Goal: Use online tool/utility: Utilize a website feature to perform a specific function

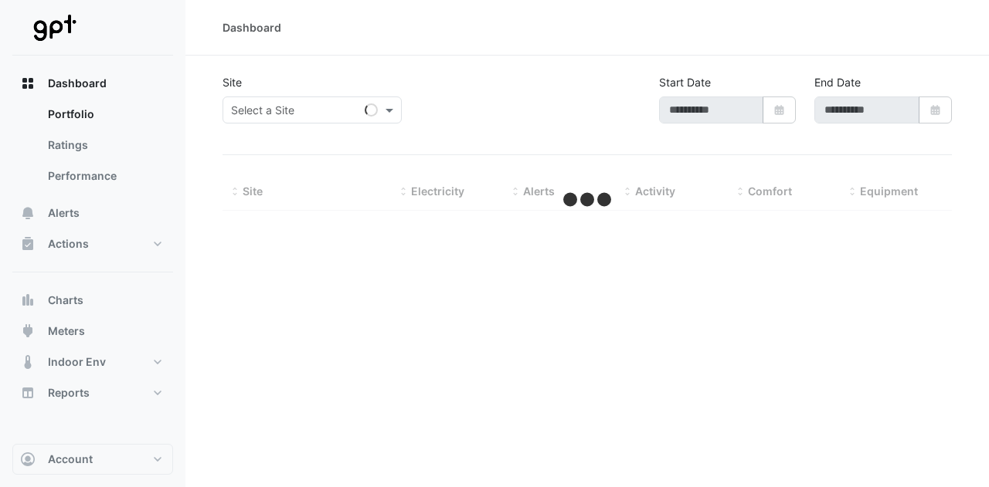
type input "**********"
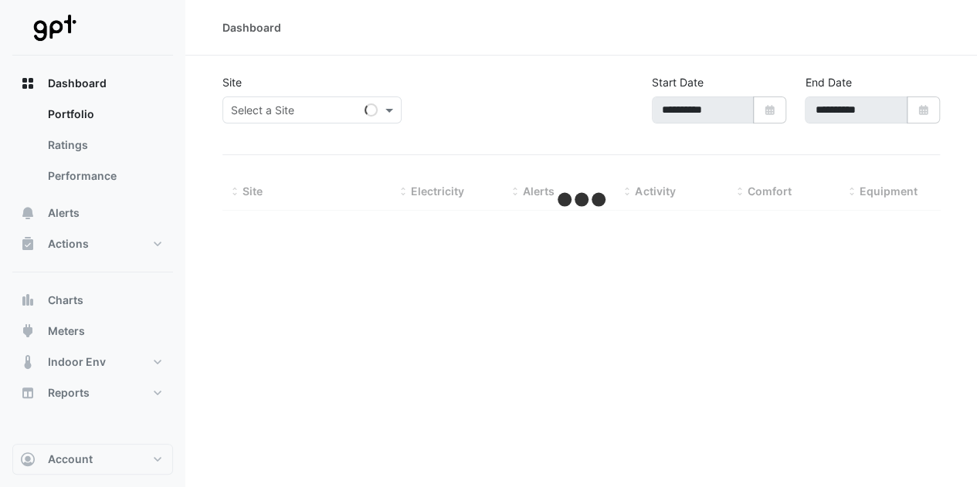
select select "**"
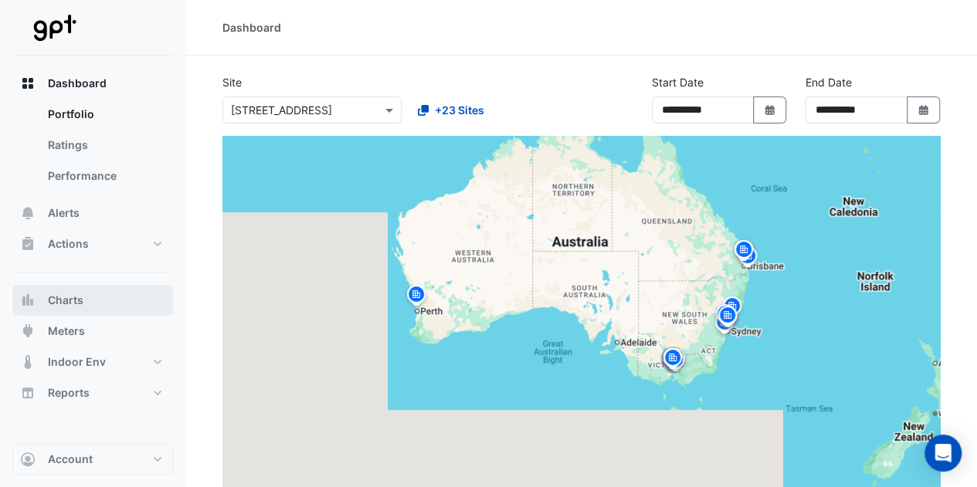
click at [34, 307] on icon "button" at bounding box center [27, 300] width 15 height 15
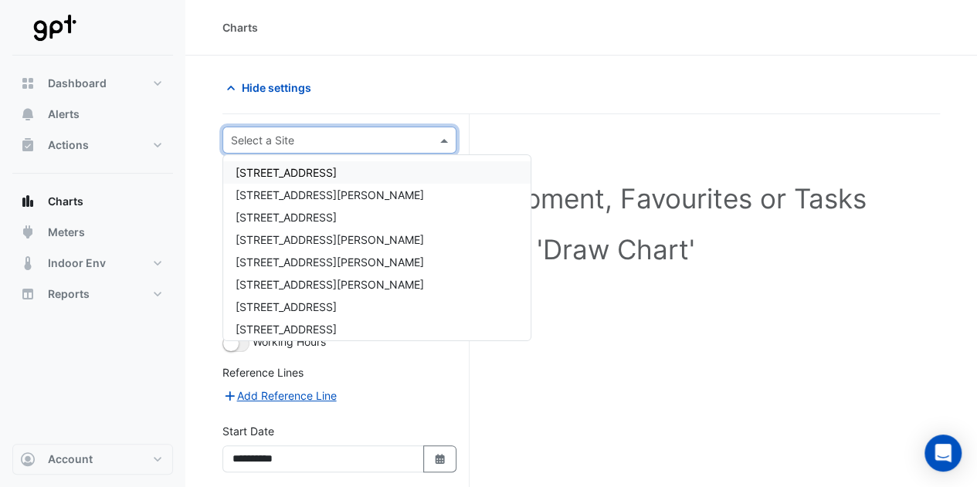
click at [300, 140] on input "text" at bounding box center [324, 141] width 186 height 16
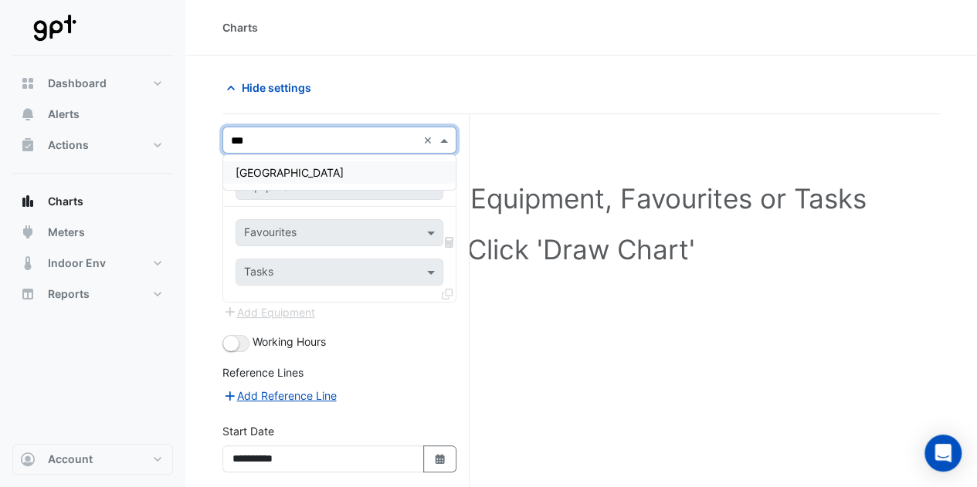
type input "****"
click at [304, 166] on span "[GEOGRAPHIC_DATA]" at bounding box center [290, 172] width 108 height 13
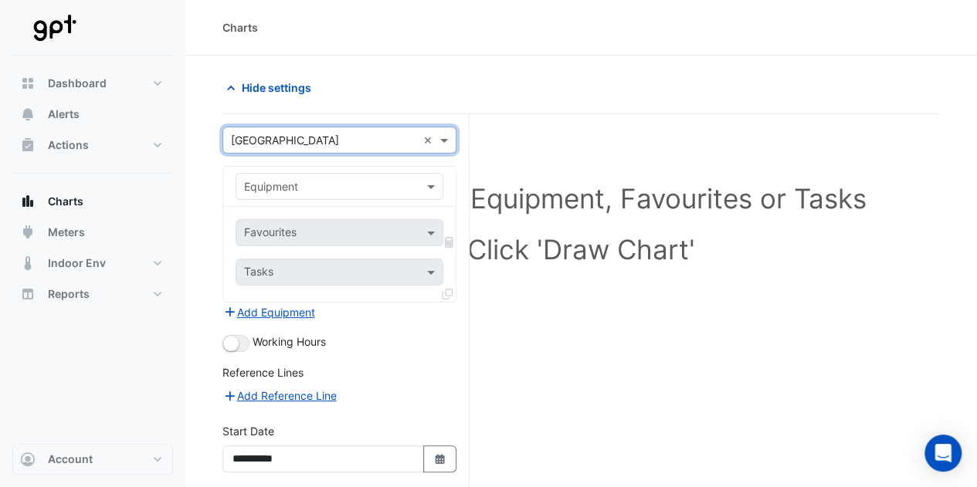
click at [272, 186] on input "text" at bounding box center [324, 187] width 160 height 16
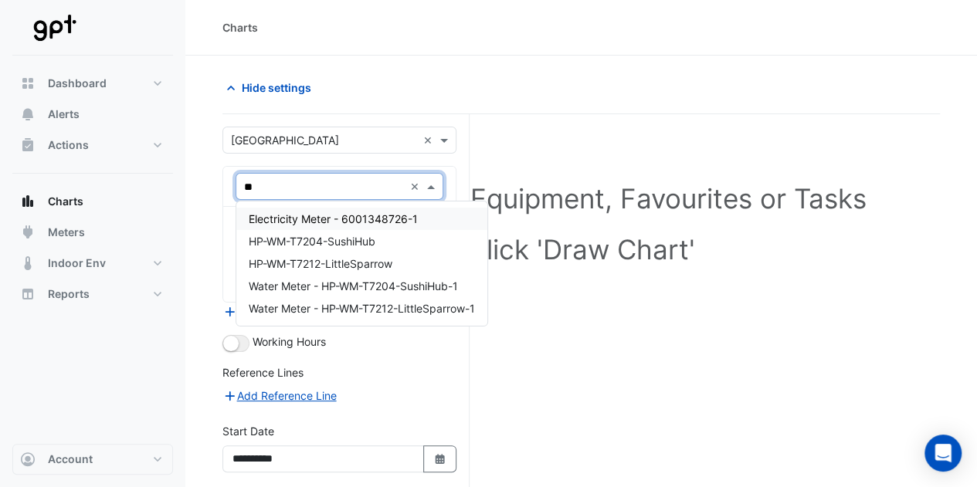
type input "***"
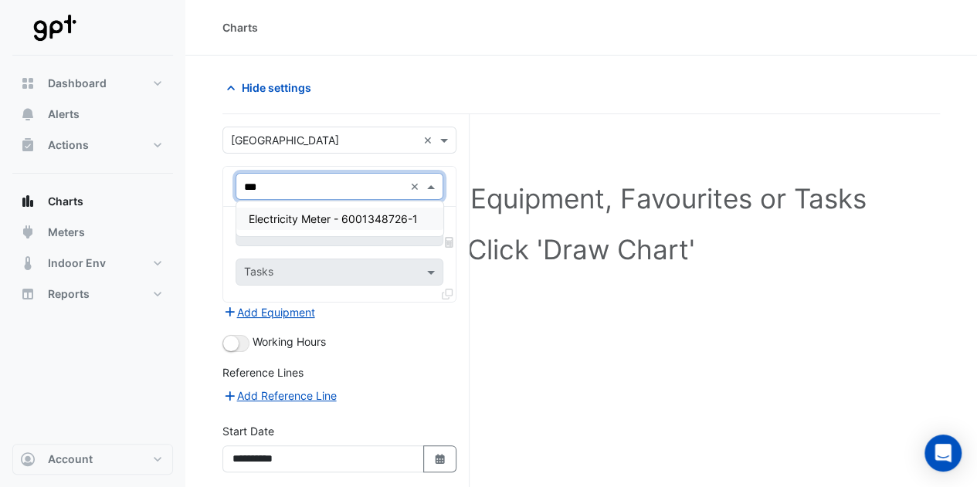
click at [290, 211] on div "Electricity Meter - 6001348726-1" at bounding box center [339, 219] width 207 height 22
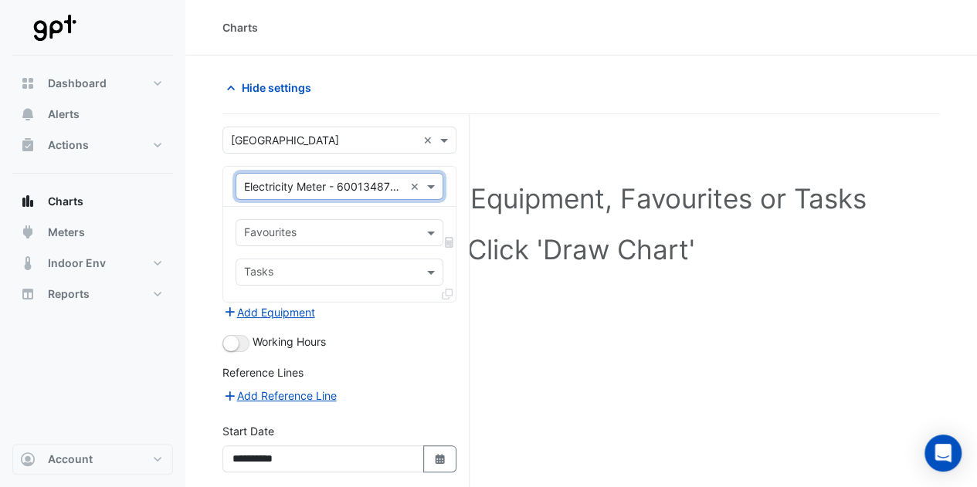
click at [307, 232] on input "text" at bounding box center [330, 234] width 173 height 16
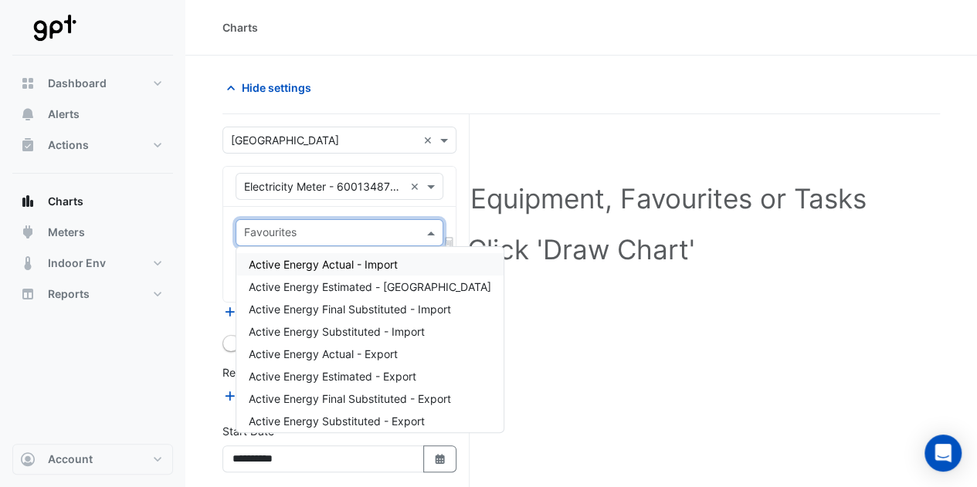
click at [318, 263] on span "Active Energy Actual - Import" at bounding box center [323, 264] width 149 height 13
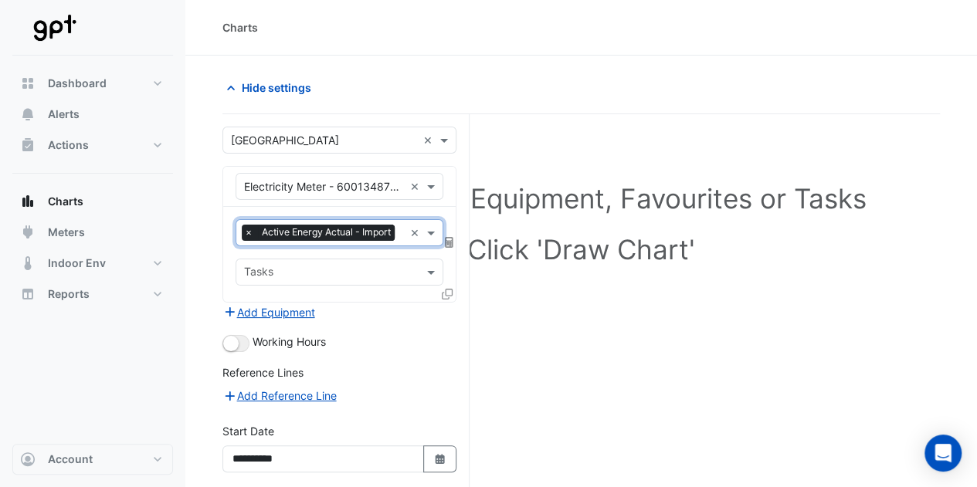
click at [361, 232] on span "Active Energy Actual - Import" at bounding box center [326, 232] width 137 height 15
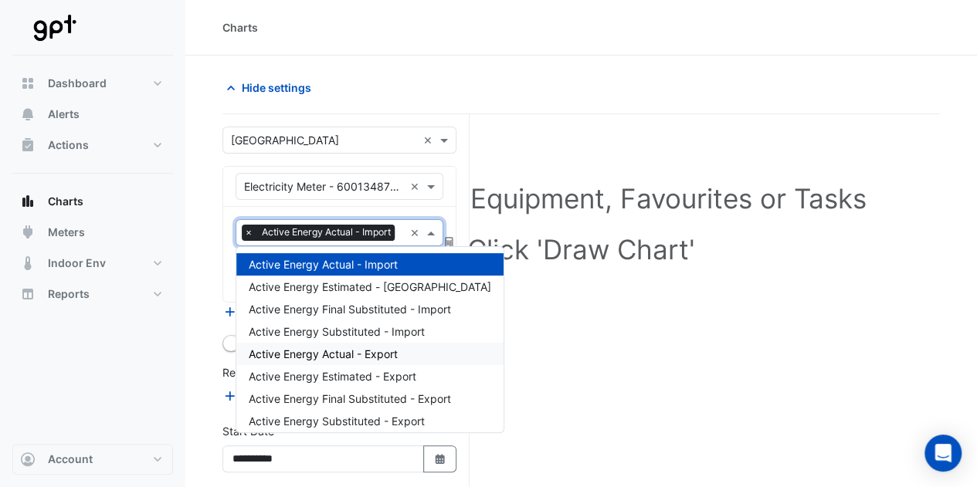
click at [347, 348] on span "Active Energy Actual - Export" at bounding box center [323, 354] width 149 height 13
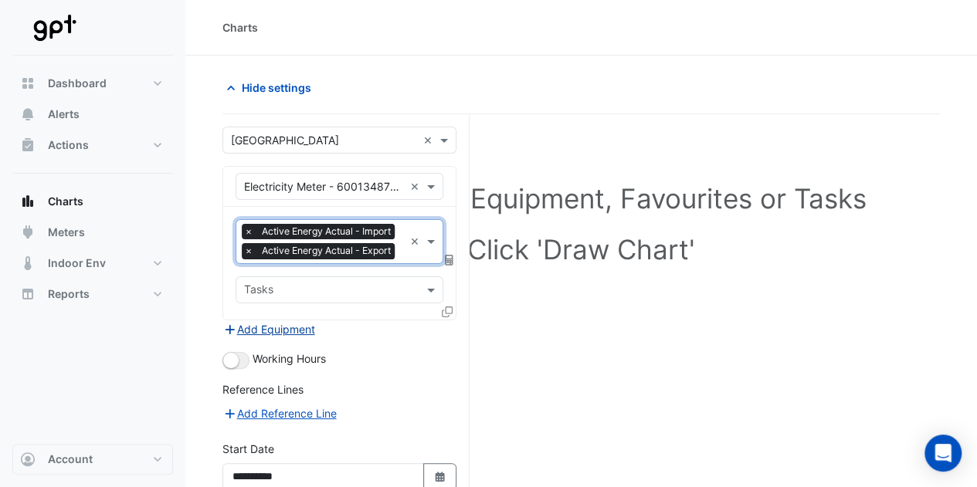
click at [283, 328] on button "Add Equipment" at bounding box center [268, 330] width 93 height 18
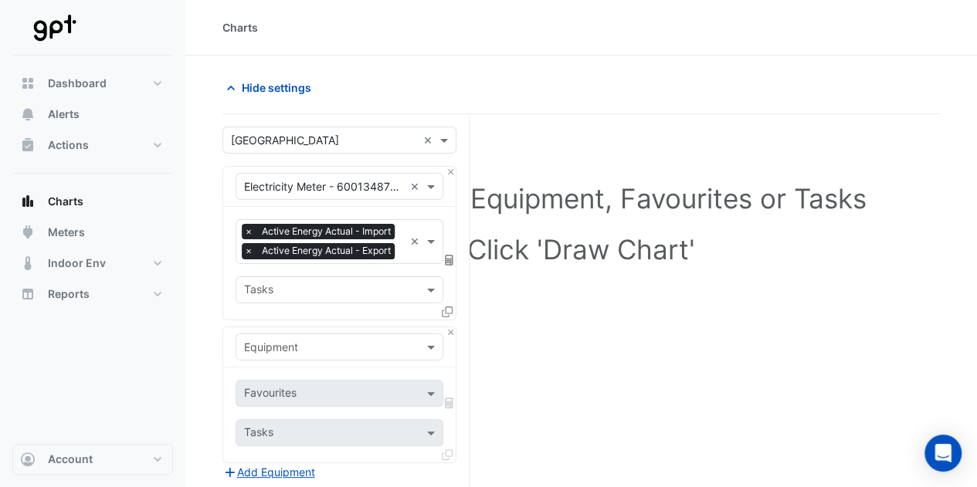
click at [290, 342] on input "text" at bounding box center [324, 348] width 160 height 16
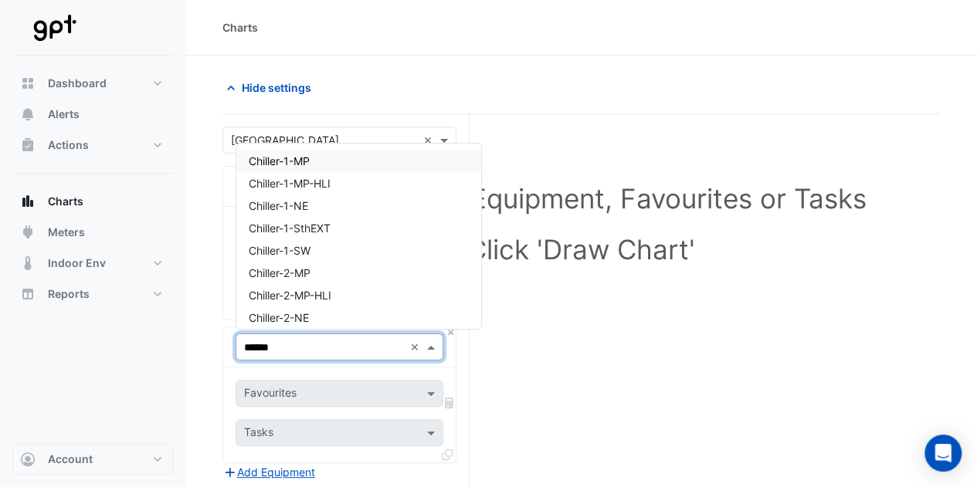
type input "*******"
click at [300, 202] on span "Chiller-1-NE" at bounding box center [278, 205] width 59 height 13
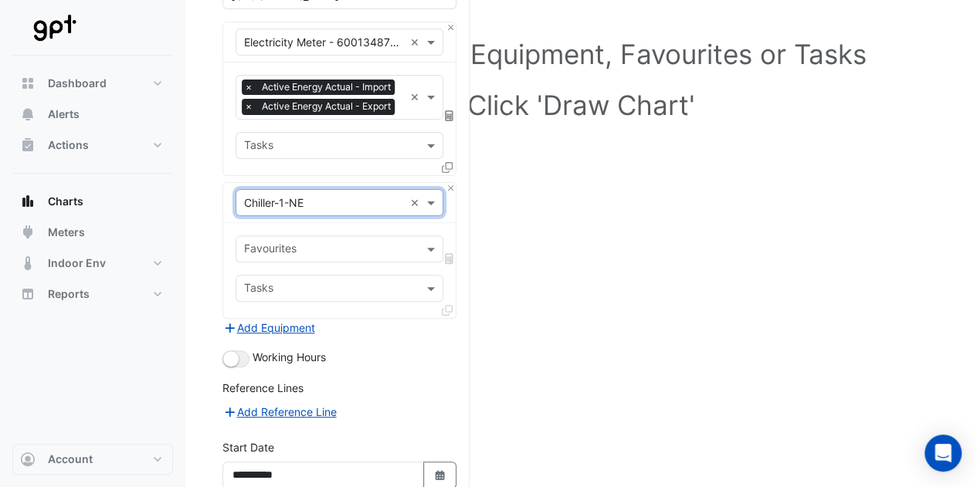
scroll to position [148, 0]
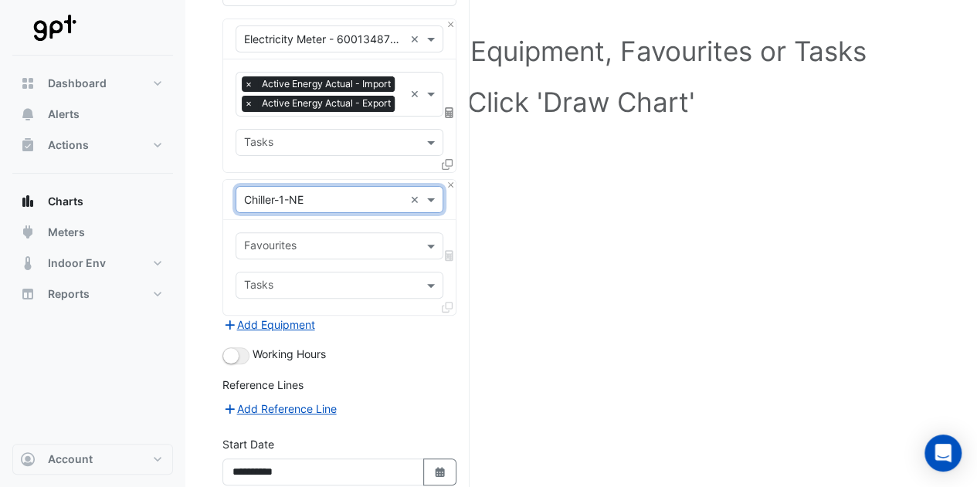
click at [341, 240] on input "text" at bounding box center [330, 247] width 173 height 16
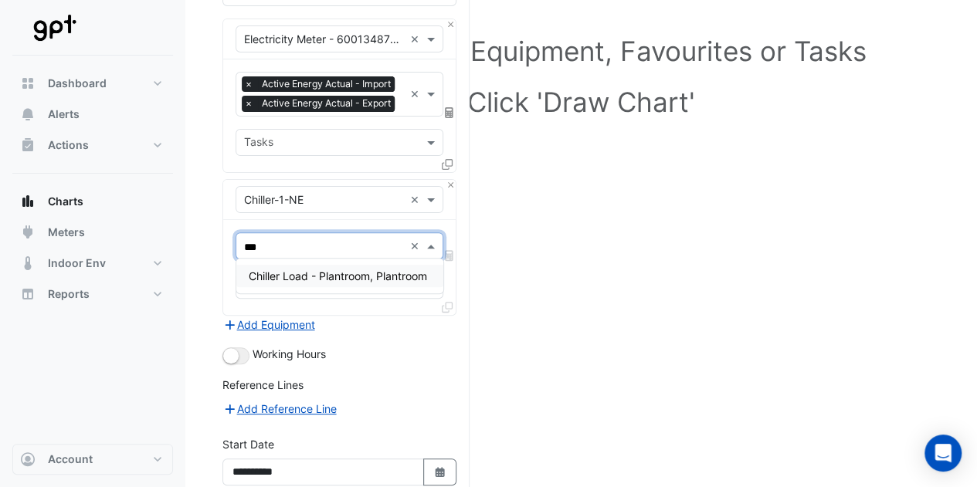
type input "****"
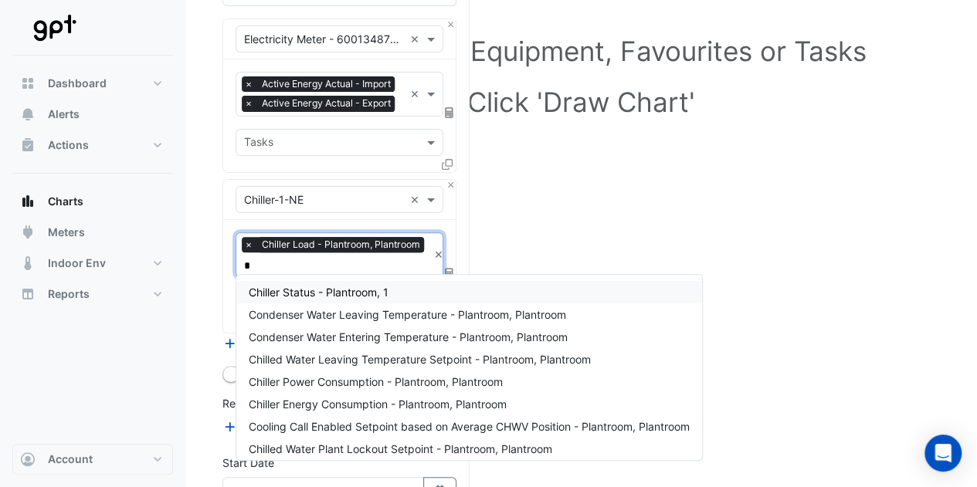
type input "**"
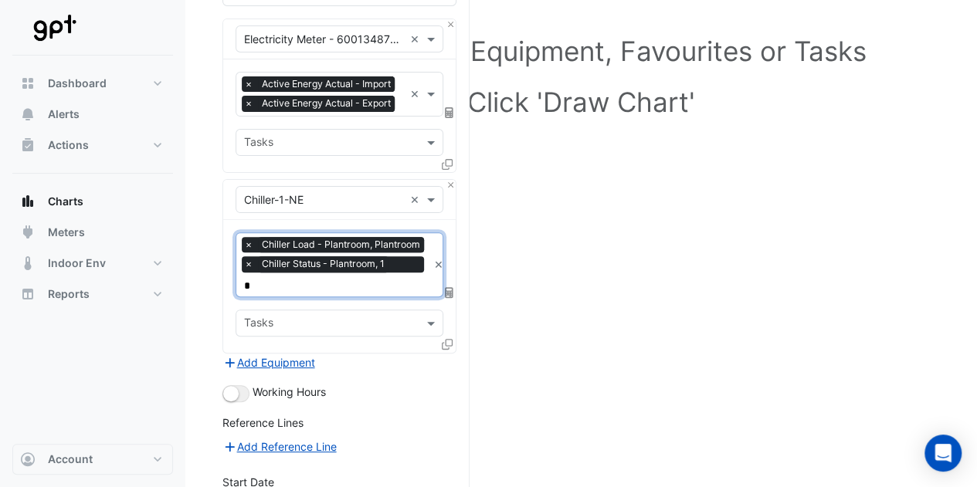
type input "**"
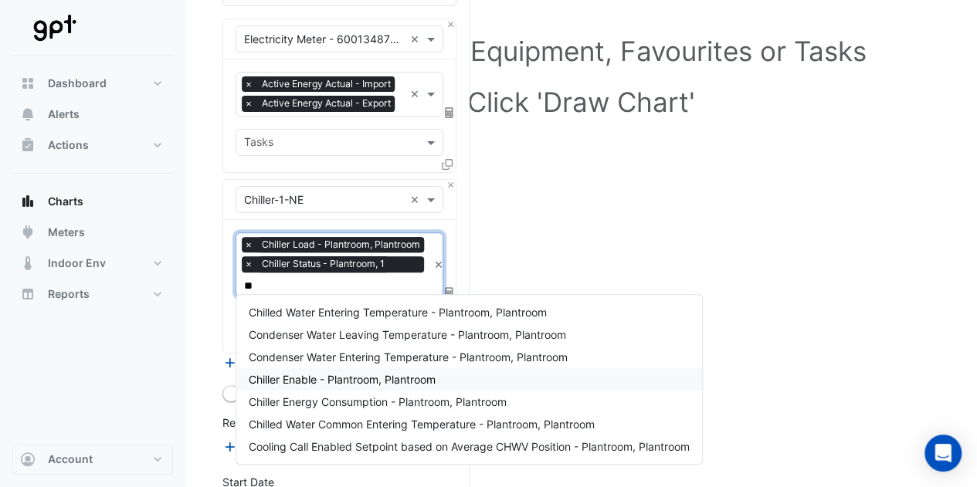
click at [319, 375] on span "Chiller Enable - Plantroom, Plantroom" at bounding box center [342, 379] width 187 height 13
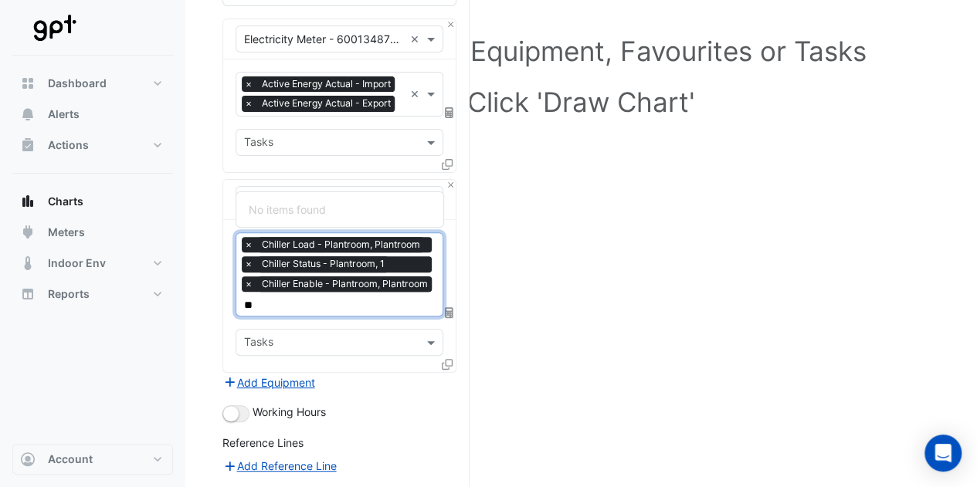
type input "*"
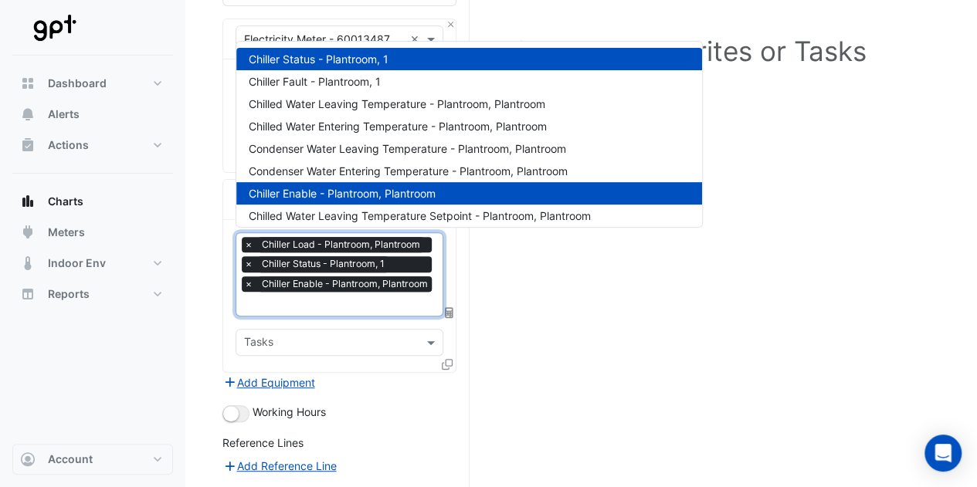
click at [441, 361] on div "× Chiller Load - Plantroom, Plantroom × Chiller Status - Plantroom, 1 × Chiller…" at bounding box center [339, 296] width 232 height 152
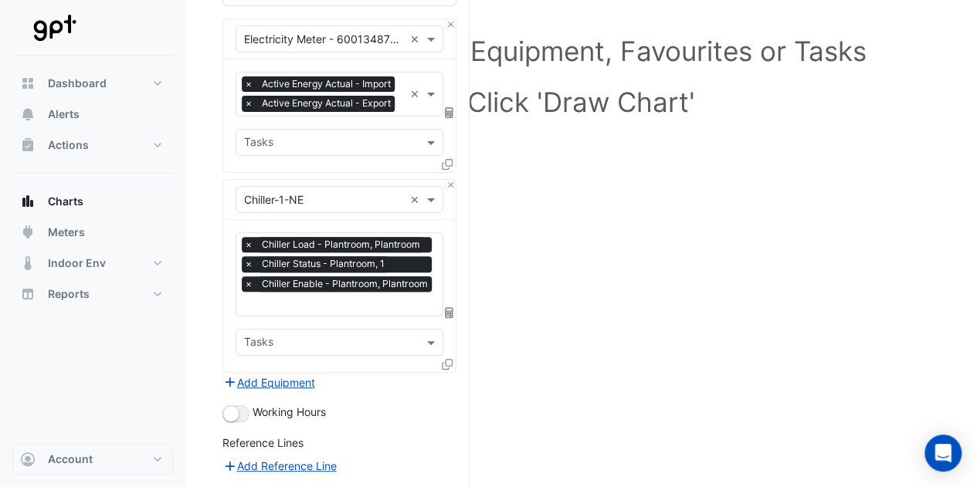
click at [445, 360] on icon at bounding box center [447, 364] width 11 height 11
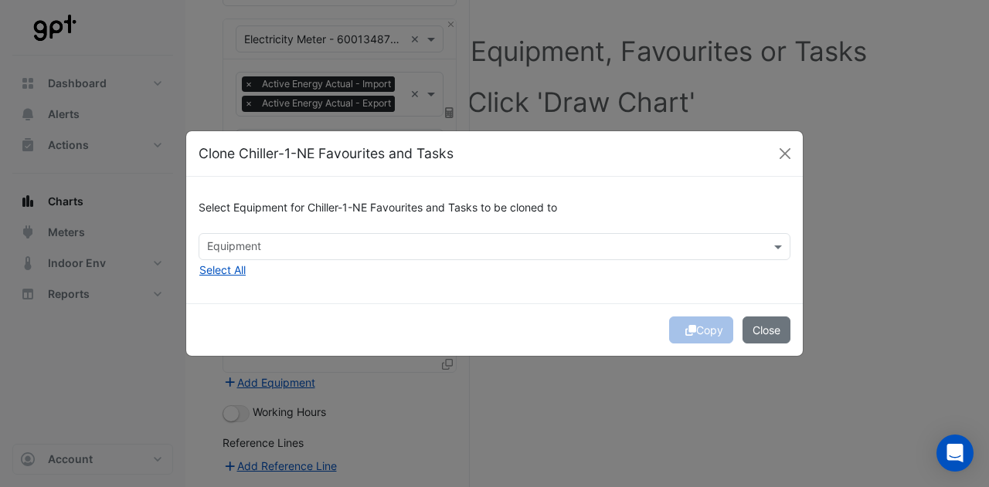
click at [518, 259] on div "Equipment" at bounding box center [495, 246] width 592 height 27
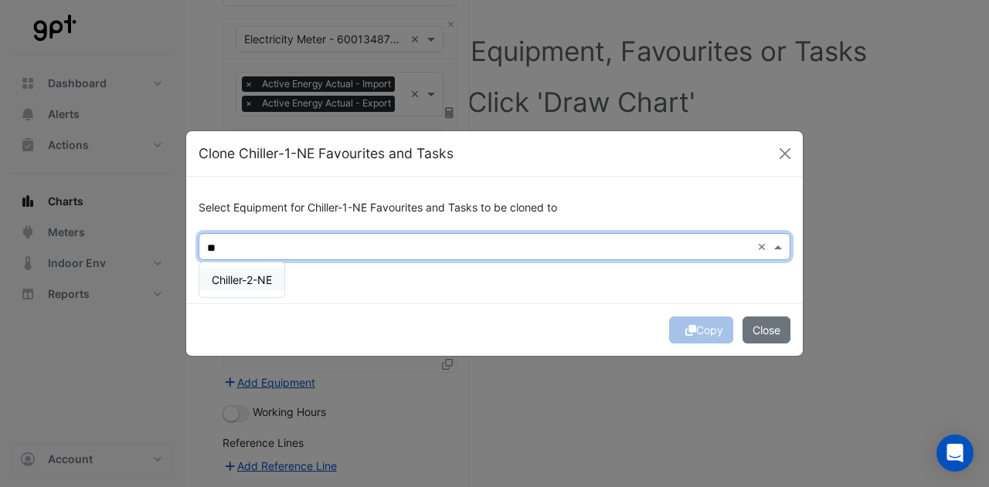
click at [261, 288] on div "Chiller-2-NE" at bounding box center [241, 280] width 85 height 22
type input "**"
click at [539, 334] on div "Copy Close" at bounding box center [494, 330] width 616 height 53
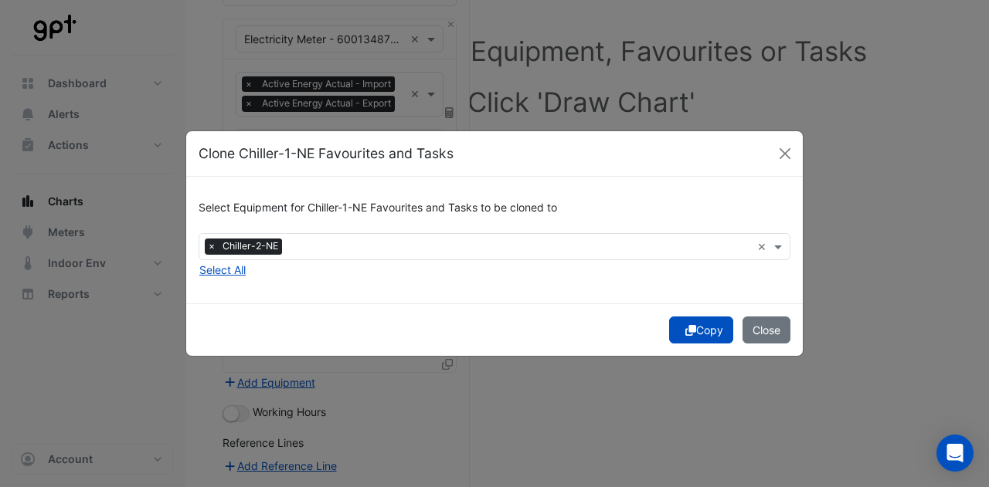
click at [709, 328] on button "Copy" at bounding box center [701, 330] width 64 height 27
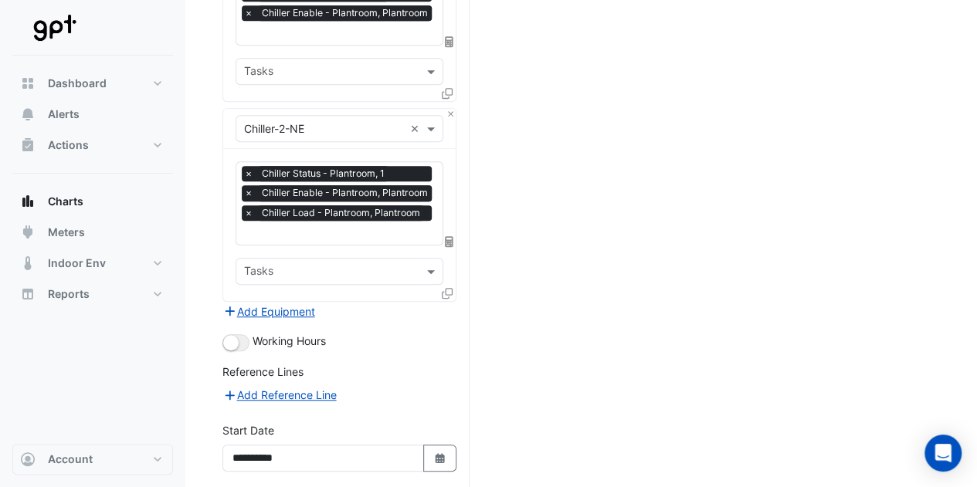
scroll to position [420, 0]
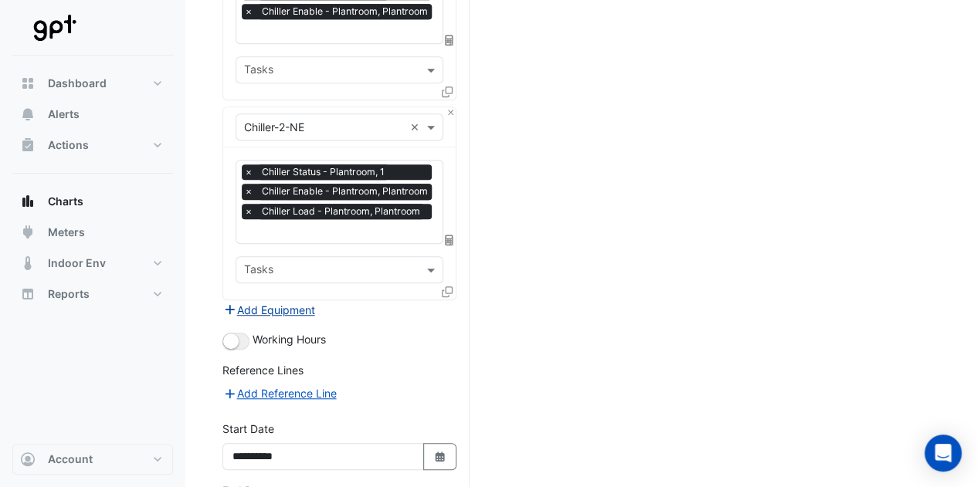
click at [263, 302] on button "Add Equipment" at bounding box center [268, 310] width 93 height 18
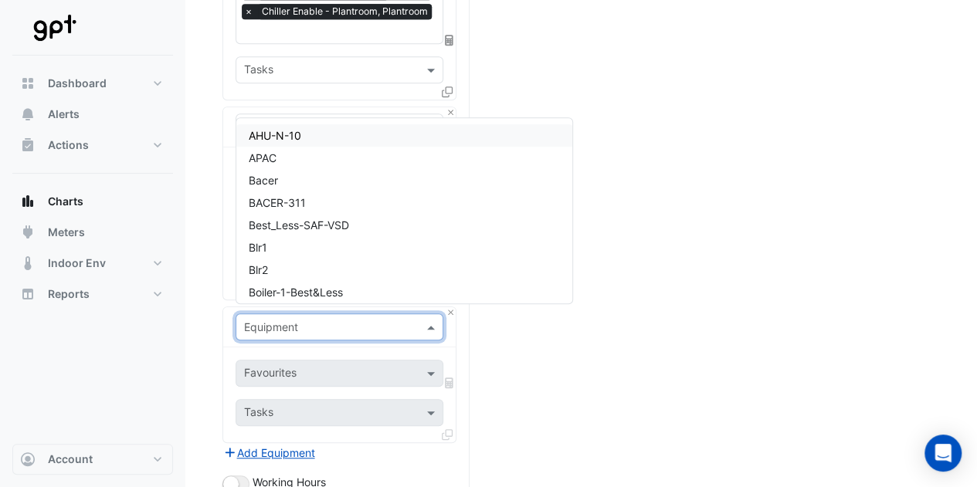
click at [270, 314] on div "Equipment" at bounding box center [340, 327] width 208 height 27
type input "****"
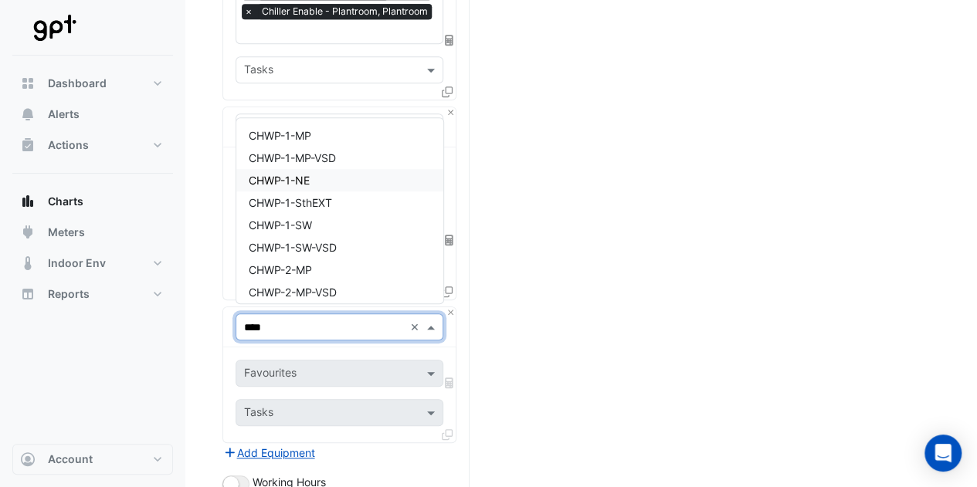
click at [295, 182] on span "CHWP-1-NE" at bounding box center [279, 180] width 61 height 13
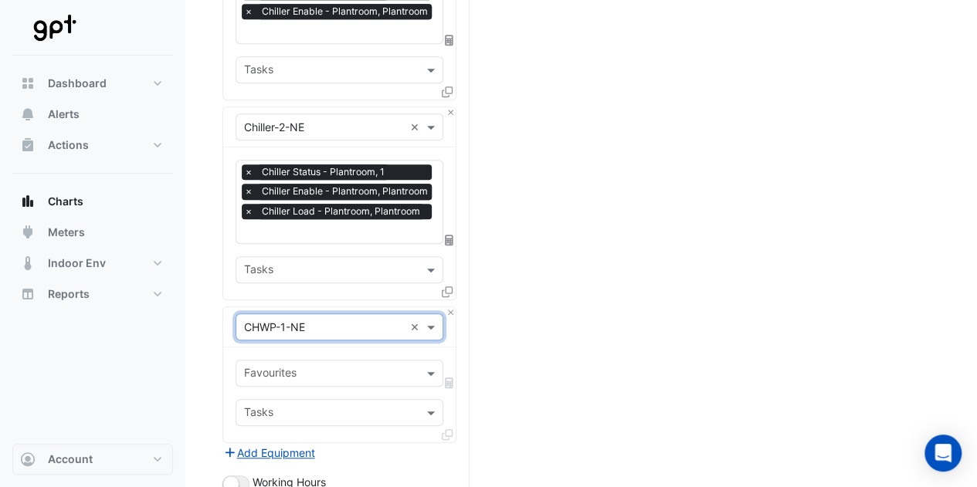
click at [302, 373] on input "text" at bounding box center [330, 375] width 173 height 16
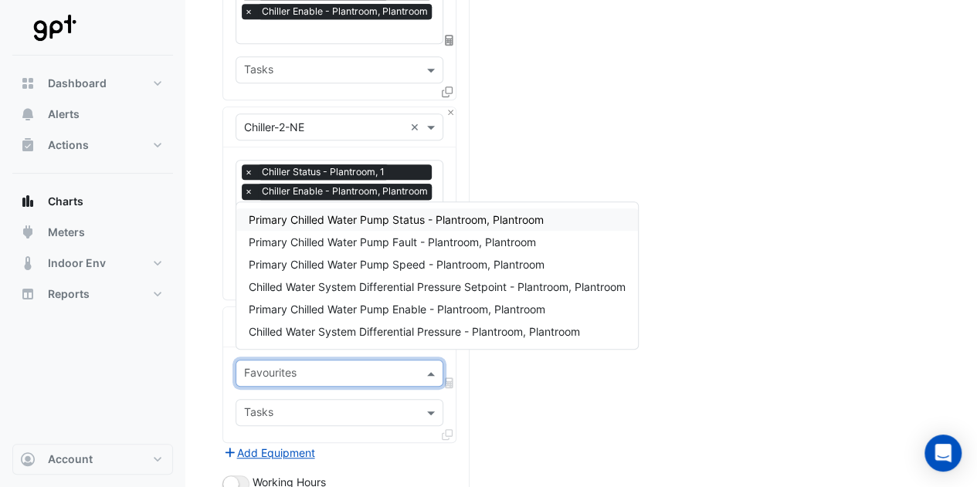
click at [361, 225] on span "Primary Chilled Water Pump Status - Plantroom, Plantroom" at bounding box center [396, 219] width 295 height 13
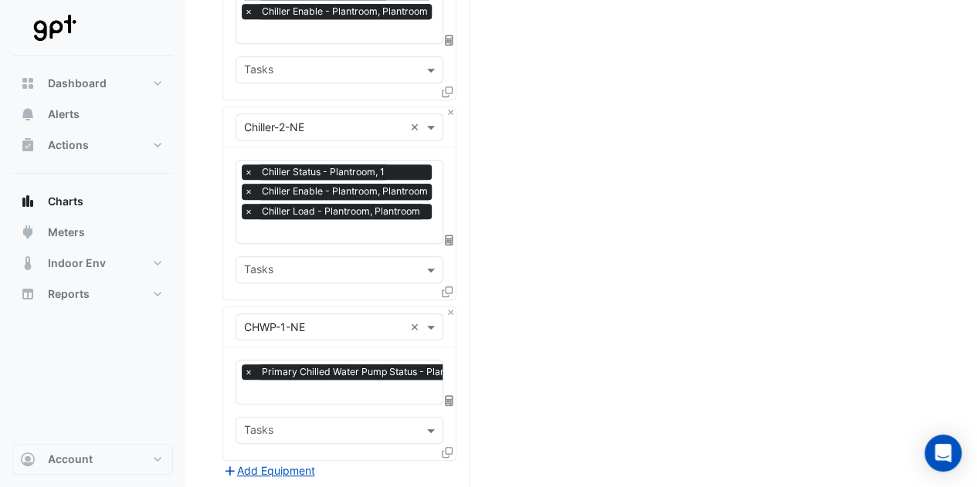
click at [335, 399] on div "× Primary Chilled Water Pump Status - Plantroom, Plantroom × Tasks" at bounding box center [339, 404] width 232 height 113
click at [343, 388] on input "text" at bounding box center [387, 393] width 286 height 16
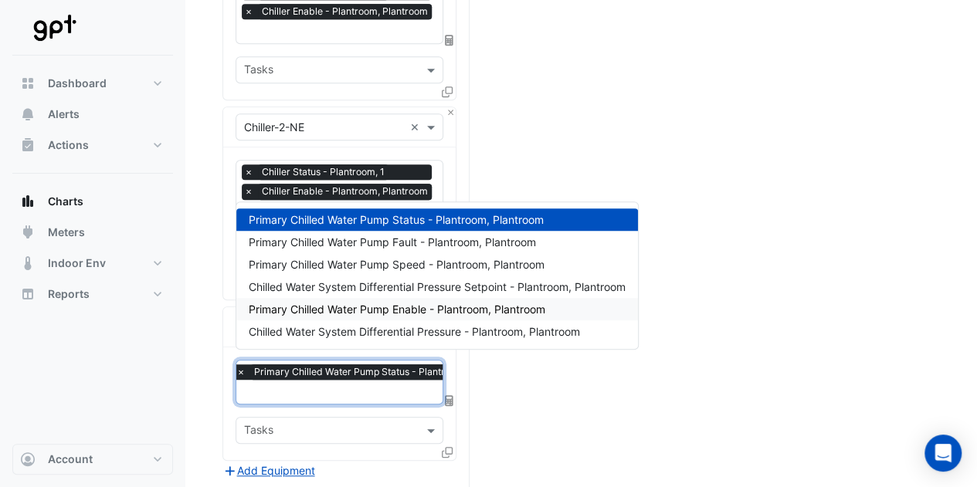
click at [385, 308] on span "Primary Chilled Water Pump Enable - Plantroom, Plantroom" at bounding box center [397, 309] width 297 height 13
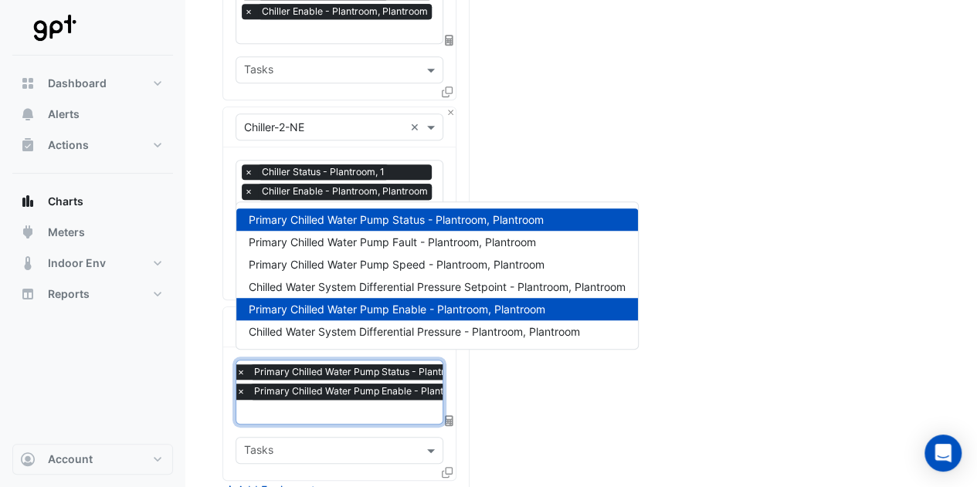
click at [361, 394] on div "× Primary Chilled Water Pump Status - Plantroom, Plantroom × Primary Chilled Wa…" at bounding box center [379, 384] width 290 height 39
click at [410, 268] on span "Primary Chilled Water Pump Speed - Plantroom, Plantroom" at bounding box center [397, 264] width 296 height 13
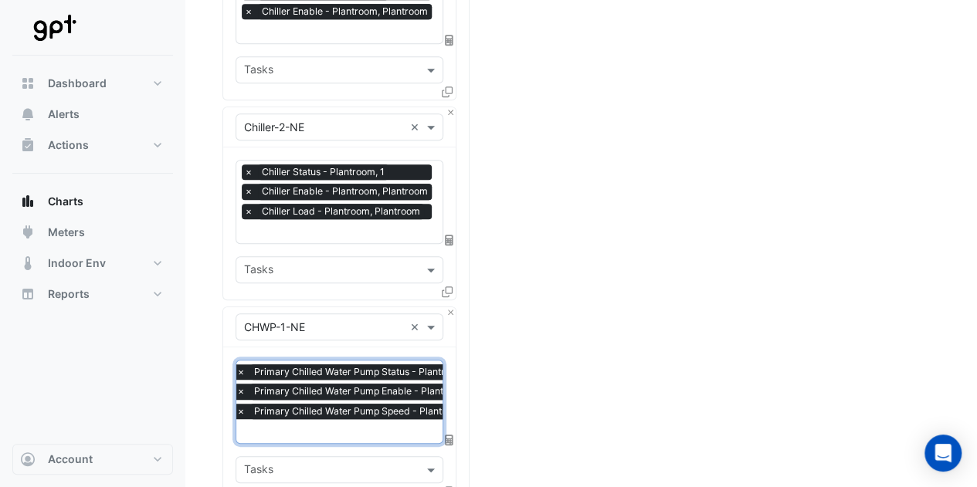
click at [366, 425] on input "text" at bounding box center [380, 433] width 288 height 16
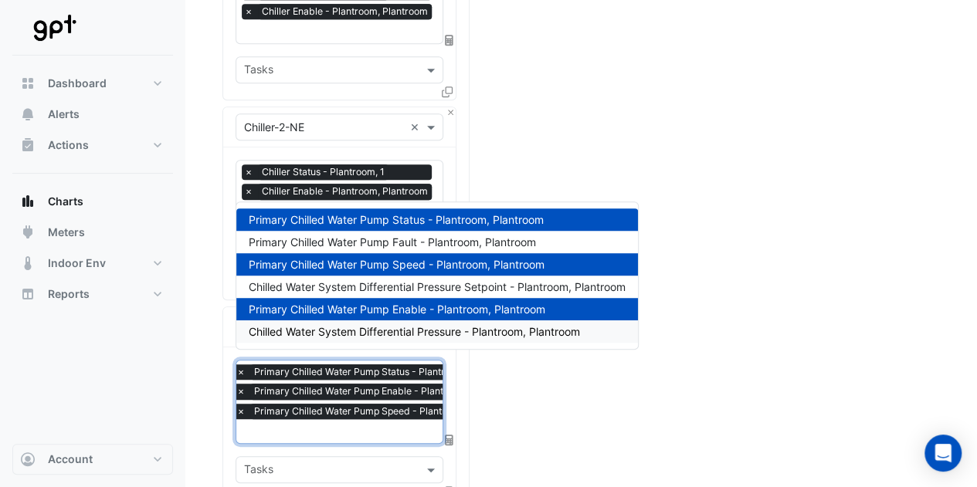
click at [484, 429] on div "Select a Site, Equipment, Favourites or Tasks Click 'Draw Chart'" at bounding box center [581, 254] width 718 height 1121
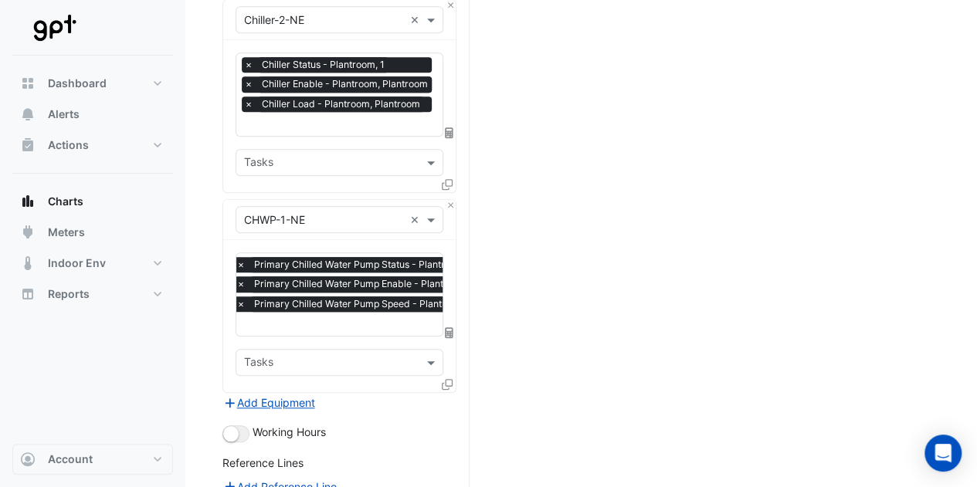
scroll to position [528, 0]
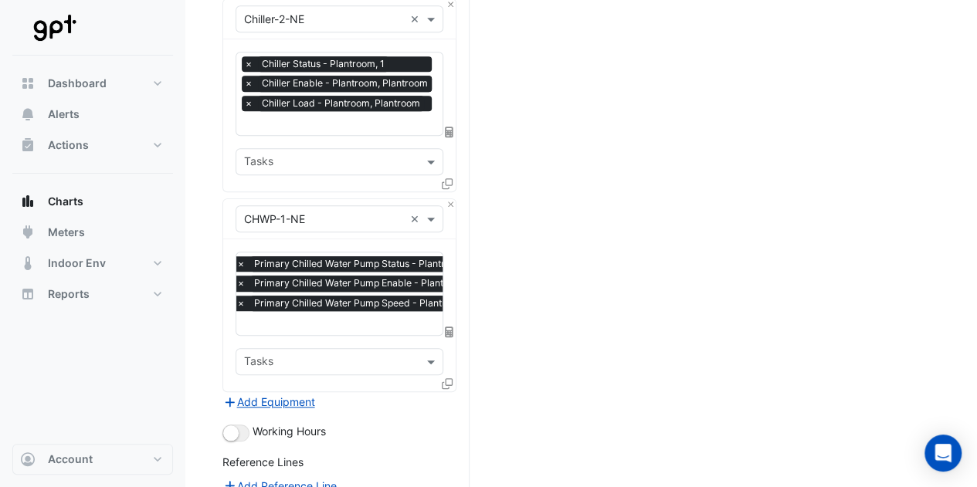
click at [445, 378] on icon at bounding box center [447, 383] width 11 height 11
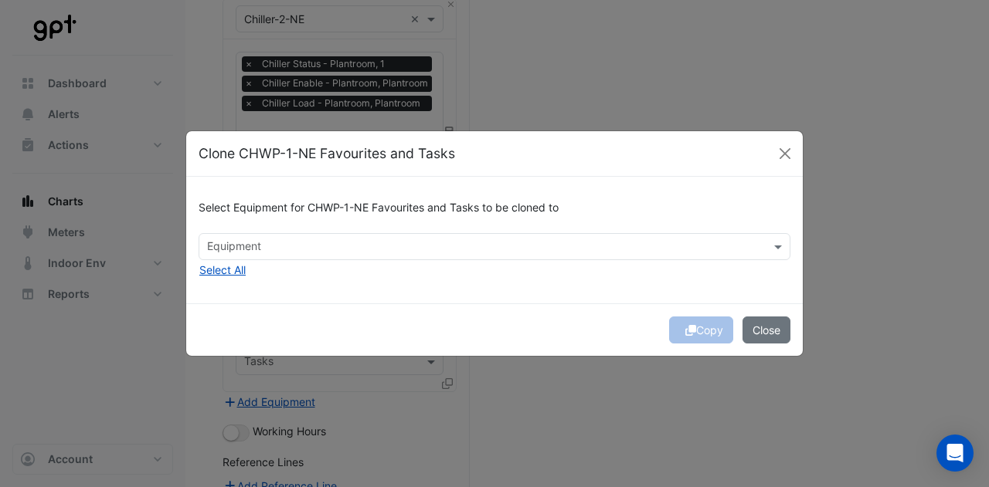
click at [508, 251] on input "text" at bounding box center [485, 248] width 557 height 16
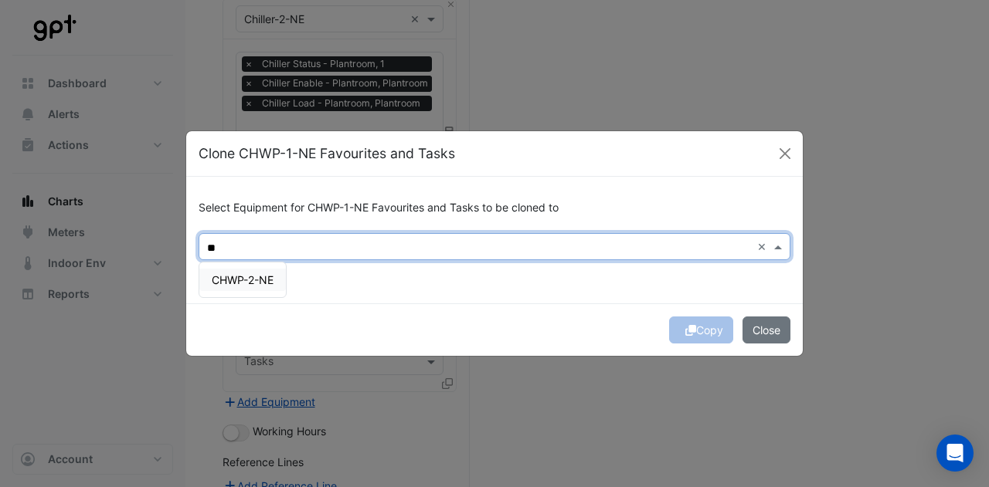
click at [270, 277] on span "CHWP-2-NE" at bounding box center [243, 279] width 62 height 13
type input "**"
click at [585, 331] on div "Copy Close" at bounding box center [494, 330] width 616 height 53
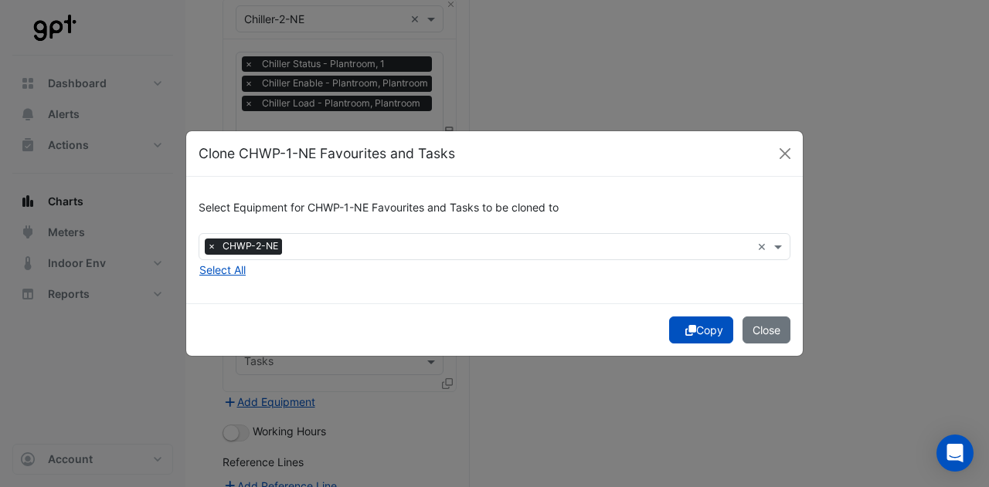
click at [706, 333] on button "Copy" at bounding box center [701, 330] width 64 height 27
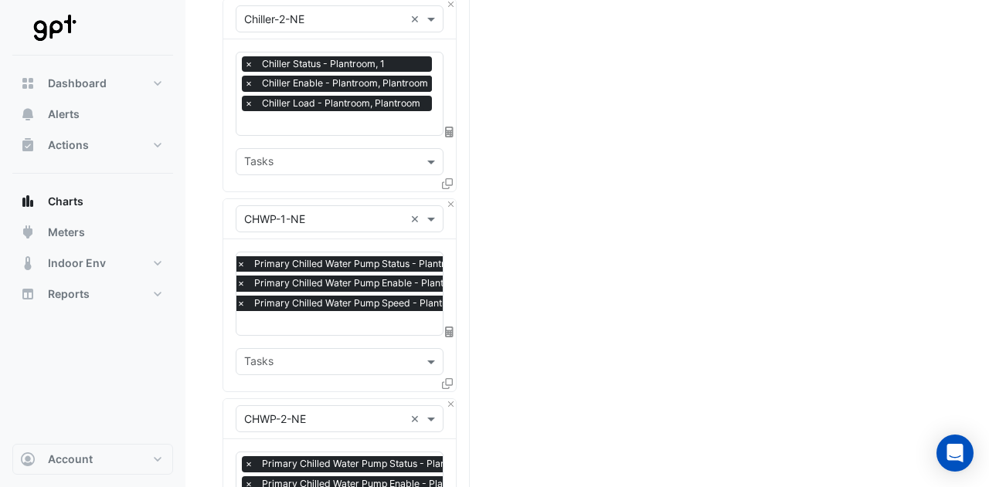
click at [706, 333] on ngb-modal-window "Clone CHWP-1-NE Favourites and Tasks Select Equipment for CHWP-1-NE Favourites …" at bounding box center [494, 243] width 989 height 487
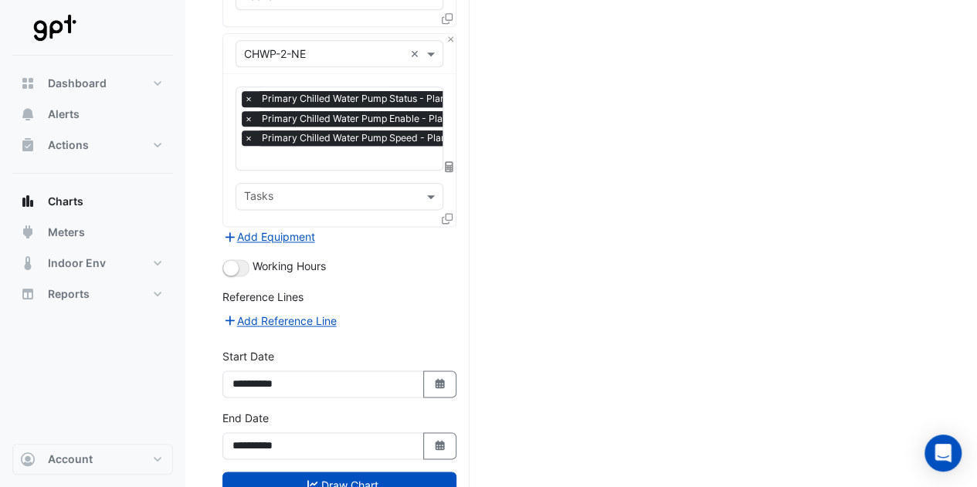
scroll to position [898, 0]
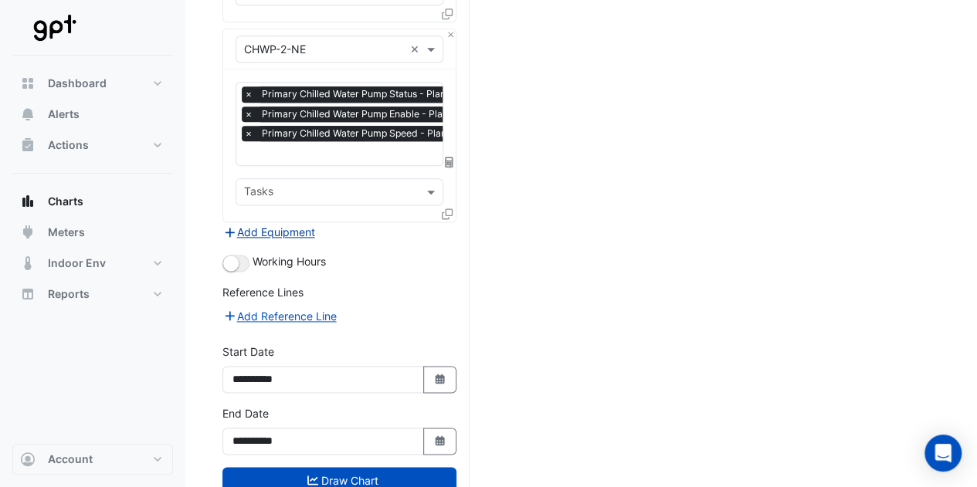
click at [280, 223] on button "Add Equipment" at bounding box center [268, 232] width 93 height 18
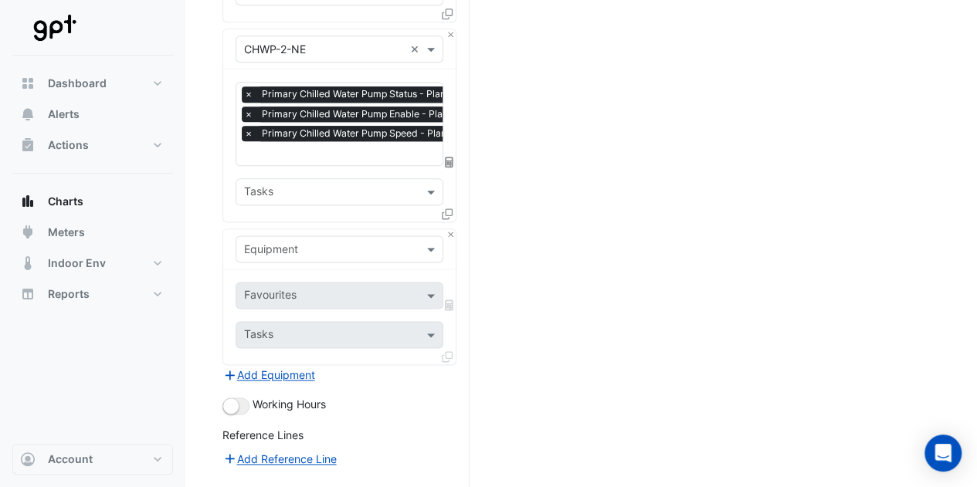
click at [327, 246] on div "Equipment" at bounding box center [340, 249] width 208 height 27
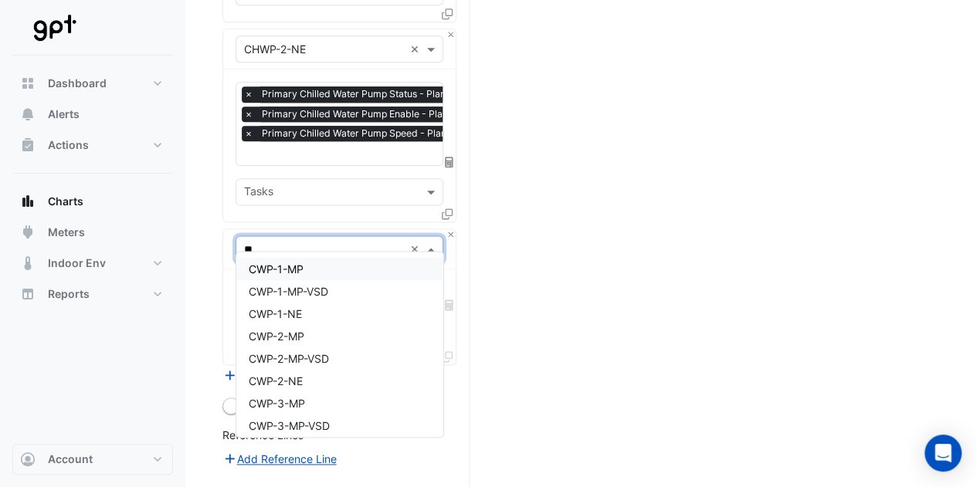
type input "***"
click at [300, 310] on span "CWP-1-NE" at bounding box center [275, 313] width 53 height 13
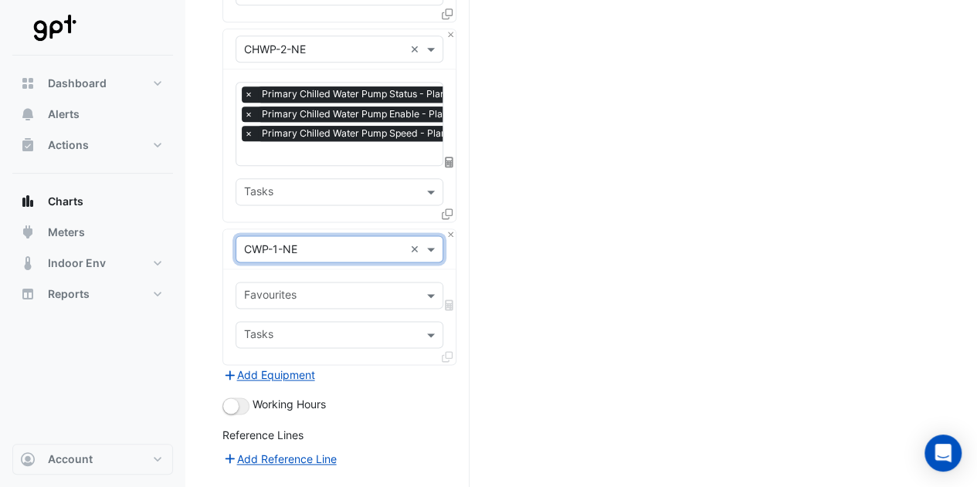
click at [352, 289] on input "text" at bounding box center [330, 297] width 173 height 16
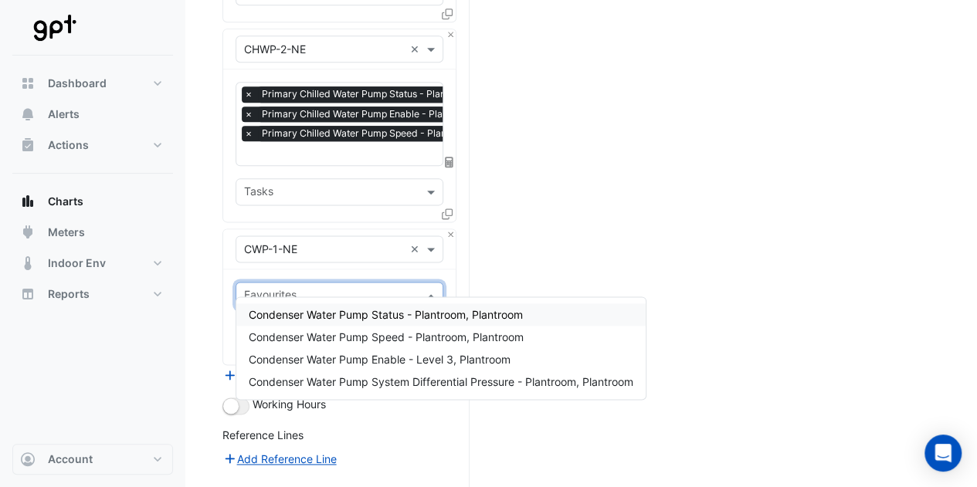
click at [357, 314] on span "Condenser Water Pump Status - Plantroom, Plantroom" at bounding box center [386, 314] width 274 height 13
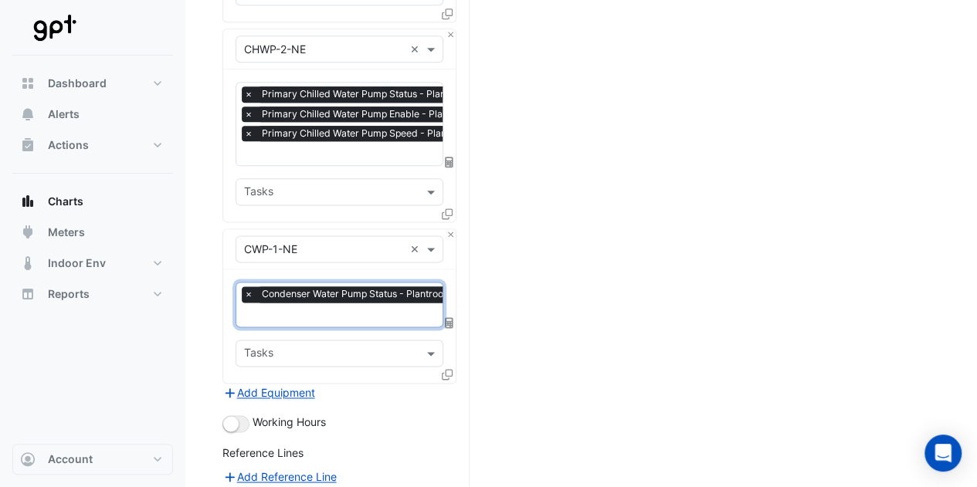
click at [360, 308] on input "text" at bounding box center [377, 316] width 266 height 16
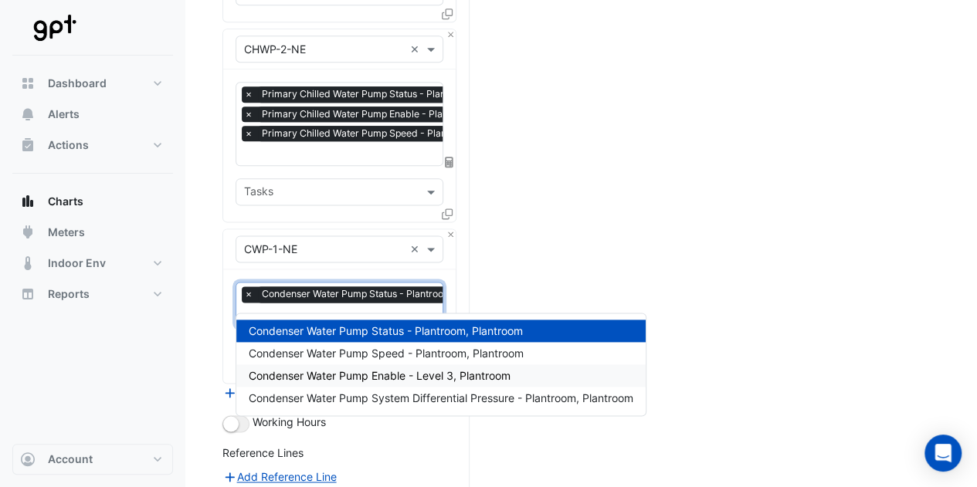
click at [363, 373] on span "Condenser Water Pump Enable - Level 3, Plantroom" at bounding box center [380, 375] width 262 height 13
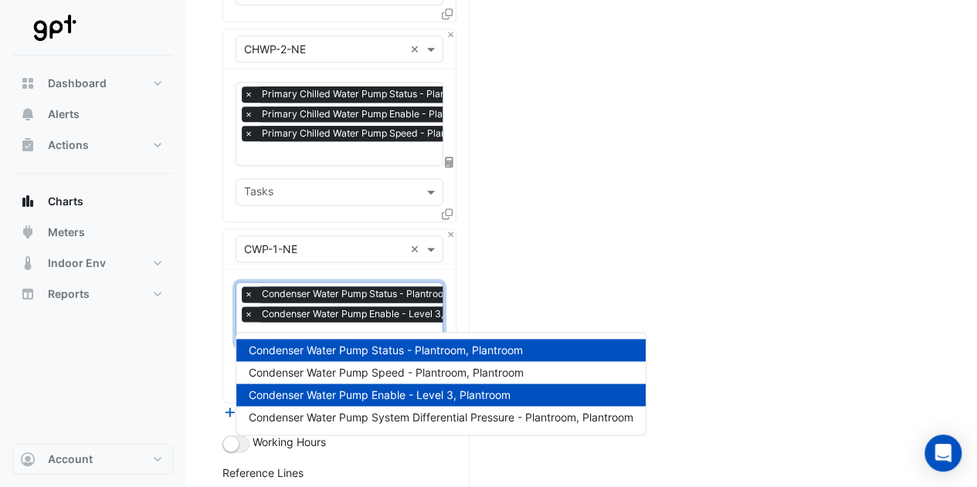
click at [351, 327] on input "text" at bounding box center [377, 335] width 266 height 16
click at [358, 364] on div "Condenser Water Pump Speed - Plantroom, Plantroom" at bounding box center [440, 372] width 409 height 22
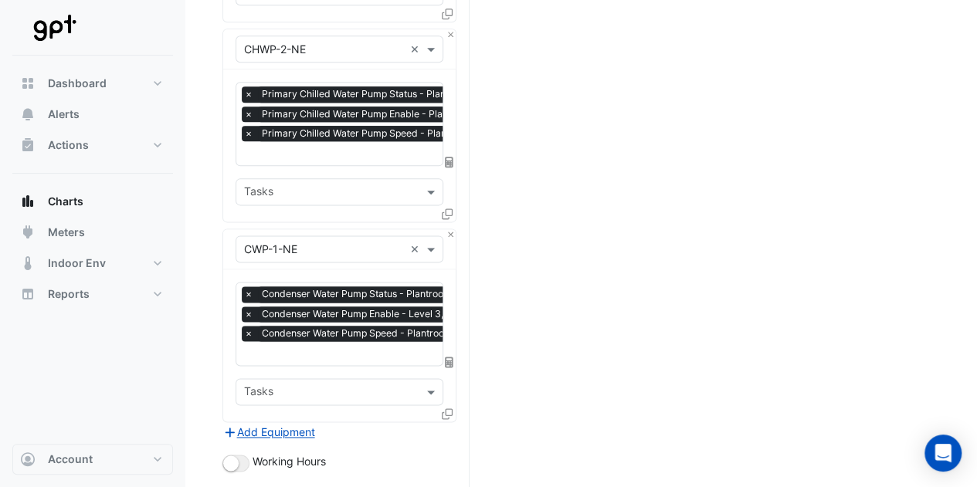
click at [444, 409] on icon at bounding box center [447, 414] width 11 height 11
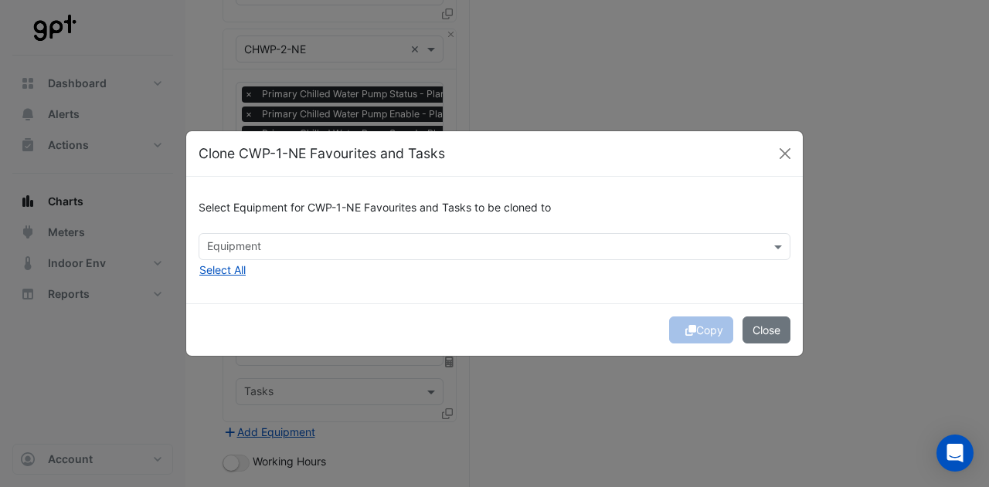
click at [524, 245] on input "text" at bounding box center [485, 248] width 557 height 16
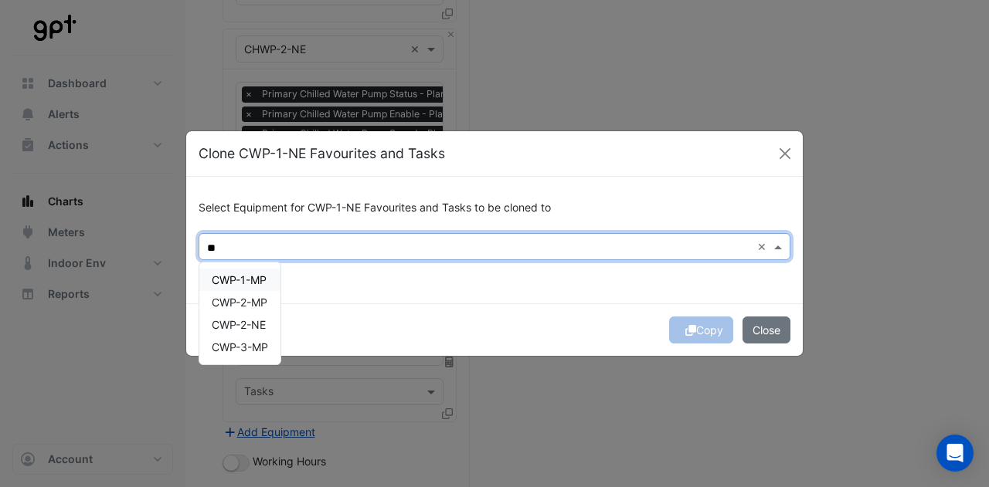
type input "*"
click at [270, 280] on div "CWP-2-NE" at bounding box center [238, 280] width 79 height 22
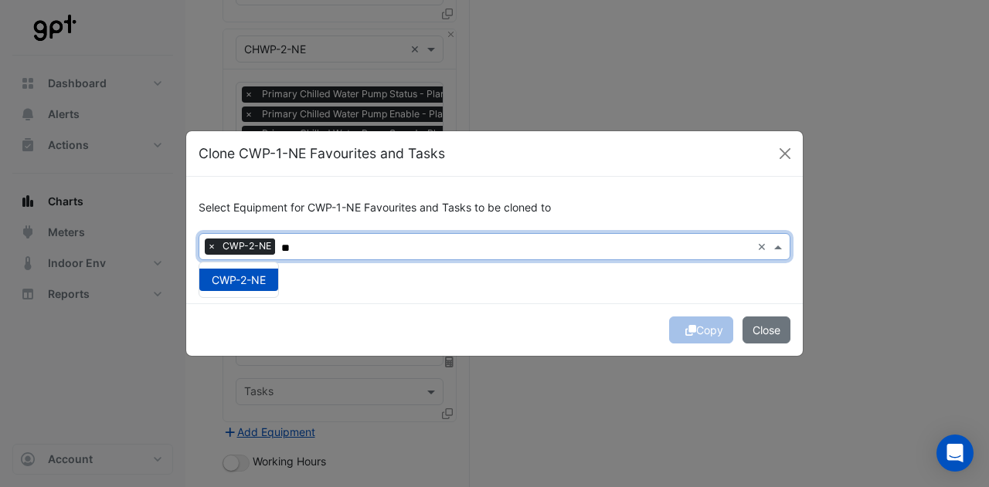
type input "**"
click at [433, 291] on div "Select Equipment for CWP-1-NE Favourites and Tasks to be cloned to × CWP-2-NE *…" at bounding box center [494, 240] width 616 height 126
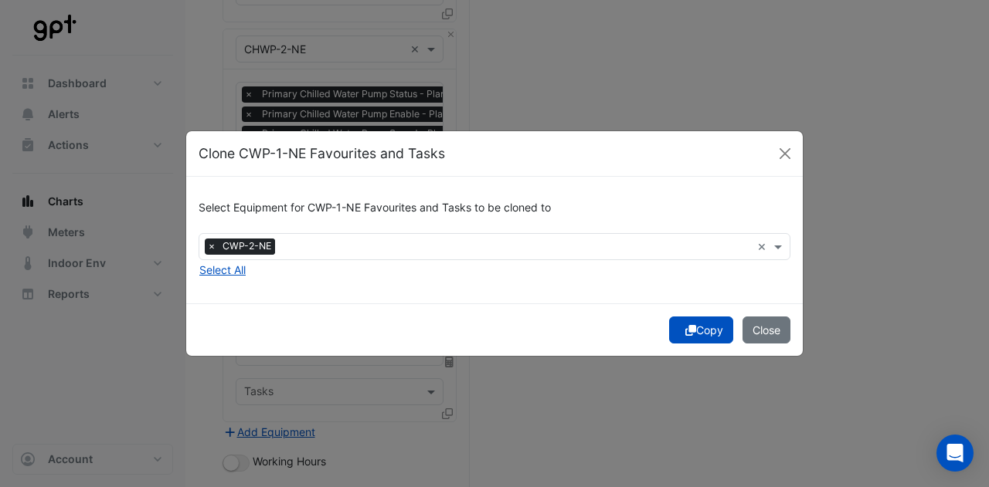
click at [697, 333] on button "Copy" at bounding box center [701, 330] width 64 height 27
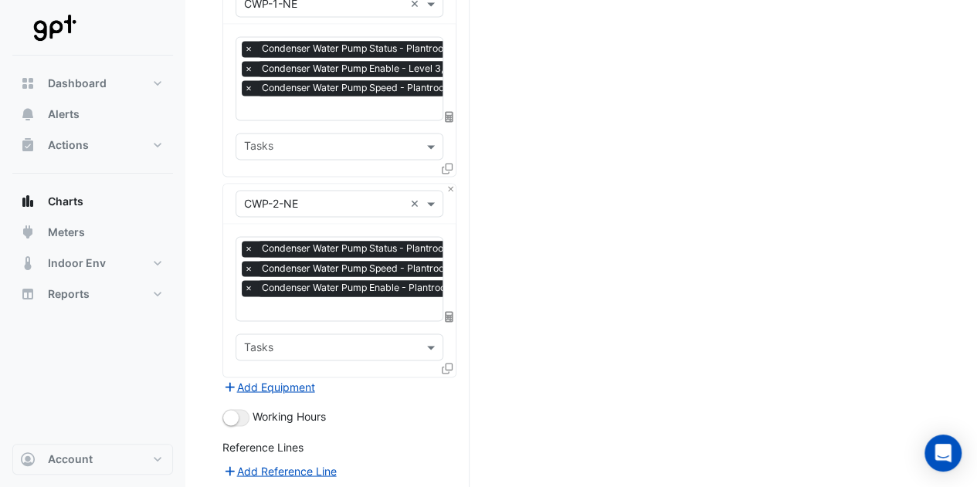
scroll to position [1150, 0]
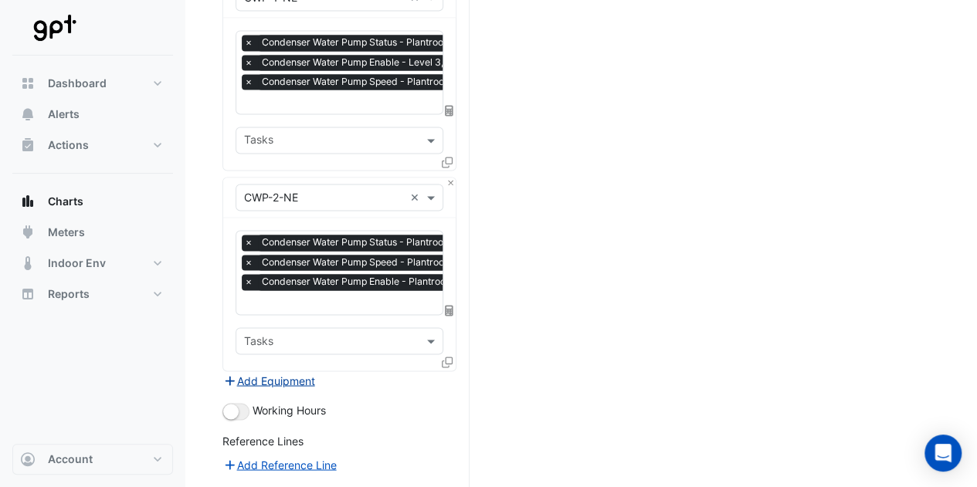
click at [281, 372] on button "Add Equipment" at bounding box center [268, 381] width 93 height 18
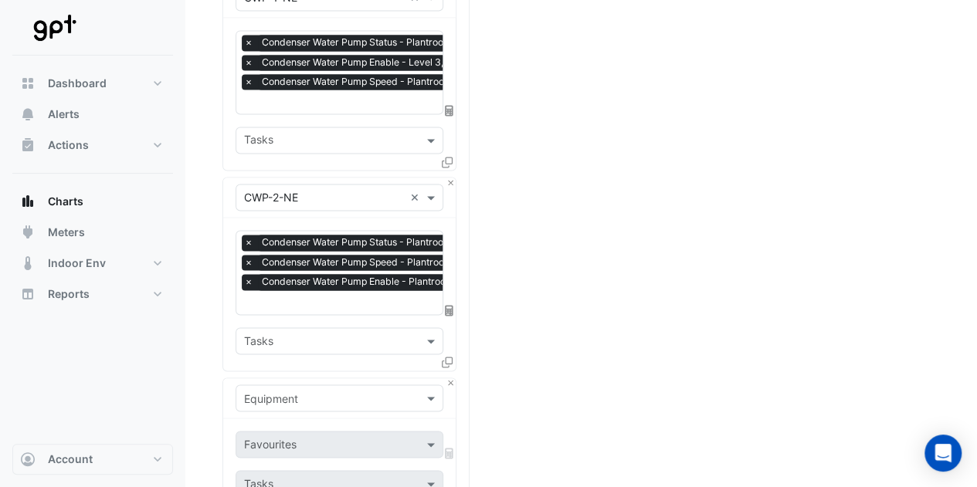
click at [293, 391] on input "text" at bounding box center [324, 399] width 160 height 16
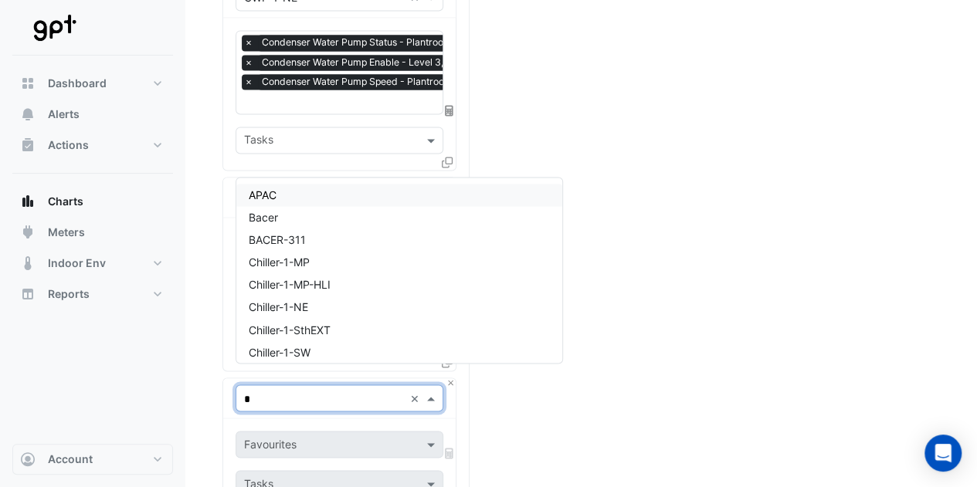
type input "**"
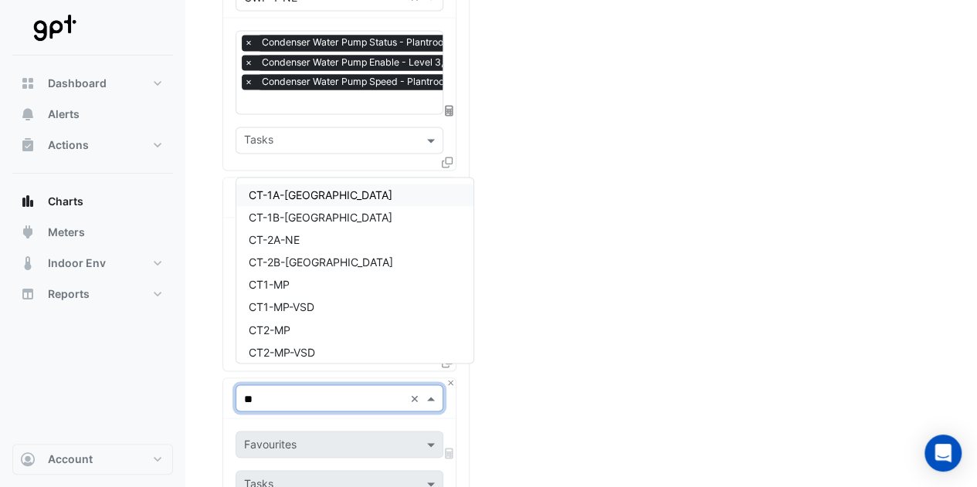
click at [294, 198] on span "CT-1A-[GEOGRAPHIC_DATA]" at bounding box center [321, 194] width 144 height 13
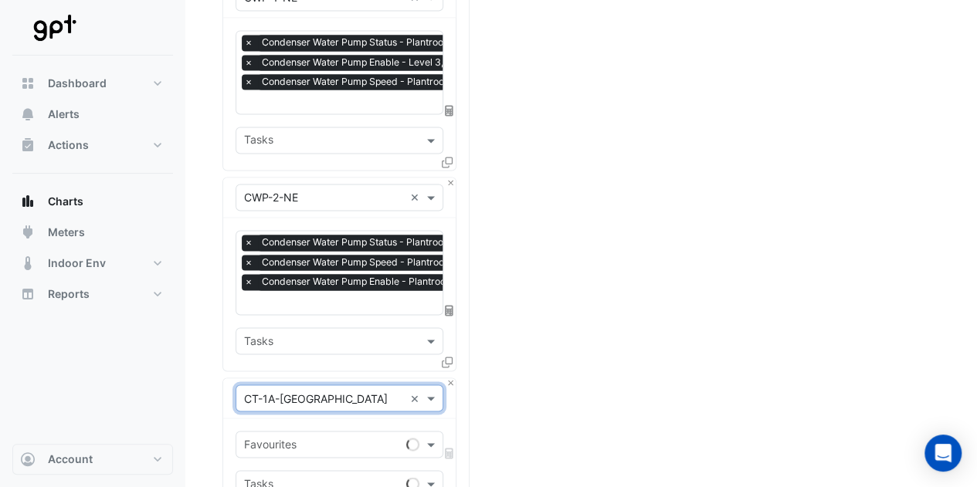
scroll to position [1356, 0]
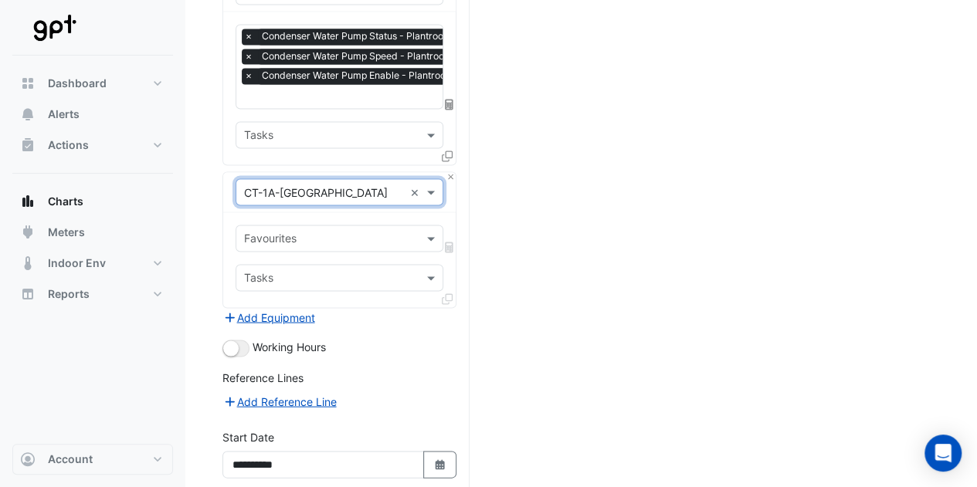
click at [355, 232] on input "text" at bounding box center [330, 240] width 173 height 16
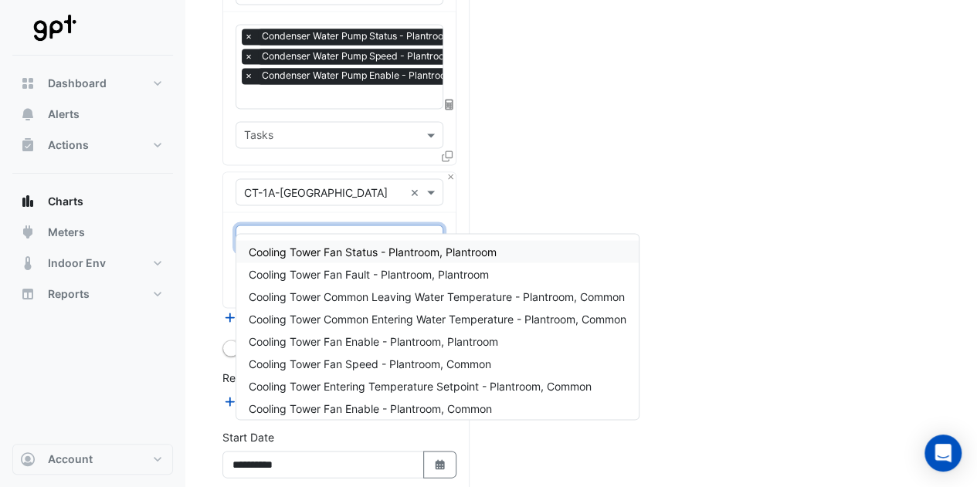
click at [349, 256] on span "Cooling Tower Fan Status - Plantroom, Plantroom" at bounding box center [373, 251] width 248 height 13
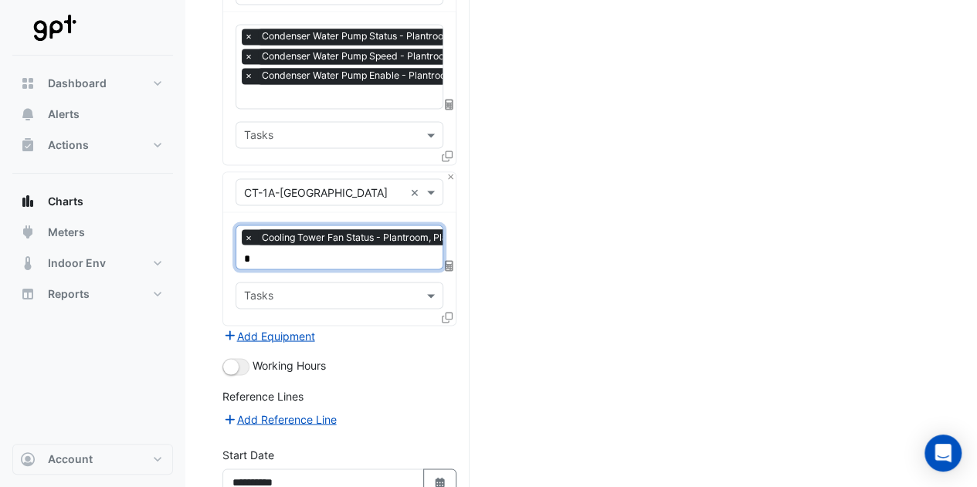
type input "**"
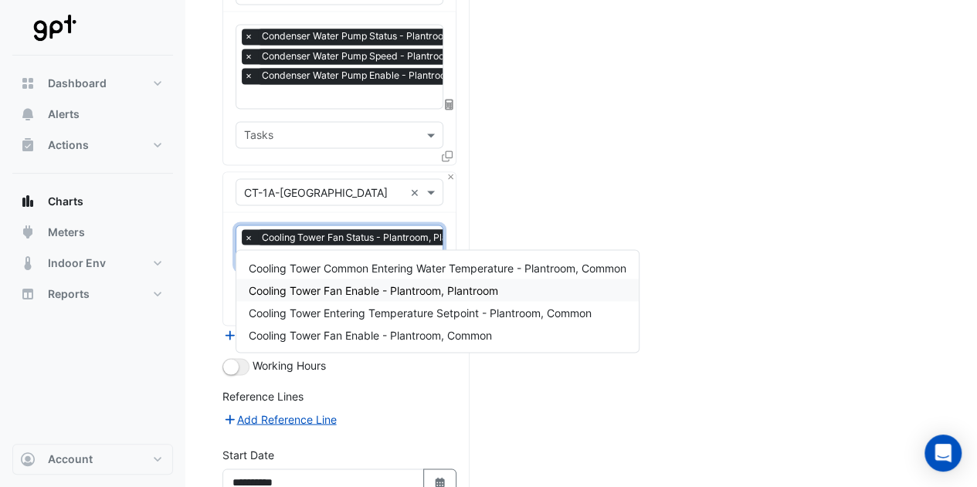
click at [351, 291] on span "Cooling Tower Fan Enable - Plantroom, Plantroom" at bounding box center [373, 289] width 249 height 13
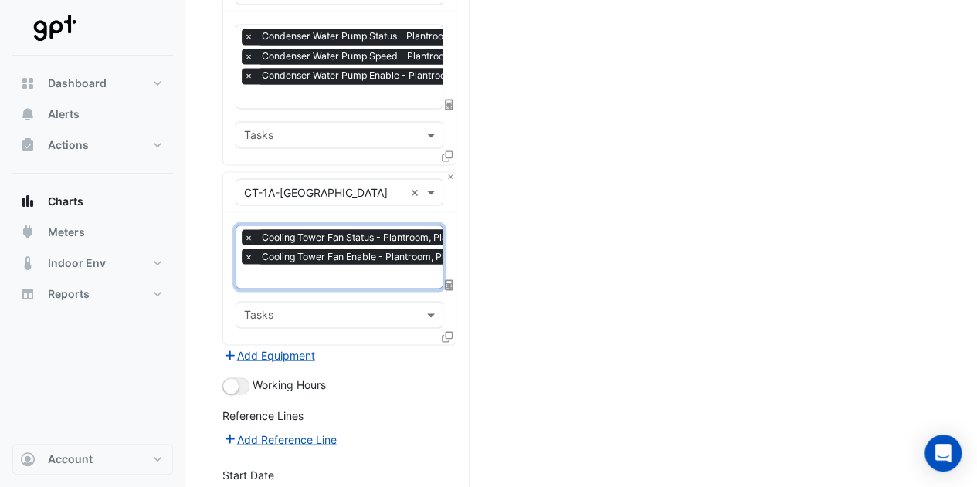
click at [364, 270] on input "text" at bounding box center [366, 278] width 245 height 16
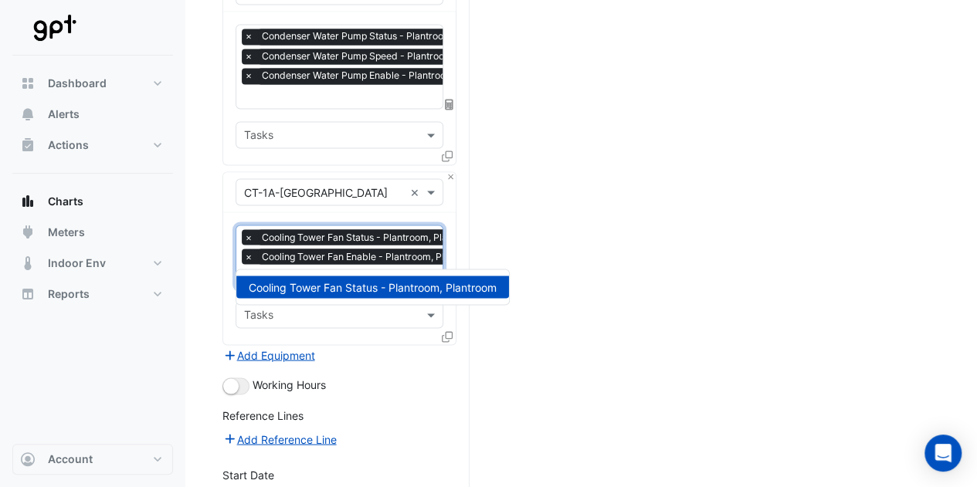
type input "*"
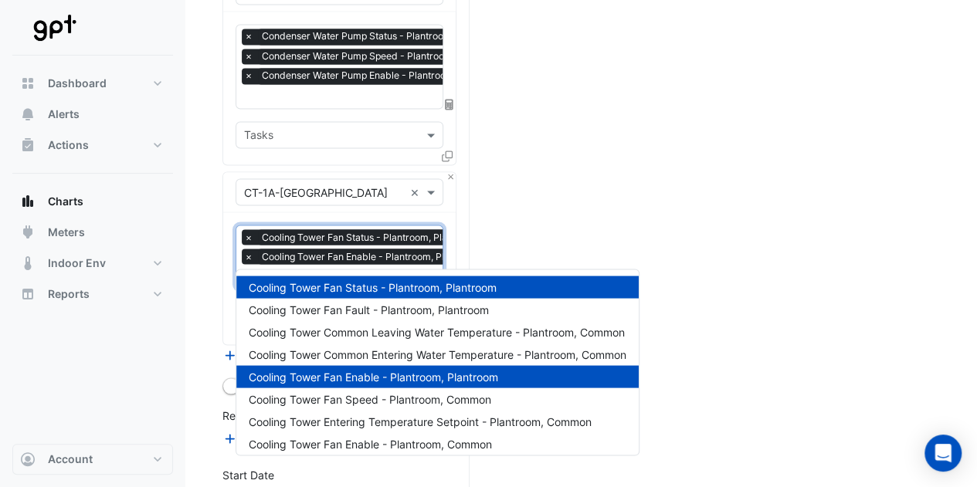
type input "**"
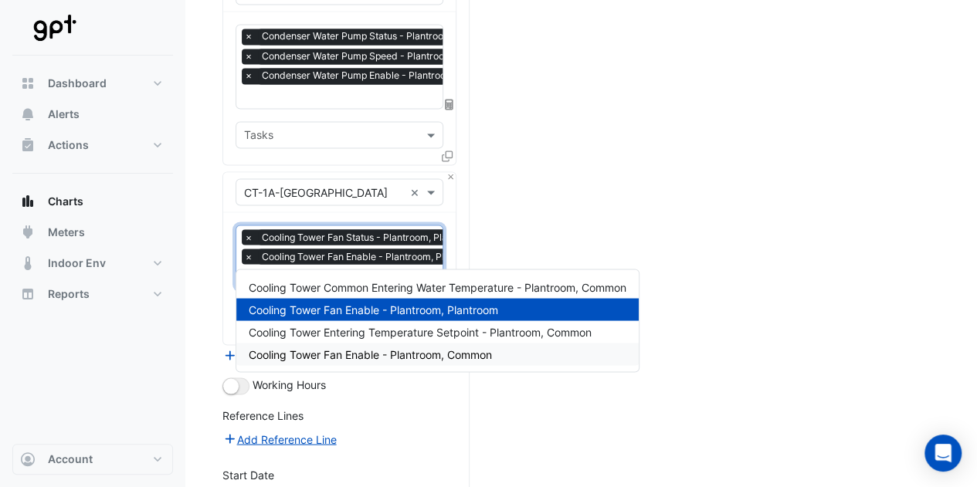
click at [389, 362] on div "Cooling Tower Fan Enable - Plantroom, Common" at bounding box center [437, 354] width 402 height 22
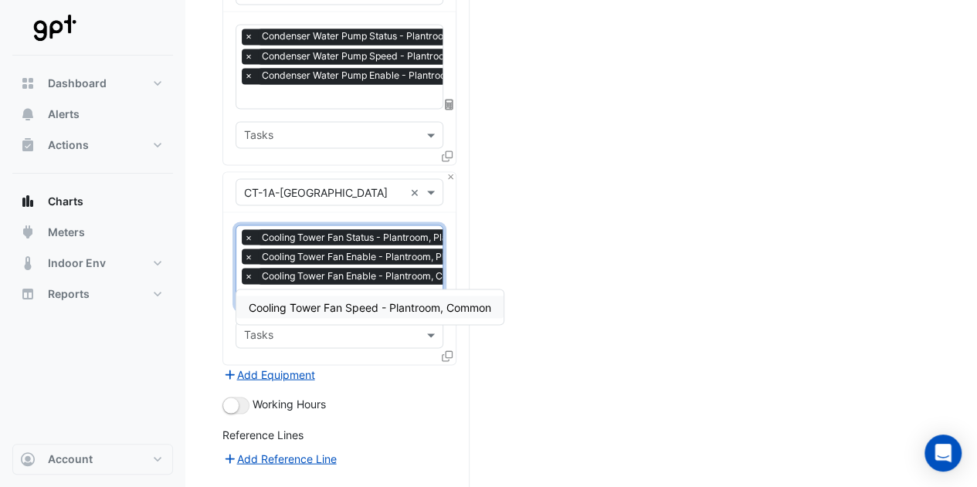
type input "***"
click at [380, 304] on span "Cooling Tower Fan Speed - Plantroom, Common" at bounding box center [370, 306] width 243 height 13
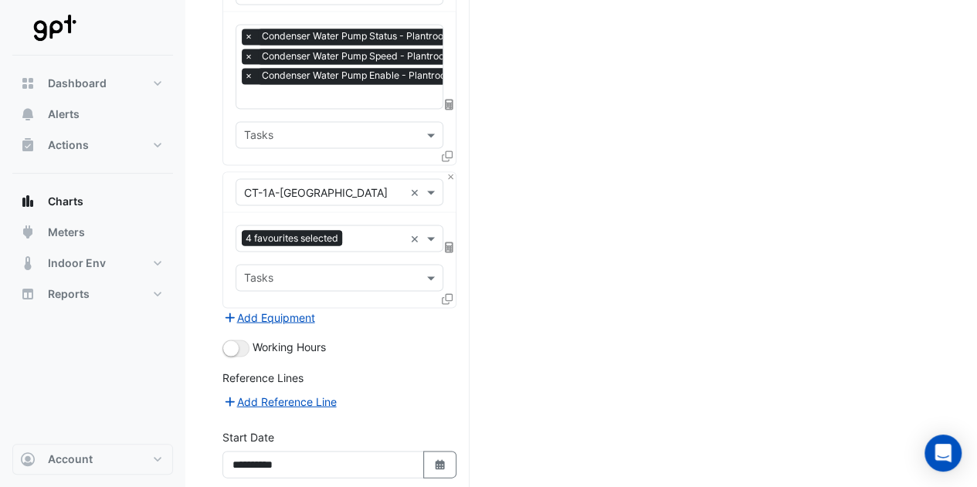
click at [451, 294] on icon at bounding box center [447, 299] width 11 height 11
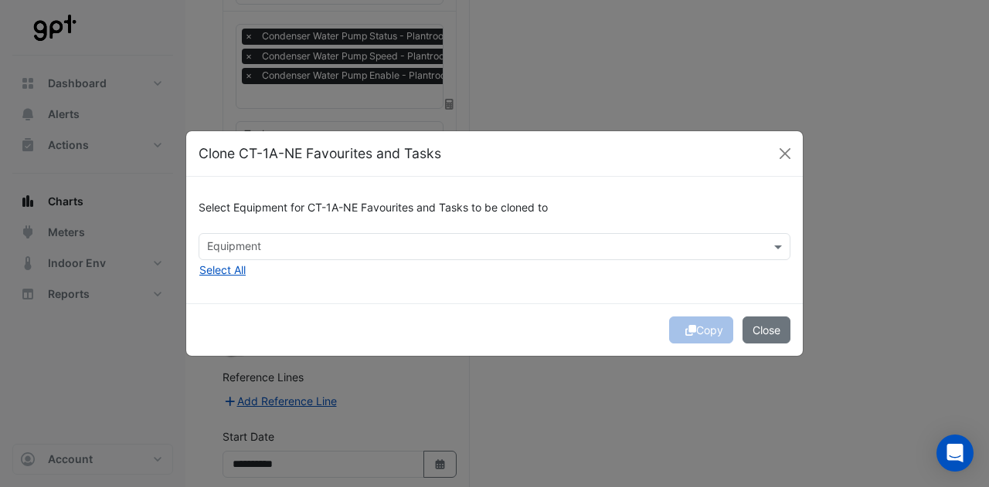
click at [419, 256] on div at bounding box center [484, 249] width 559 height 20
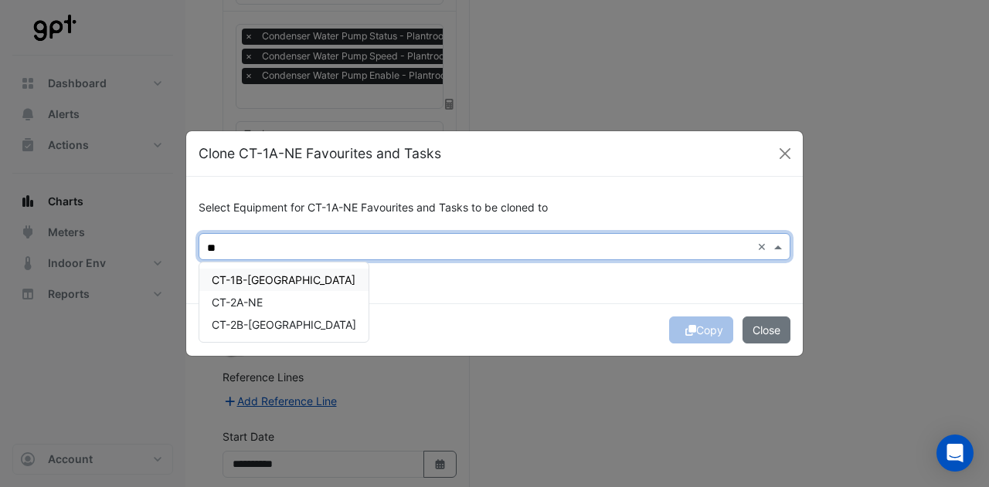
click at [259, 274] on span "CT-1B-[GEOGRAPHIC_DATA]" at bounding box center [284, 279] width 144 height 13
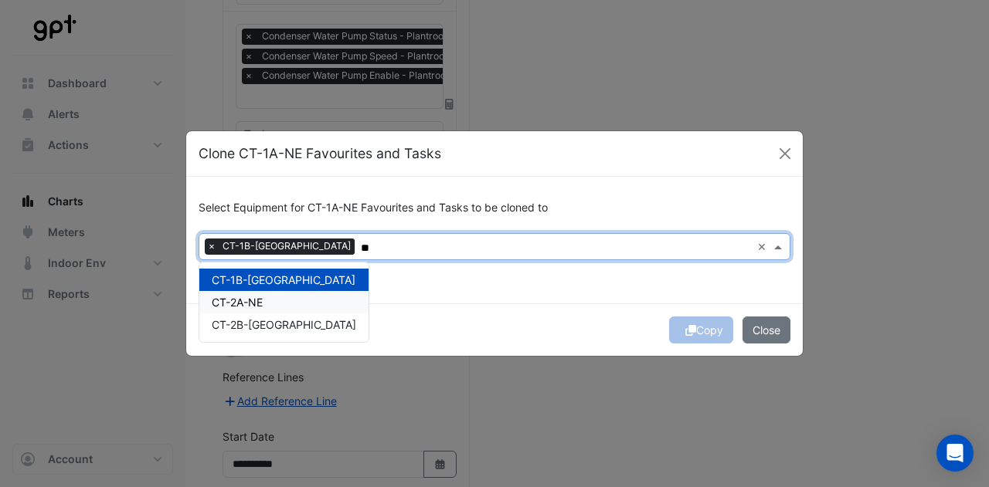
click at [253, 303] on span "CT-2A-NE" at bounding box center [237, 302] width 51 height 13
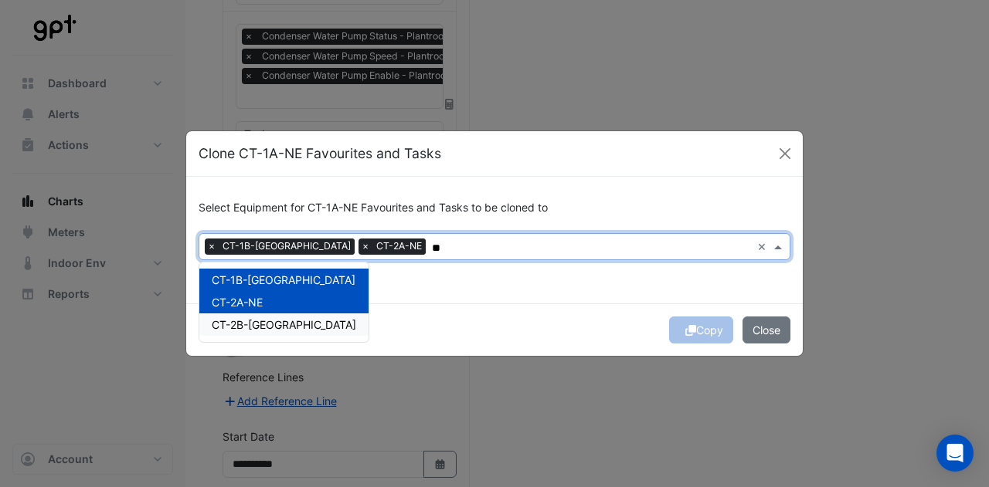
click at [250, 321] on span "CT-2B-[GEOGRAPHIC_DATA]" at bounding box center [284, 324] width 144 height 13
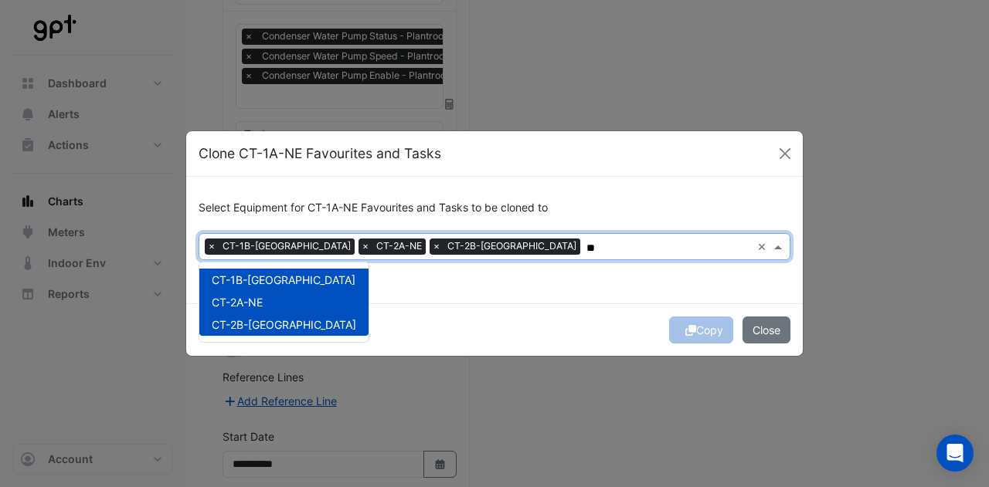
type input "**"
click at [467, 327] on div "Copy Close" at bounding box center [494, 330] width 616 height 53
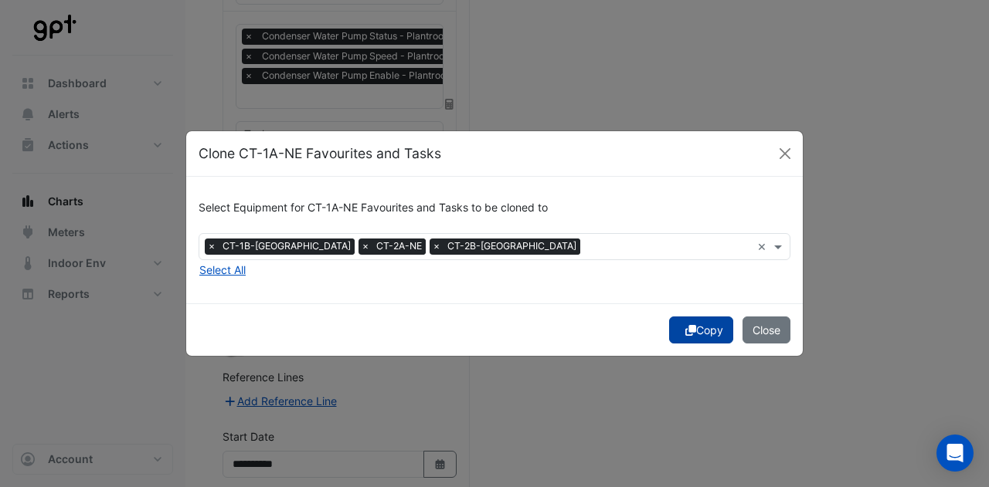
click at [685, 332] on icon "submit" at bounding box center [690, 330] width 11 height 11
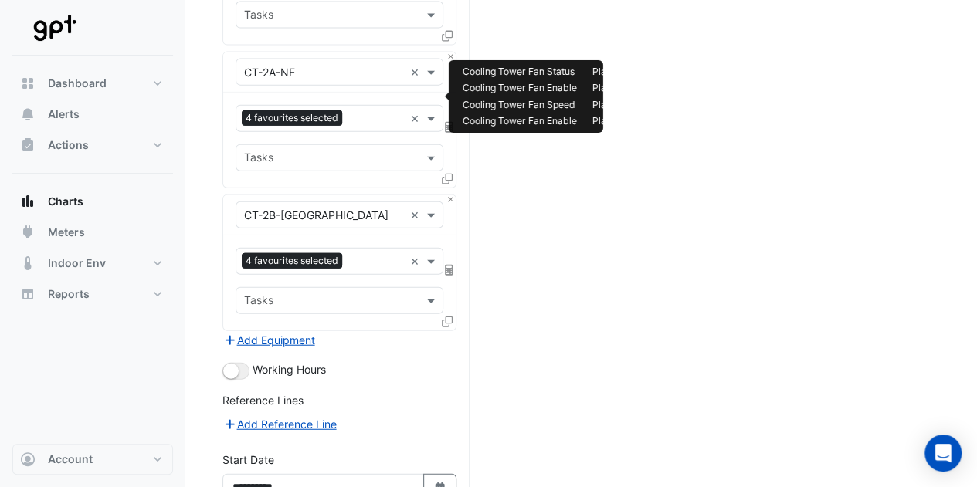
scroll to position [1763, 0]
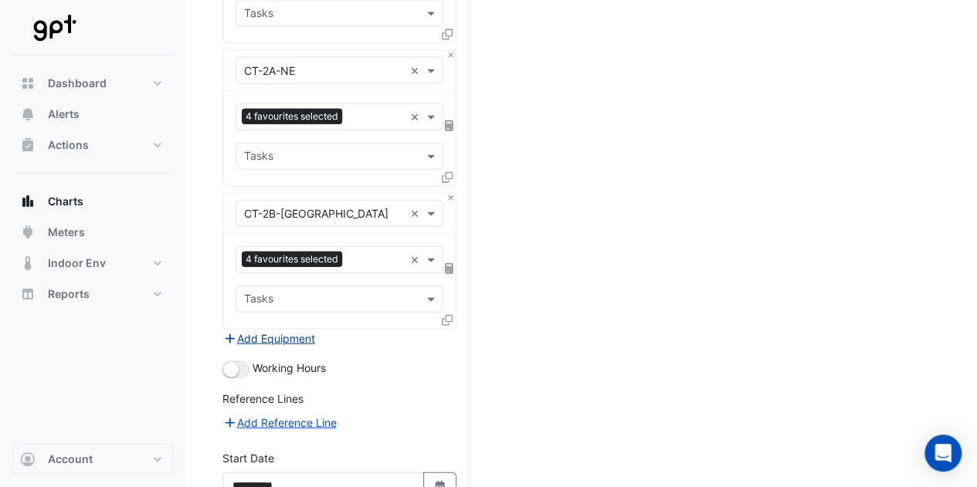
click at [261, 330] on button "Add Equipment" at bounding box center [268, 339] width 93 height 18
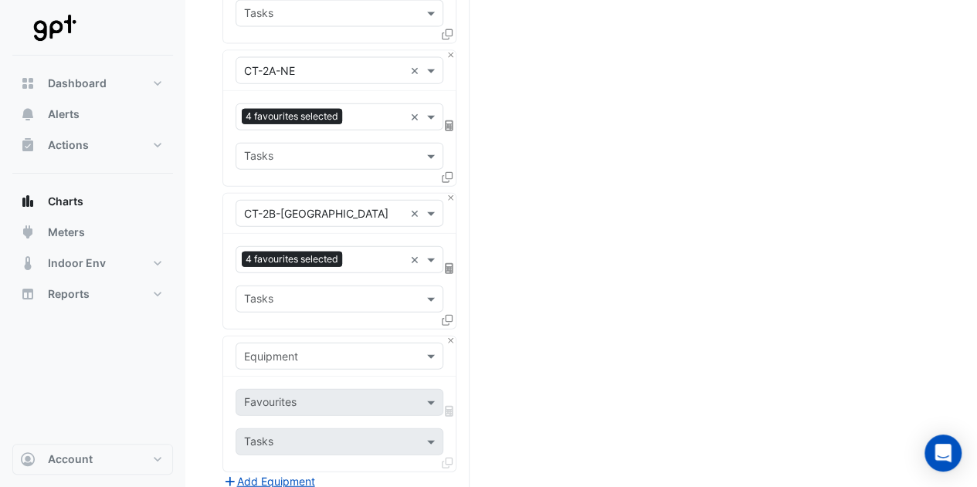
click at [284, 343] on div "Equipment" at bounding box center [340, 356] width 208 height 27
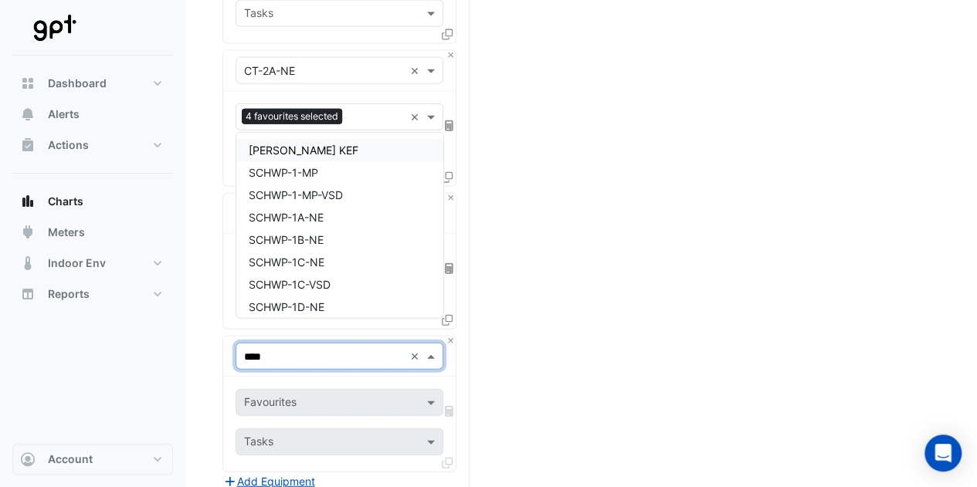
type input "*****"
click at [312, 197] on span "SCHWP-1A-NE" at bounding box center [286, 194] width 75 height 13
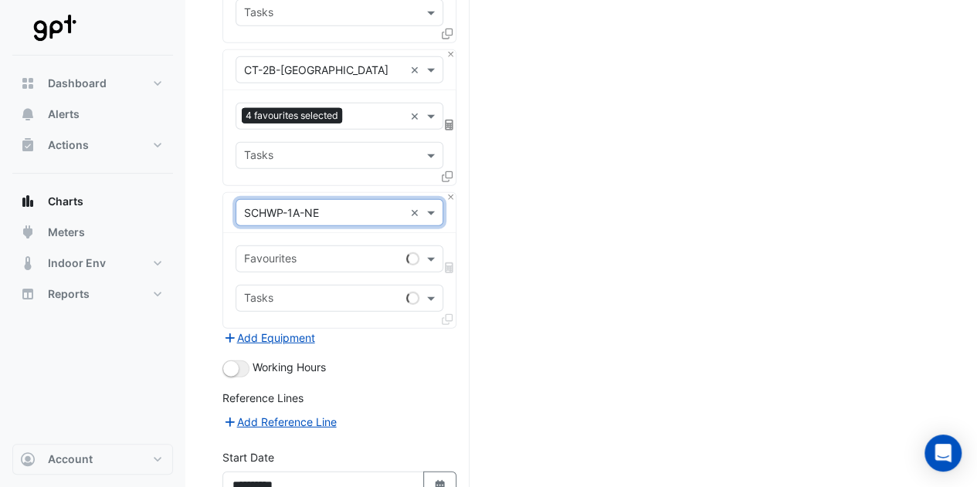
scroll to position [1912, 0]
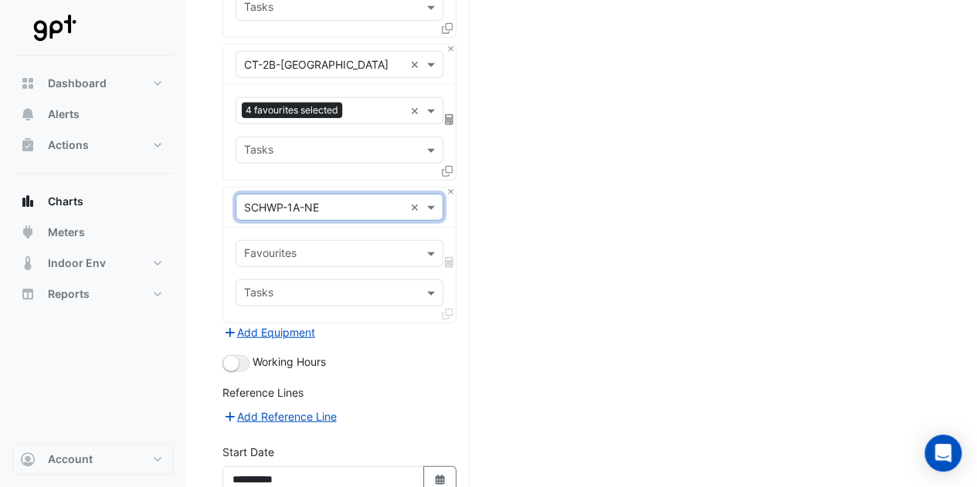
click at [368, 247] on input "text" at bounding box center [330, 255] width 173 height 16
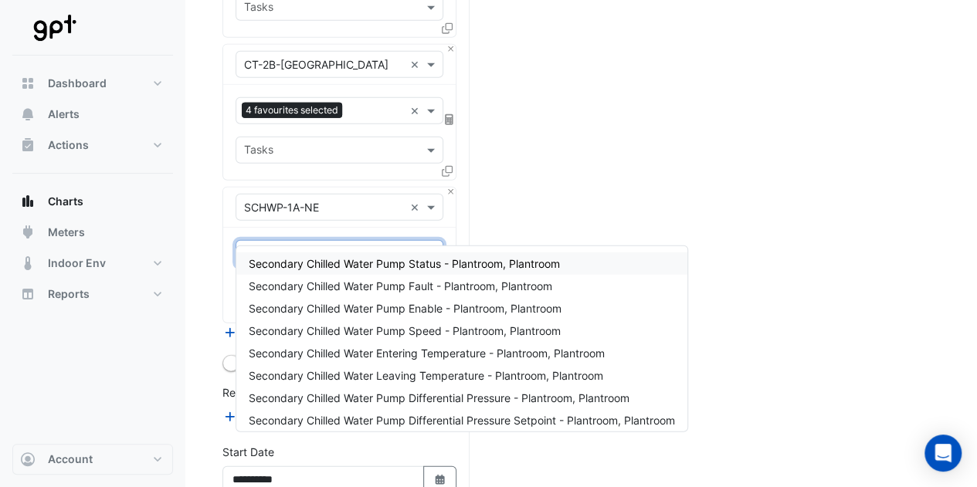
type input "**"
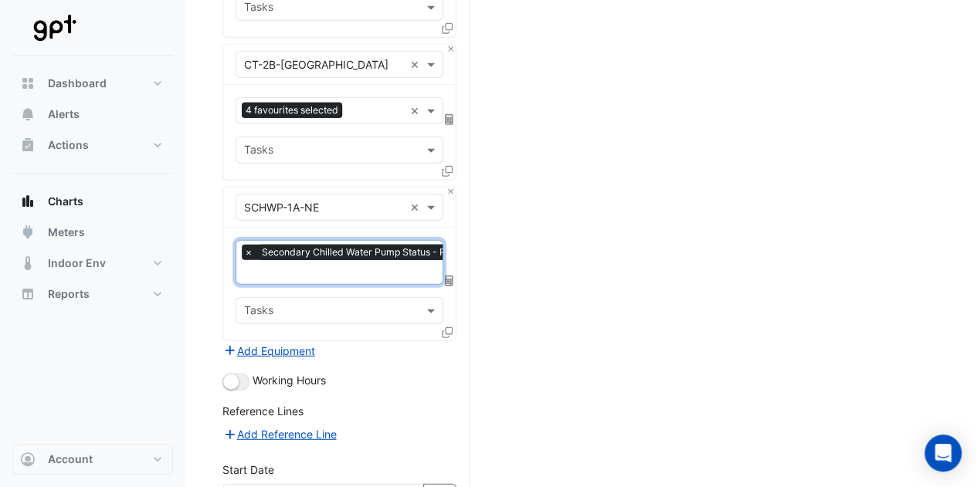
type input "*"
type input "******"
click at [375, 279] on span "Secondary Chilled Water Pump Enable - Plantroom, Plantroom" at bounding box center [405, 279] width 313 height 13
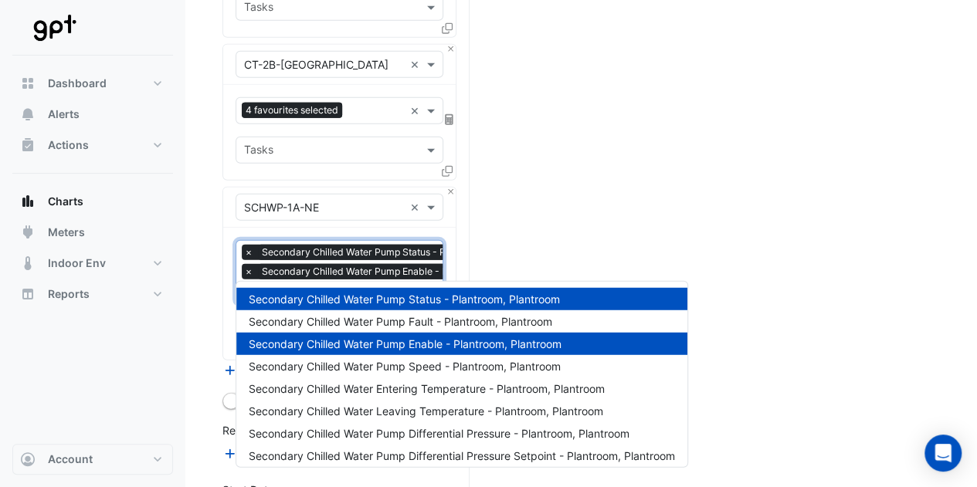
type input "**"
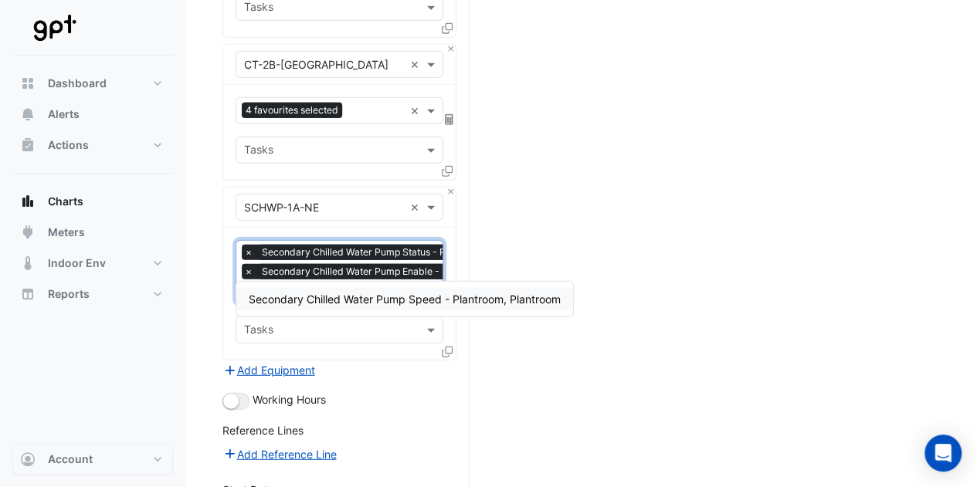
click at [376, 286] on div "Secondary Chilled Water Pump Speed - Plantroom, Plantroom" at bounding box center [404, 299] width 337 height 35
click at [382, 302] on span "Secondary Chilled Water Pump Speed - Plantroom, Plantroom" at bounding box center [405, 299] width 312 height 13
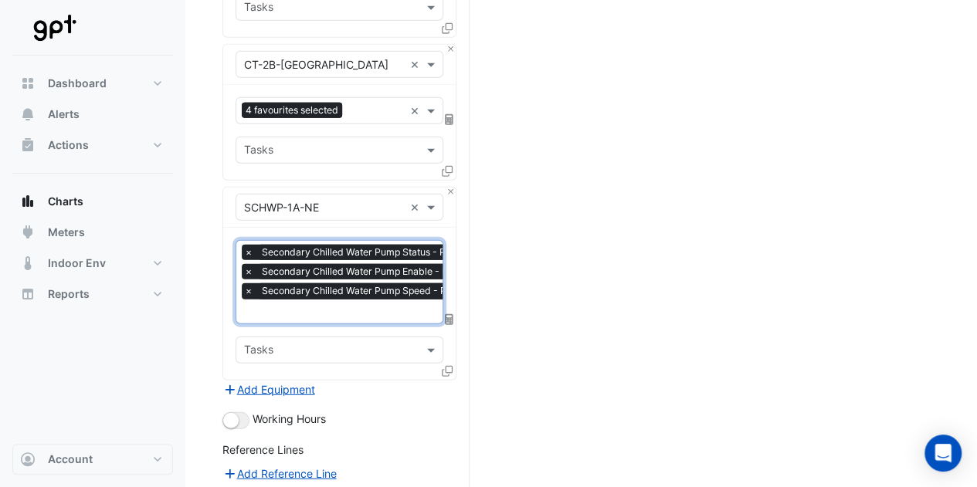
click at [448, 366] on icon at bounding box center [447, 371] width 11 height 11
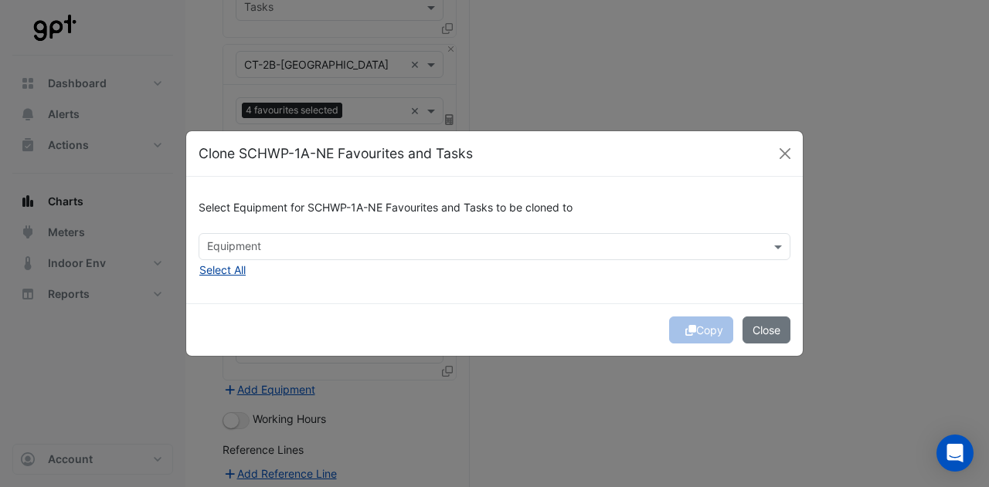
click at [236, 270] on button "Select All" at bounding box center [223, 270] width 48 height 18
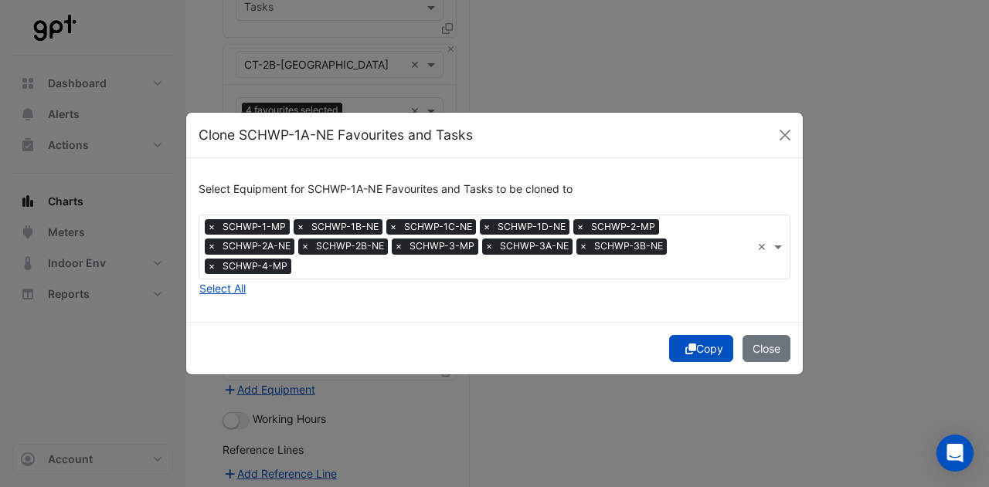
click at [755, 352] on div "Copy Close" at bounding box center [494, 348] width 616 height 53
click at [760, 344] on button "Close" at bounding box center [766, 348] width 48 height 27
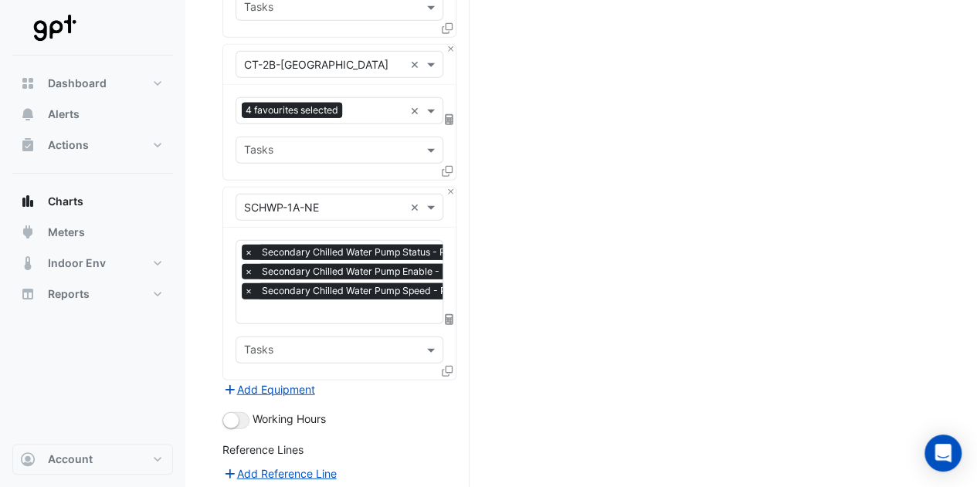
click at [453, 364] on div at bounding box center [449, 375] width 14 height 22
click at [448, 366] on icon at bounding box center [447, 371] width 11 height 11
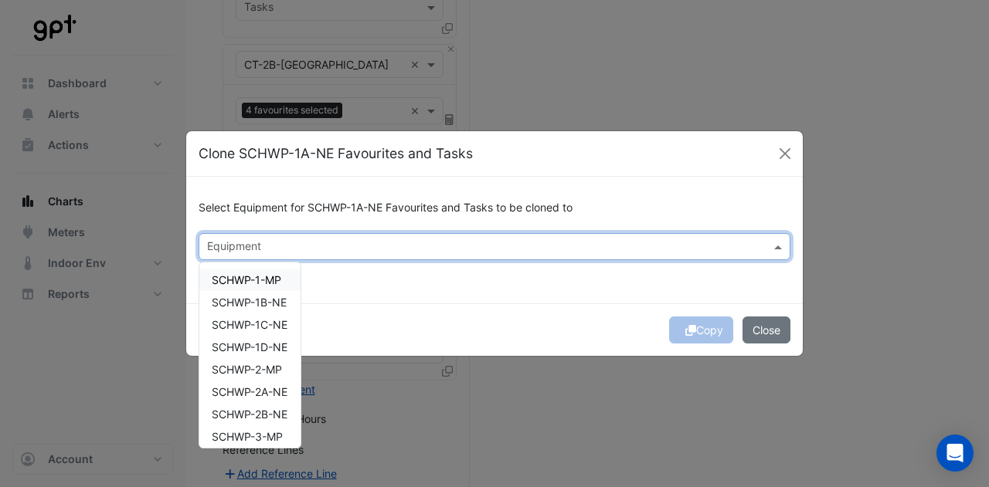
click at [467, 256] on input "text" at bounding box center [485, 248] width 557 height 16
click at [260, 277] on span "SCHWP-1B-NE" at bounding box center [249, 279] width 75 height 13
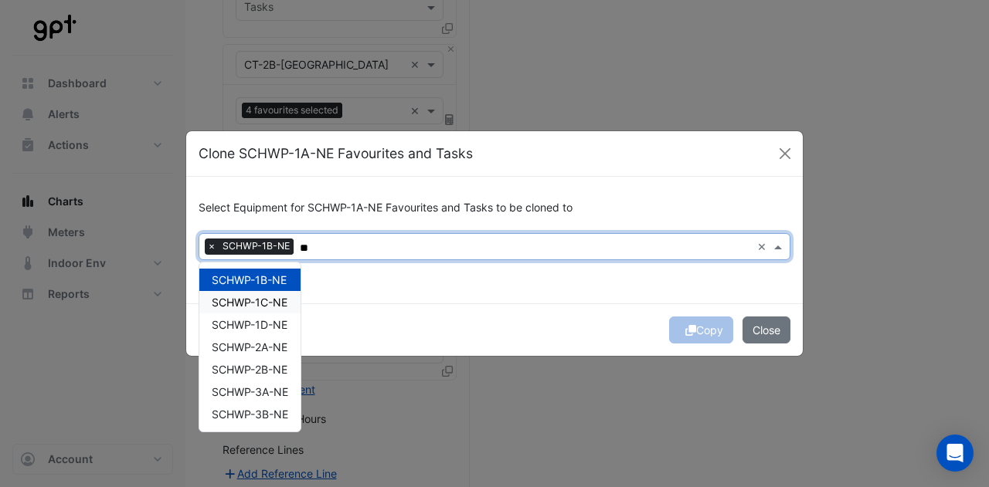
click at [257, 301] on span "SCHWP-1C-NE" at bounding box center [250, 302] width 76 height 13
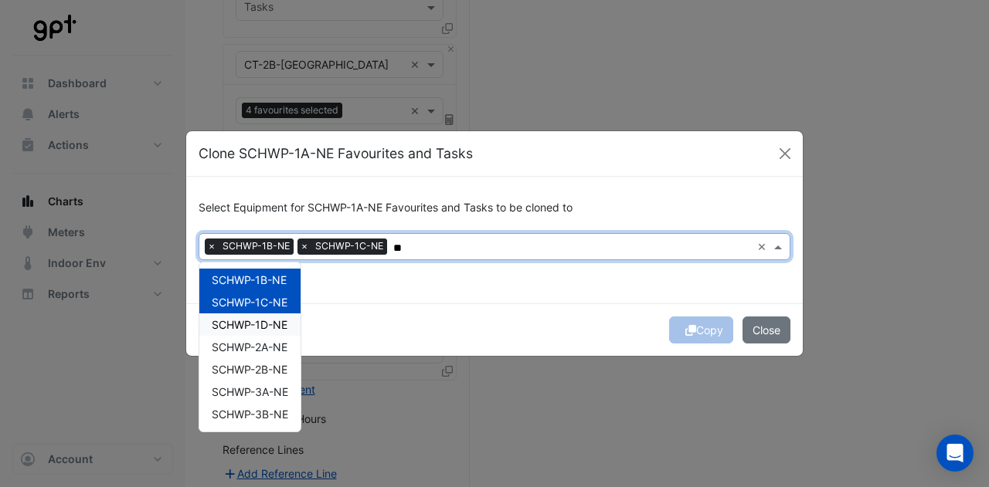
click at [256, 318] on span "SCHWP-1D-NE" at bounding box center [250, 324] width 76 height 13
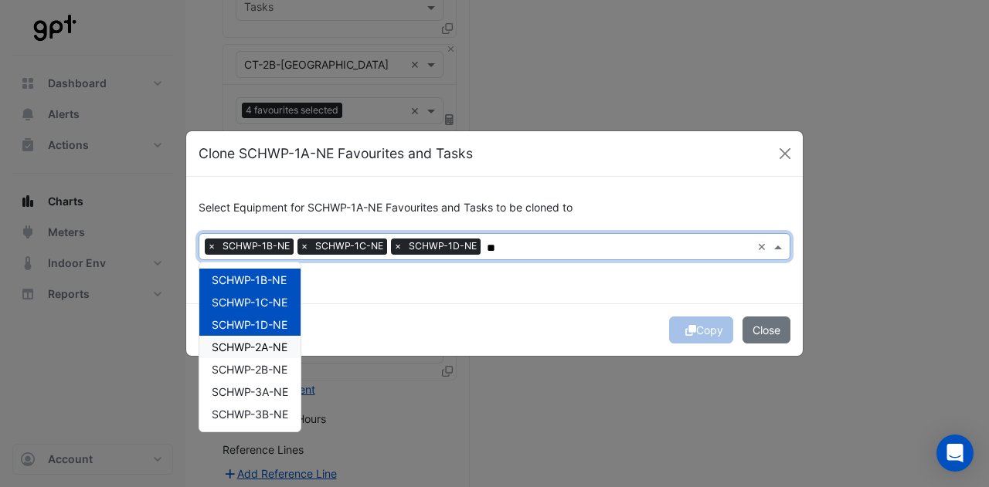
click at [256, 350] on span "SCHWP-2A-NE" at bounding box center [250, 347] width 76 height 13
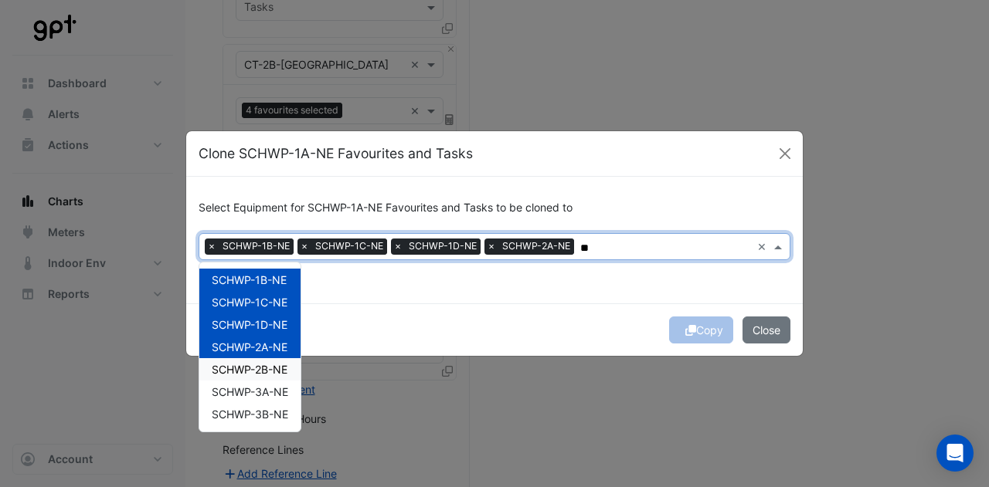
click at [256, 369] on span "SCHWP-2B-NE" at bounding box center [250, 369] width 76 height 13
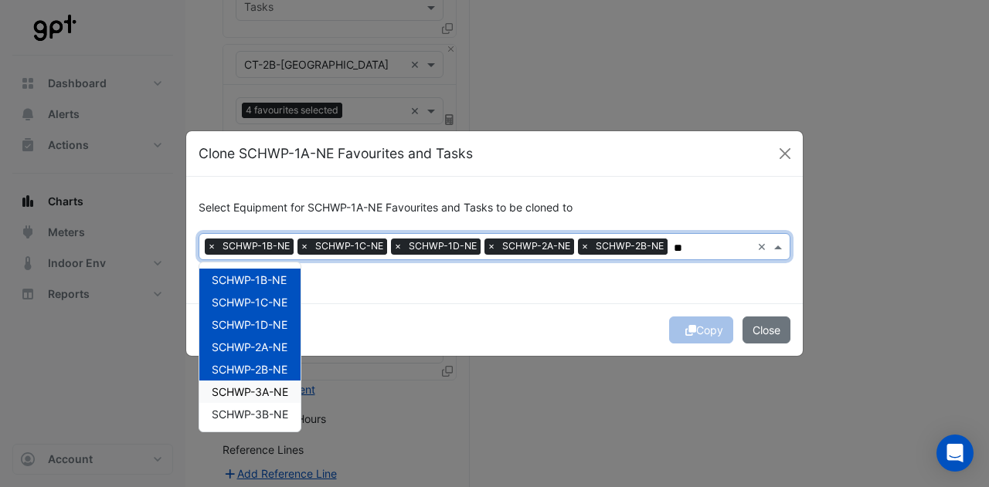
click at [256, 382] on div "SCHWP-3A-NE" at bounding box center [249, 392] width 101 height 22
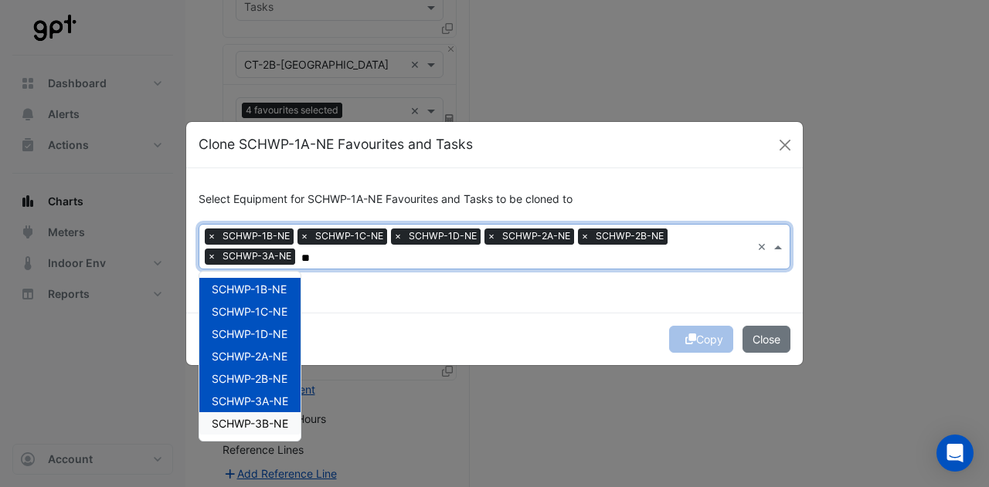
click at [255, 424] on span "SCHWP-3B-NE" at bounding box center [250, 423] width 76 height 13
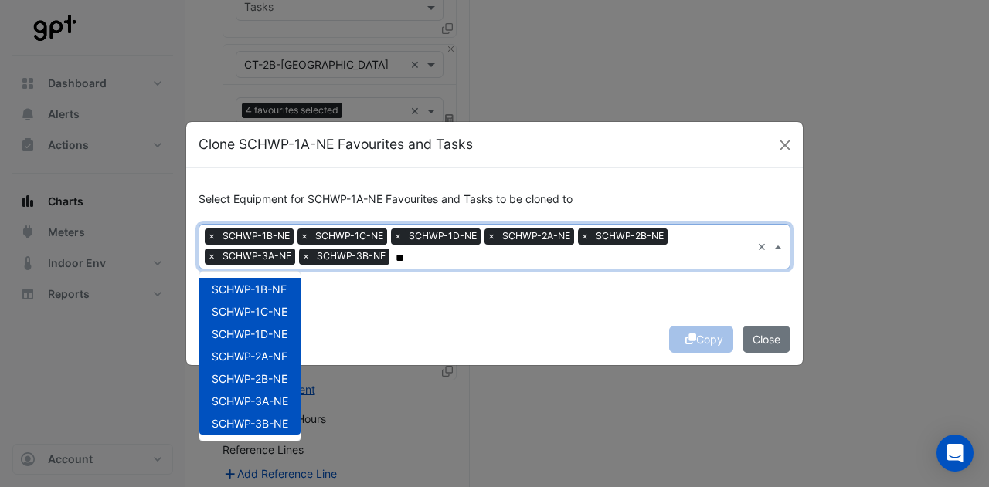
type input "**"
click at [424, 321] on div "Copy Close" at bounding box center [494, 339] width 616 height 53
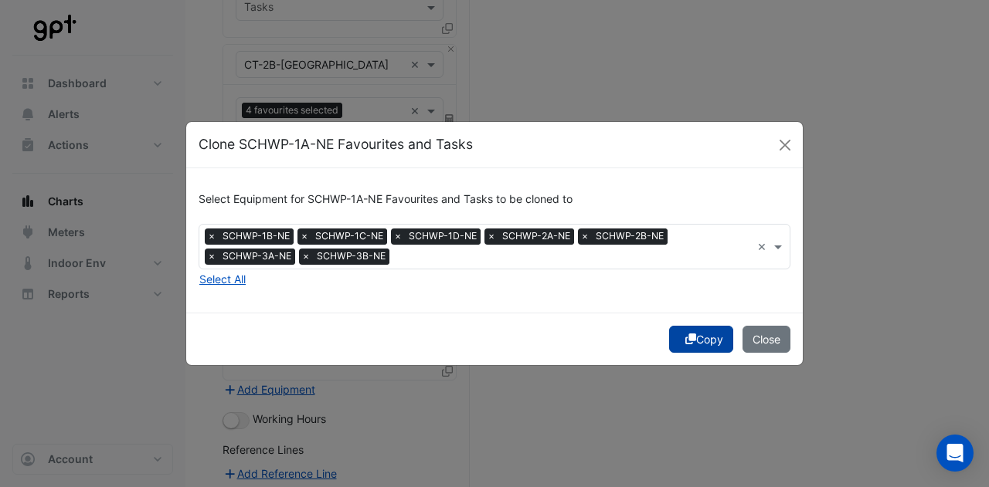
click at [684, 327] on button "Copy" at bounding box center [701, 339] width 64 height 27
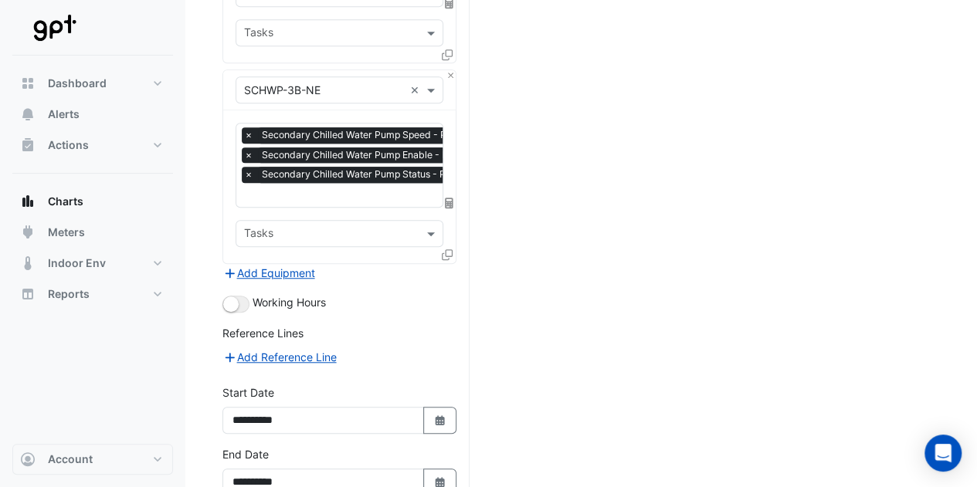
scroll to position [3471, 0]
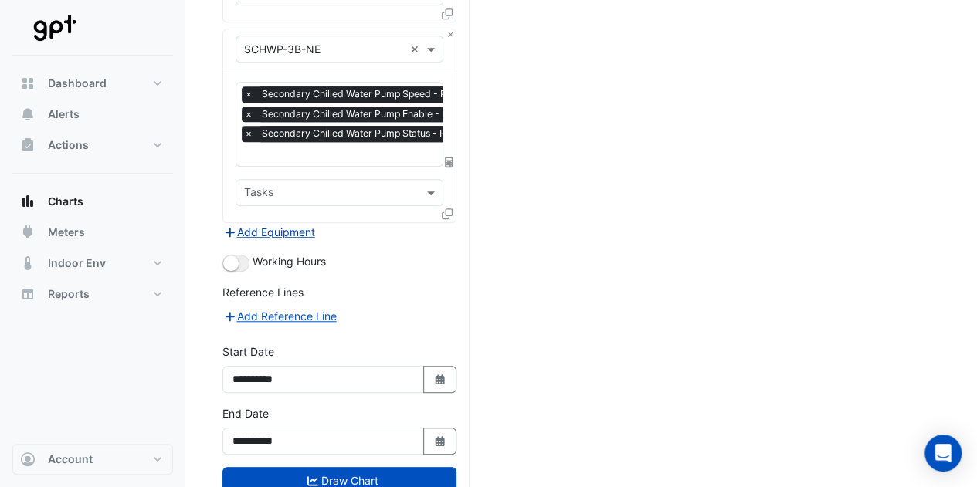
click at [298, 223] on button "Add Equipment" at bounding box center [268, 232] width 93 height 18
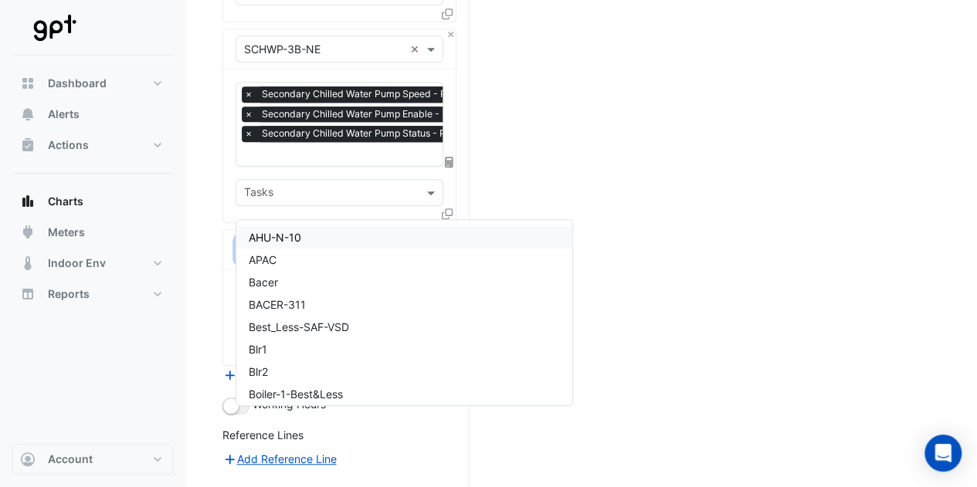
click at [307, 243] on input "text" at bounding box center [324, 251] width 160 height 16
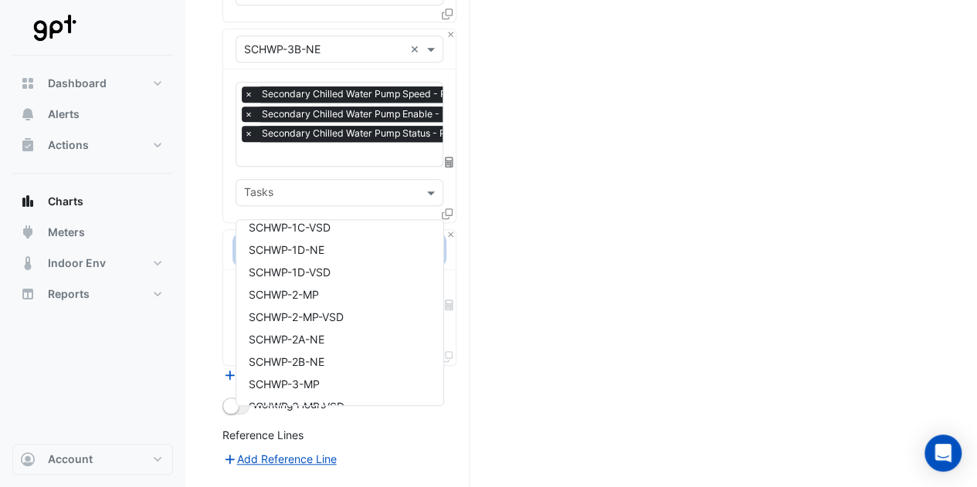
scroll to position [127, 0]
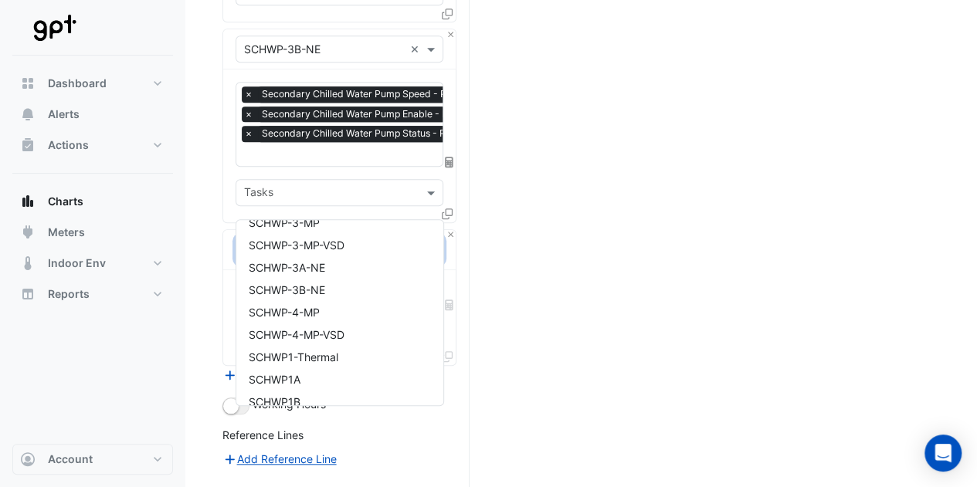
type input "*"
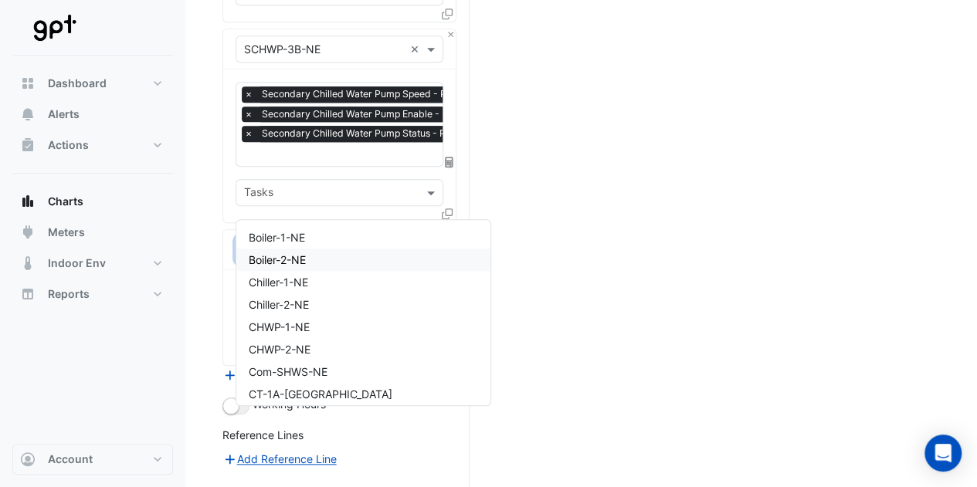
type input "*"
click at [451, 230] on button "Close" at bounding box center [451, 235] width 10 height 10
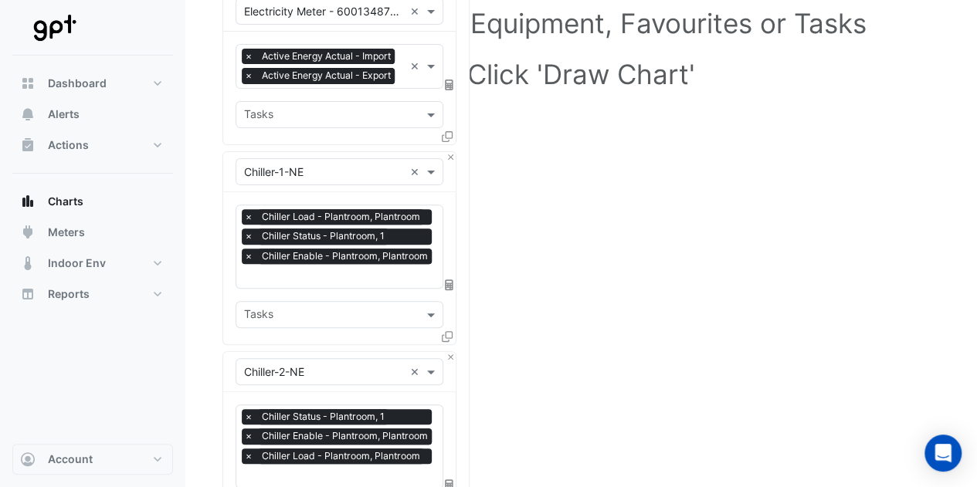
scroll to position [176, 0]
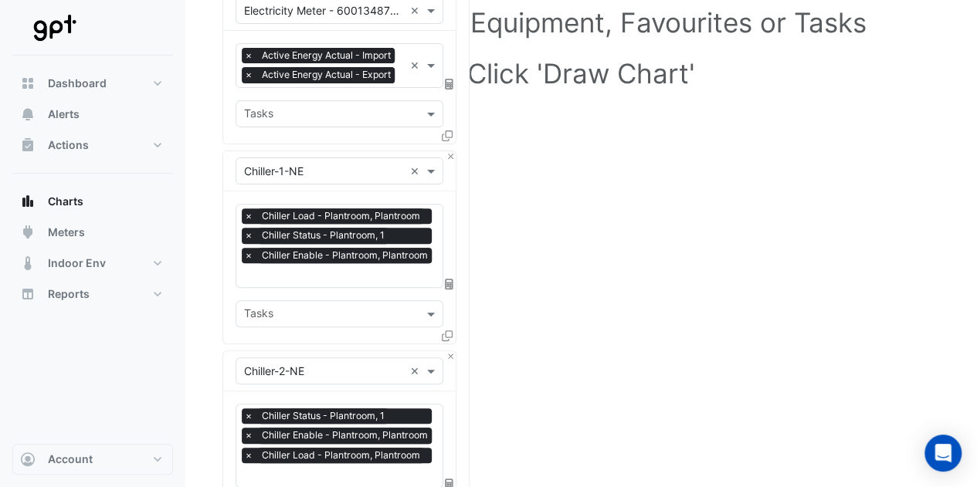
click at [316, 269] on input "text" at bounding box center [340, 277] width 192 height 16
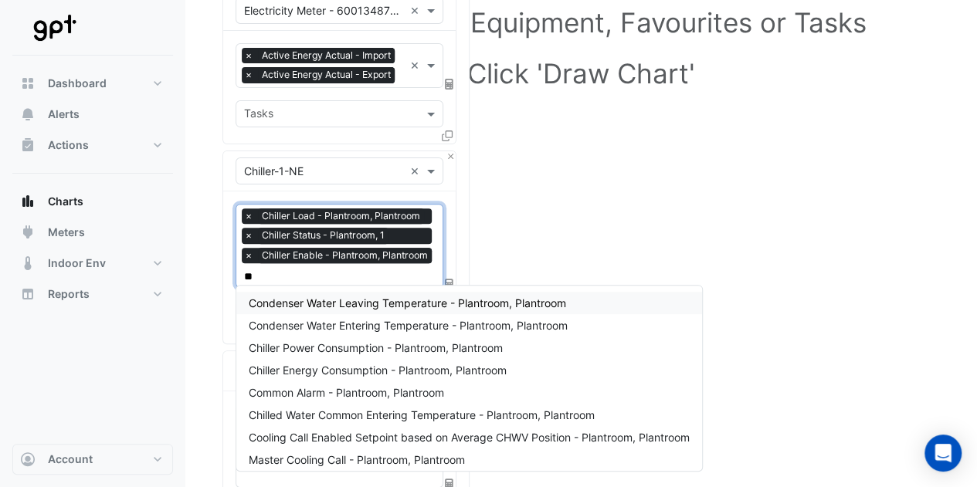
type input "***"
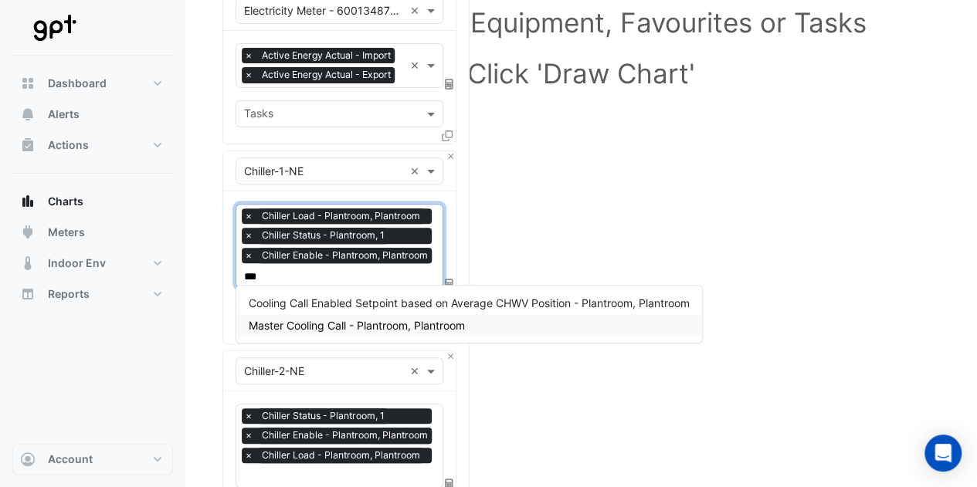
click at [323, 321] on span "Master Cooling Call - Plantroom, Plantroom" at bounding box center [357, 325] width 216 height 13
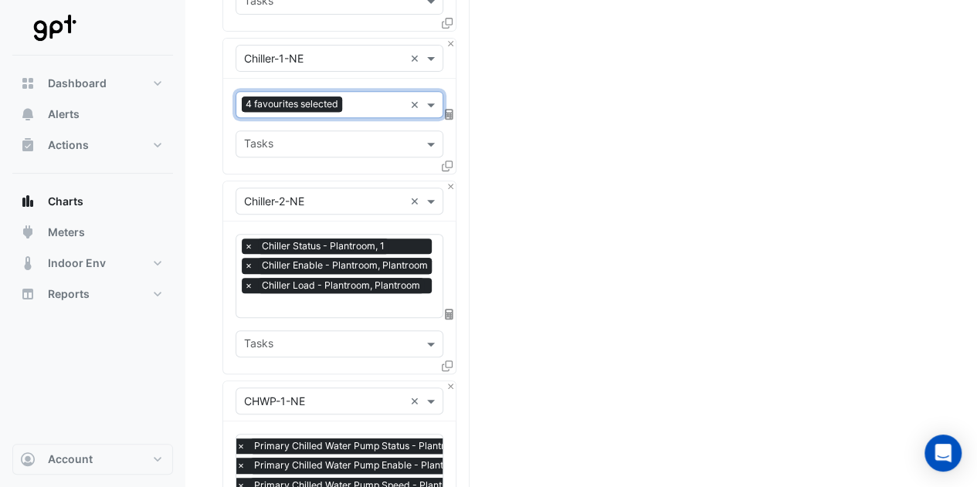
scroll to position [290, 0]
click at [319, 298] on input "text" at bounding box center [340, 306] width 192 height 16
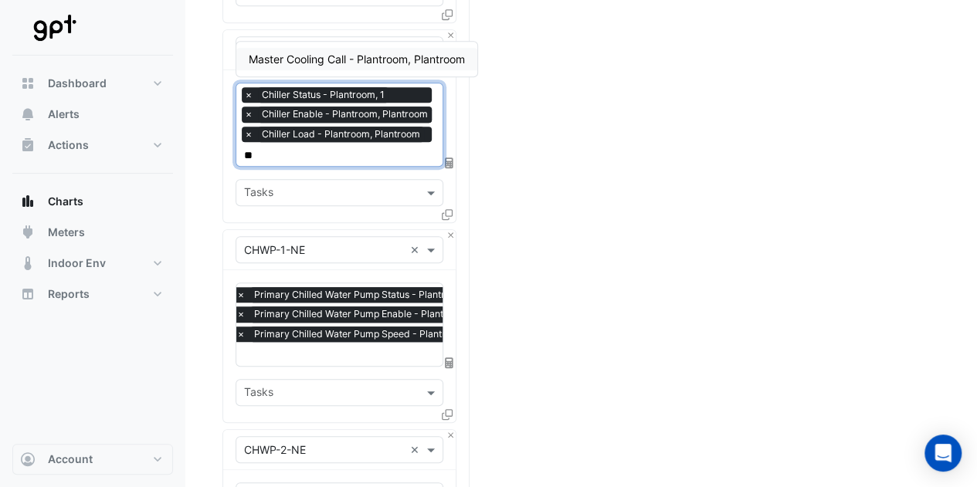
scroll to position [0, 0]
type input "***"
click at [358, 56] on span "Master Cooling Call - Plantroom, Plantroom" at bounding box center [357, 59] width 216 height 13
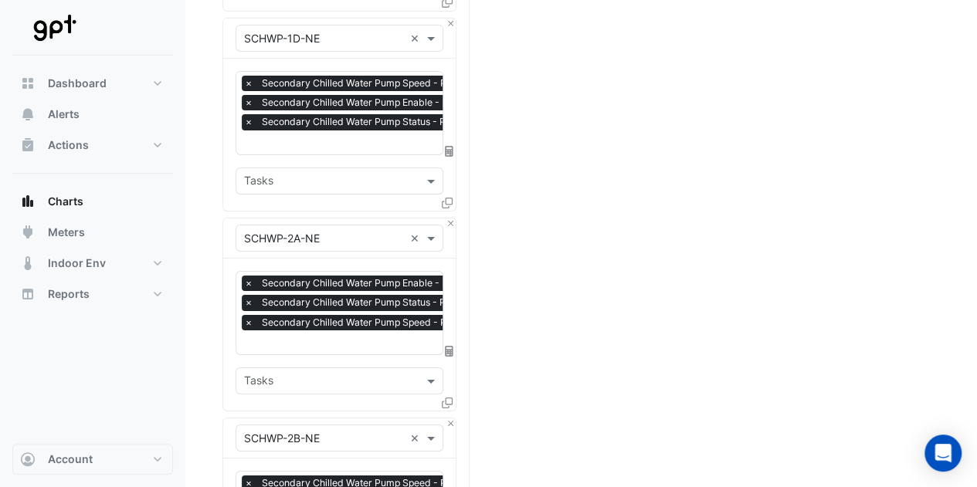
scroll to position [3361, 0]
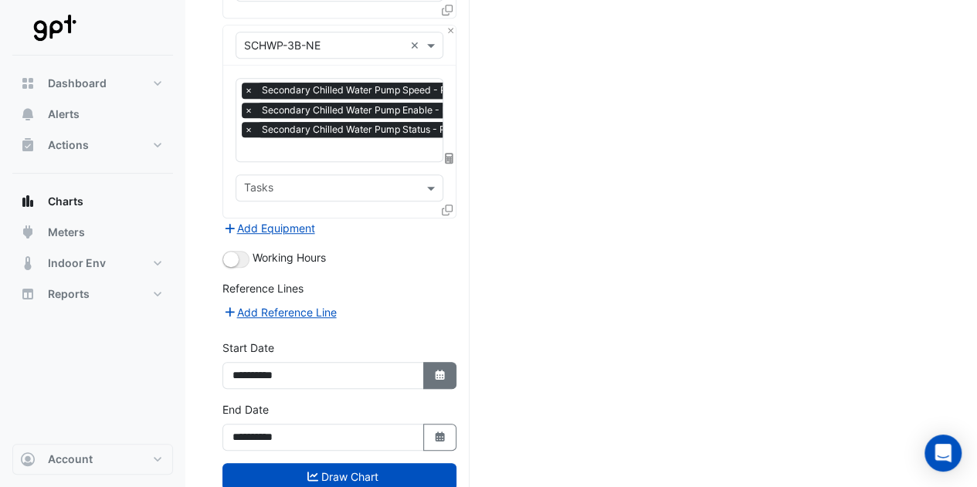
click at [431, 362] on button "Select Date" at bounding box center [440, 375] width 34 height 27
select select "*"
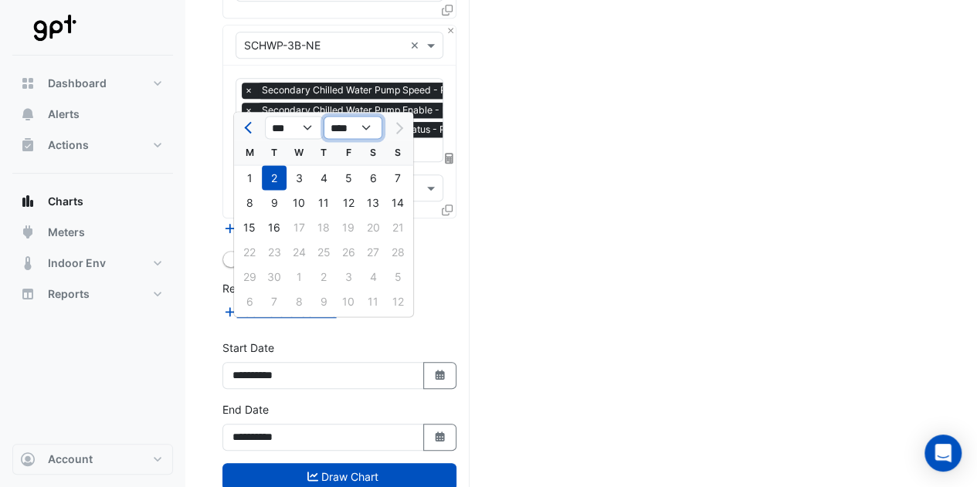
click at [348, 137] on select "**** **** **** **** **** **** **** **** **** **** ****" at bounding box center [353, 128] width 59 height 23
click at [324, 117] on select "**** **** **** **** **** **** **** **** **** **** ****" at bounding box center [353, 128] width 59 height 23
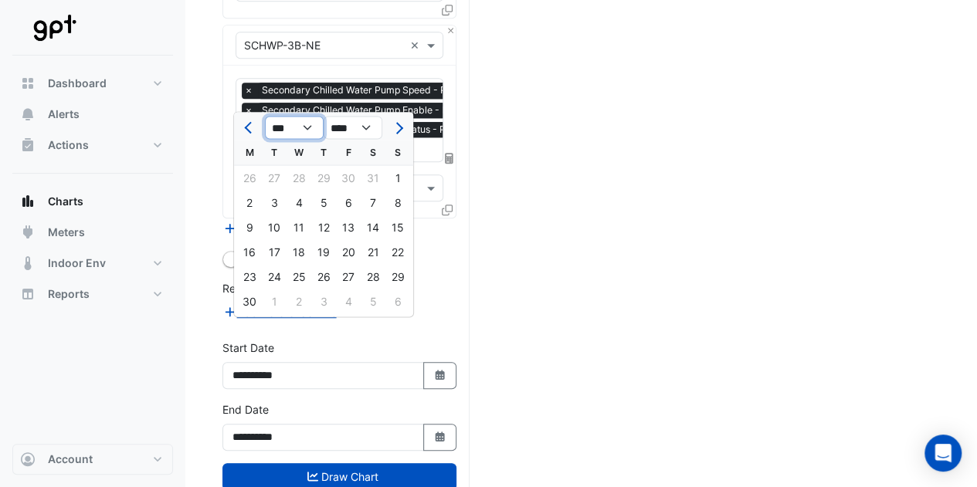
click at [281, 127] on select "*** *** *** *** *** *** *** *** *** *** *** ***" at bounding box center [294, 128] width 59 height 23
click at [344, 116] on ngb-datepicker-navigation "*** *** *** *** *** *** *** *** *** *** *** *** **** **** **** **** **** **** *…" at bounding box center [323, 127] width 179 height 25
click at [344, 126] on select "**** **** **** **** **** **** **** **** **** **** **** ****" at bounding box center [353, 128] width 59 height 23
select select "****"
click at [324, 117] on select "**** **** **** **** **** **** **** **** **** **** **** ****" at bounding box center [353, 128] width 59 height 23
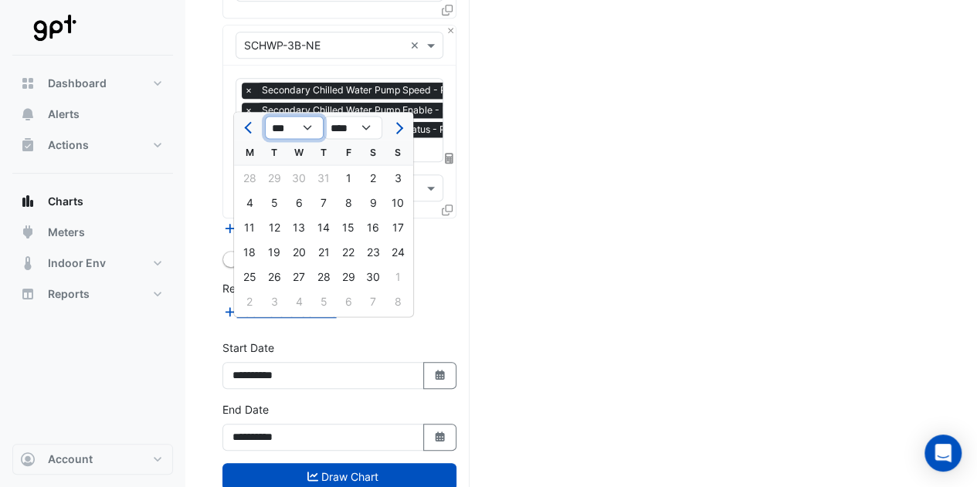
click at [273, 130] on select "*** *** *** *** *** *** *** *** *** *** *** ***" at bounding box center [294, 128] width 59 height 23
select select "*"
click at [265, 117] on select "*** *** *** *** *** *** *** *** *** *** *** ***" at bounding box center [294, 128] width 59 height 23
click at [375, 175] on div "1" at bounding box center [373, 177] width 25 height 25
type input "**********"
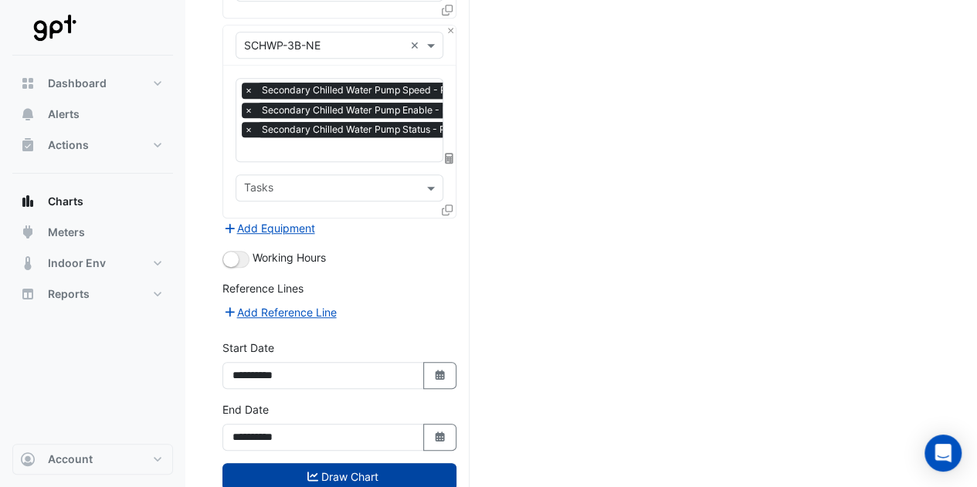
click at [390, 463] on button "Draw Chart" at bounding box center [339, 476] width 234 height 27
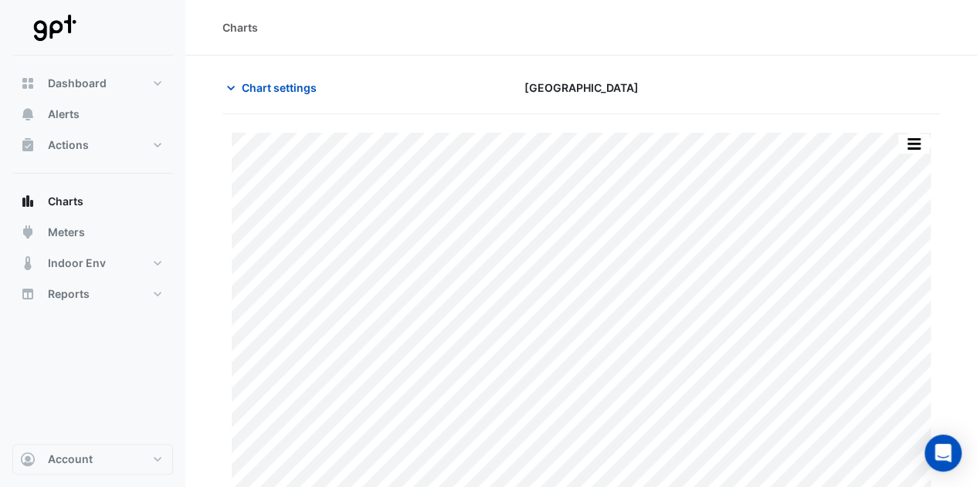
click at [702, 94] on div "[GEOGRAPHIC_DATA]" at bounding box center [582, 87] width 246 height 27
click at [907, 148] on button "button" at bounding box center [913, 143] width 31 height 19
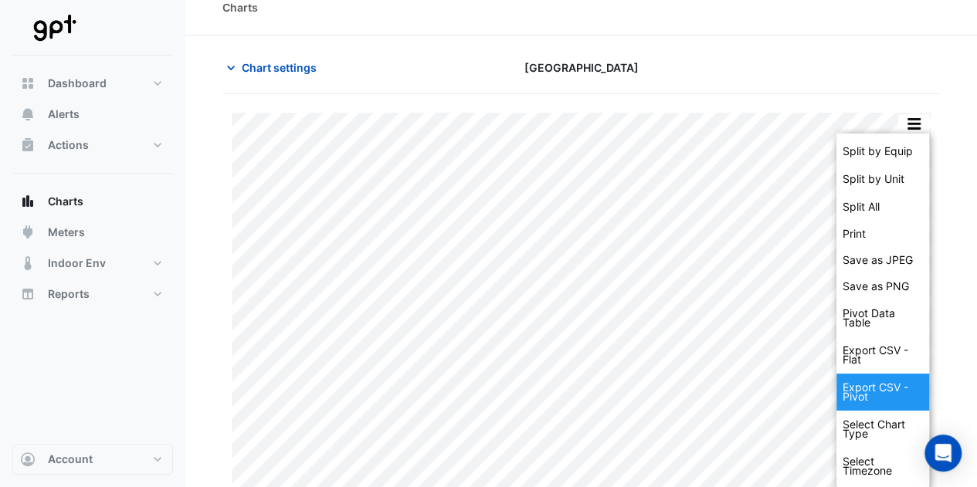
click at [886, 387] on div "Export CSV - Pivot" at bounding box center [882, 392] width 93 height 37
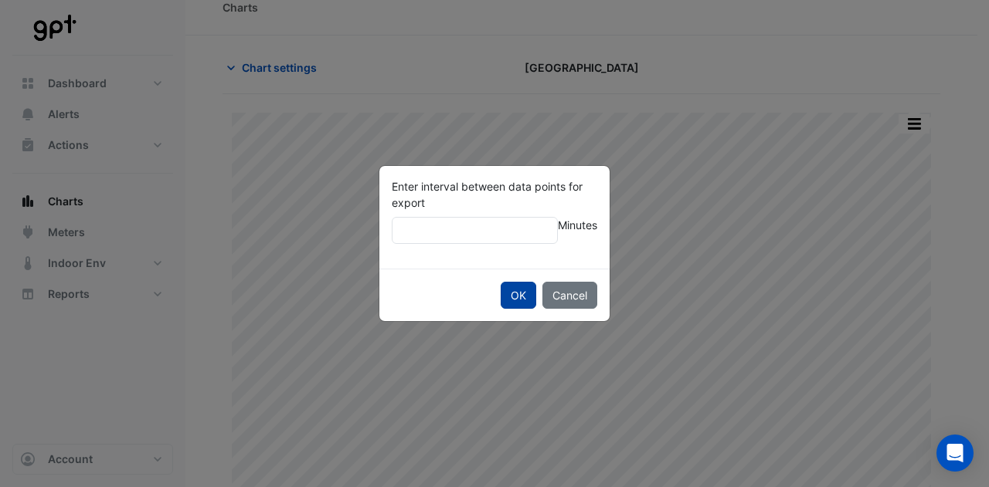
type input "**"
click at [524, 293] on button "OK" at bounding box center [519, 295] width 36 height 27
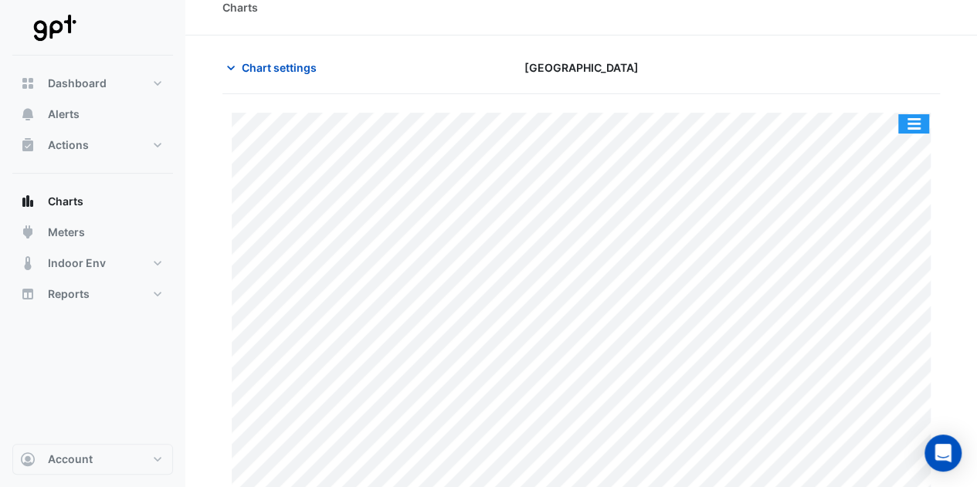
click at [911, 120] on button "button" at bounding box center [913, 123] width 31 height 19
click at [916, 120] on button "button" at bounding box center [913, 123] width 31 height 19
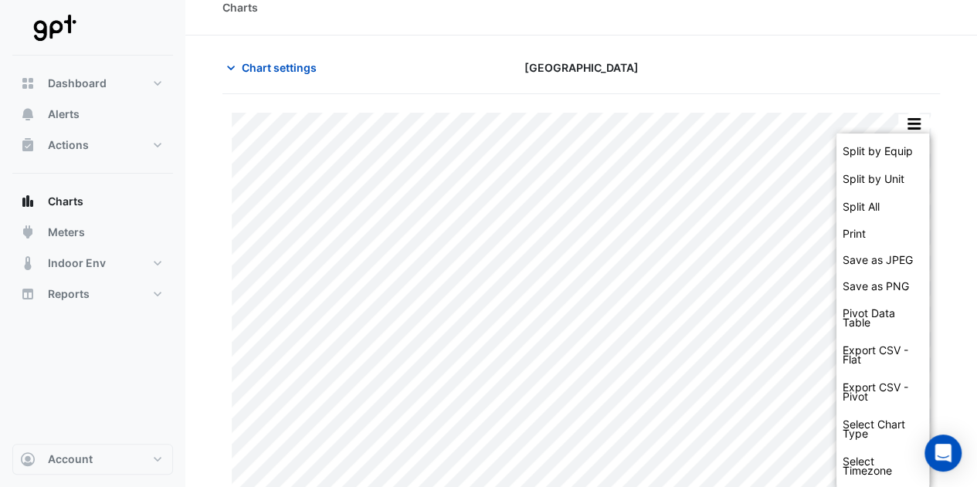
click at [720, 40] on section "Chart settings Highpoint Shopping Centre Split by Equip Split by Unit Split All…" at bounding box center [581, 276] width 792 height 480
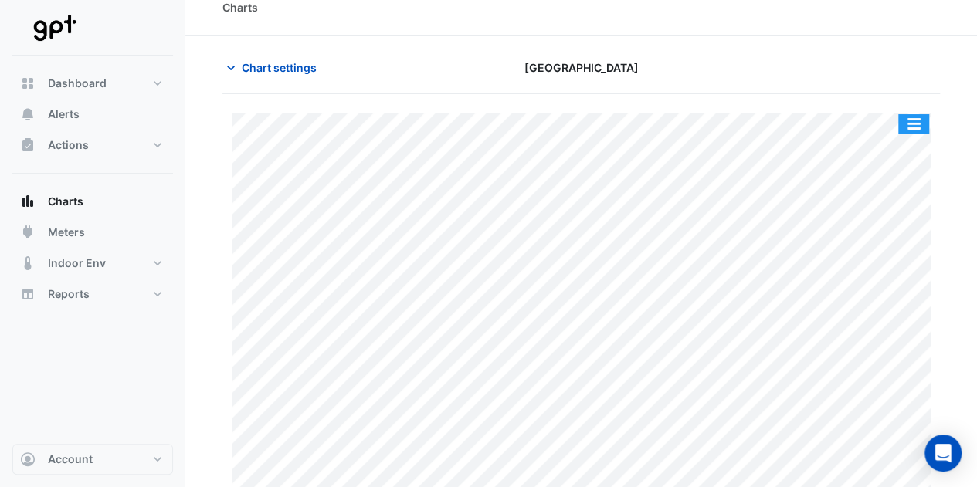
click at [920, 131] on button "button" at bounding box center [913, 123] width 31 height 19
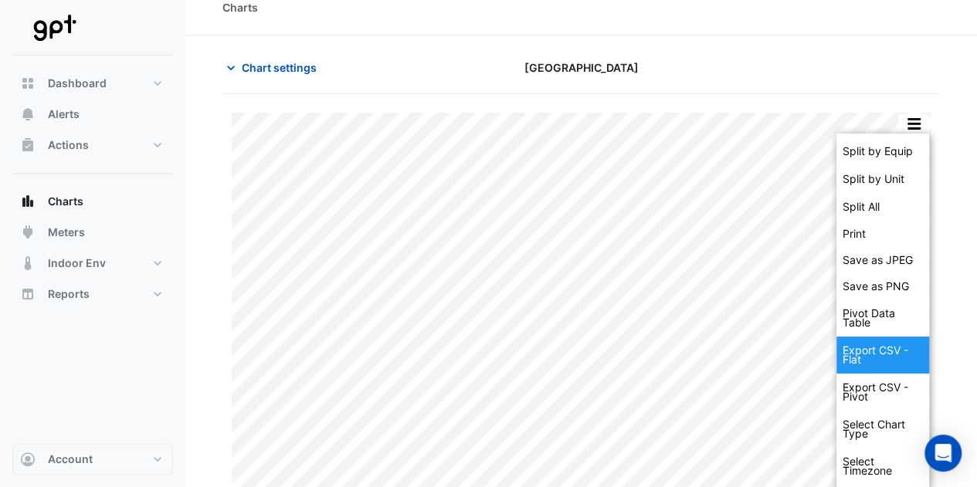
click at [884, 355] on div "Export CSV - Flat" at bounding box center [882, 355] width 93 height 37
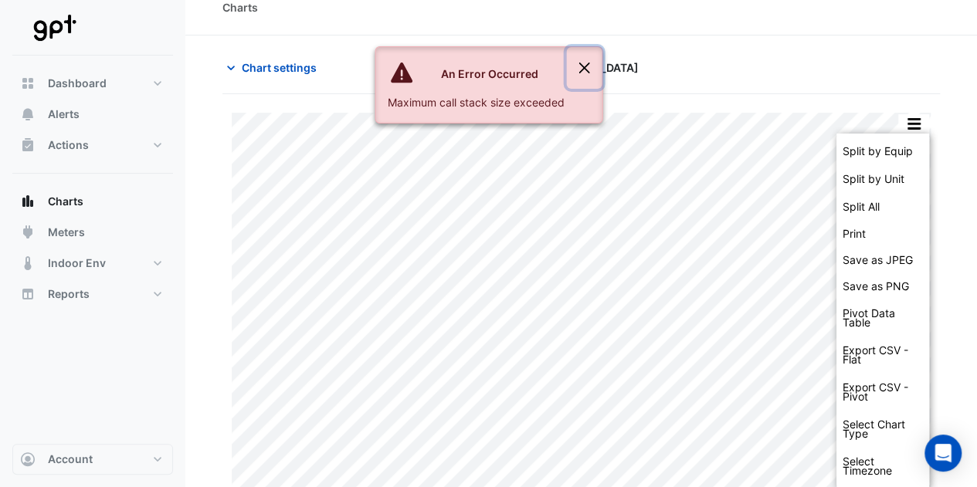
click at [591, 69] on button "Close" at bounding box center [584, 68] width 36 height 42
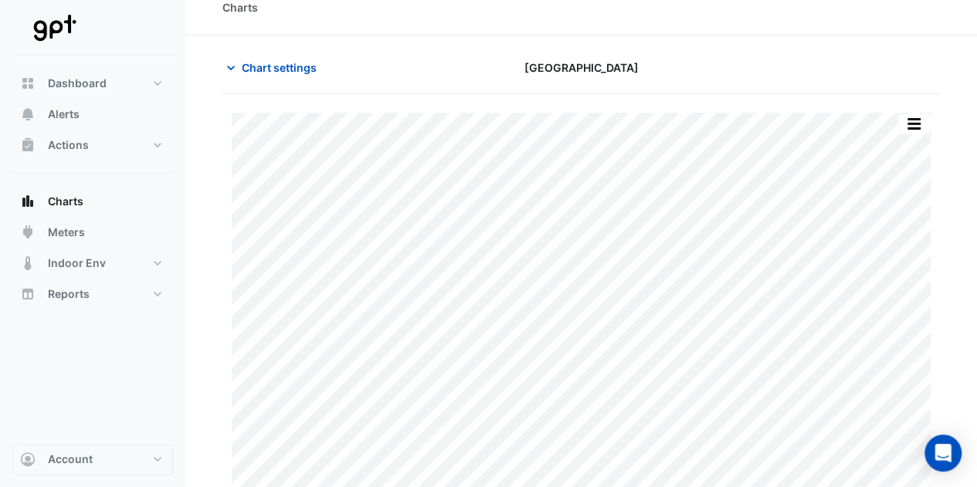
click at [691, 75] on div "[GEOGRAPHIC_DATA]" at bounding box center [582, 67] width 246 height 27
click at [258, 67] on span "Chart settings" at bounding box center [279, 67] width 75 height 16
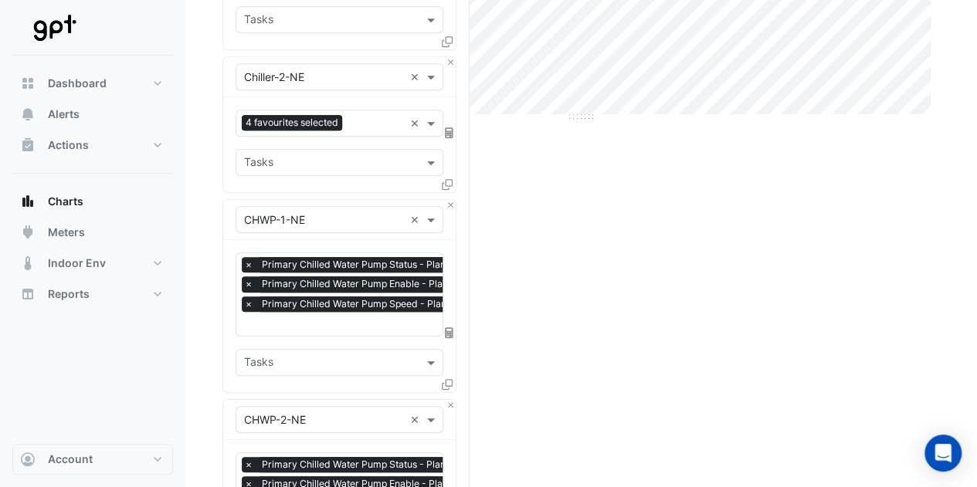
scroll to position [416, 0]
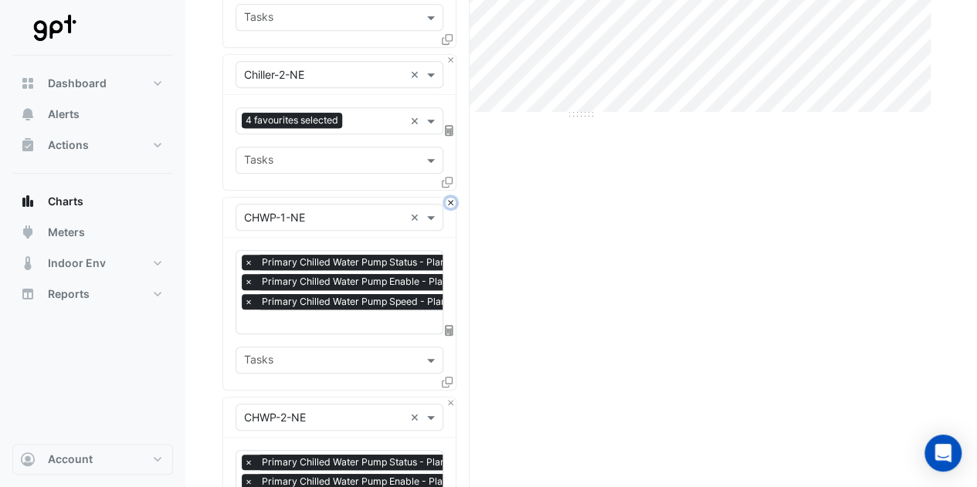
click at [450, 200] on button "Close" at bounding box center [451, 203] width 10 height 10
click at [450, 398] on button "Close" at bounding box center [451, 403] width 10 height 10
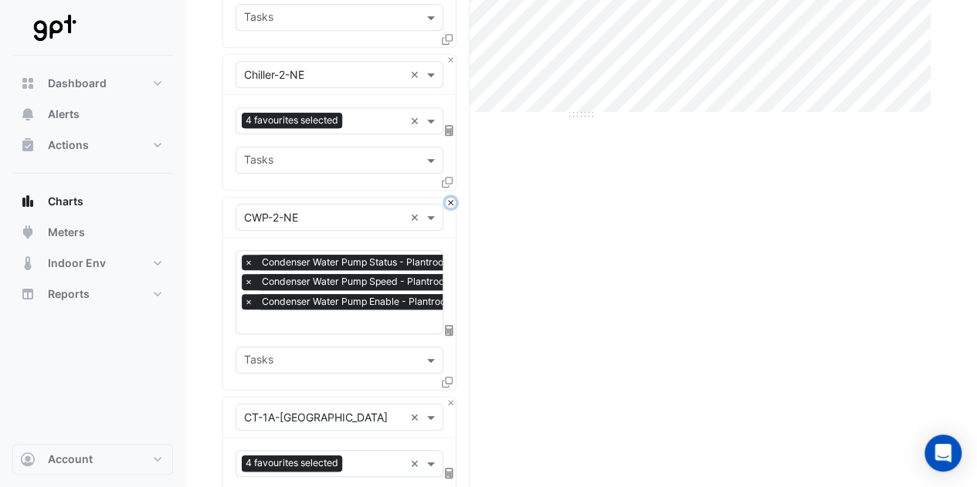
click at [450, 200] on button "Close" at bounding box center [451, 203] width 10 height 10
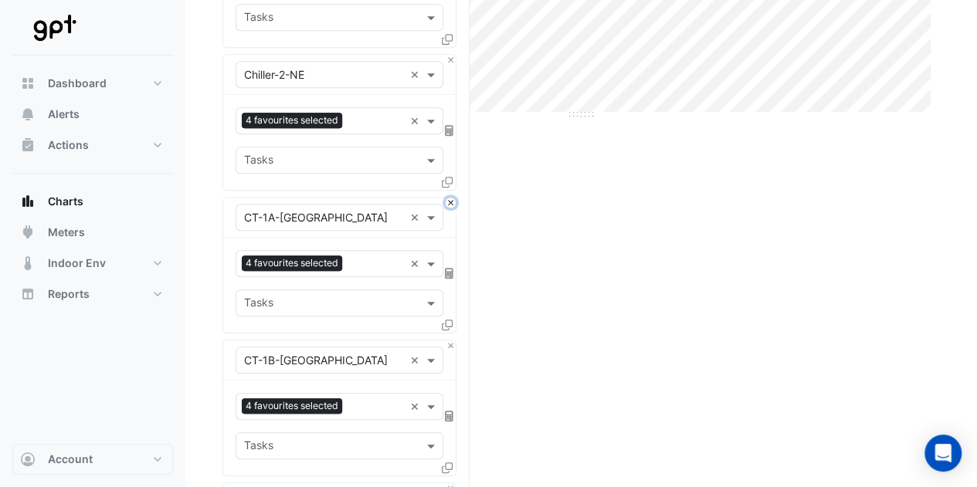
click at [450, 200] on button "Close" at bounding box center [451, 203] width 10 height 10
click at [450, 341] on button "Close" at bounding box center [451, 346] width 10 height 10
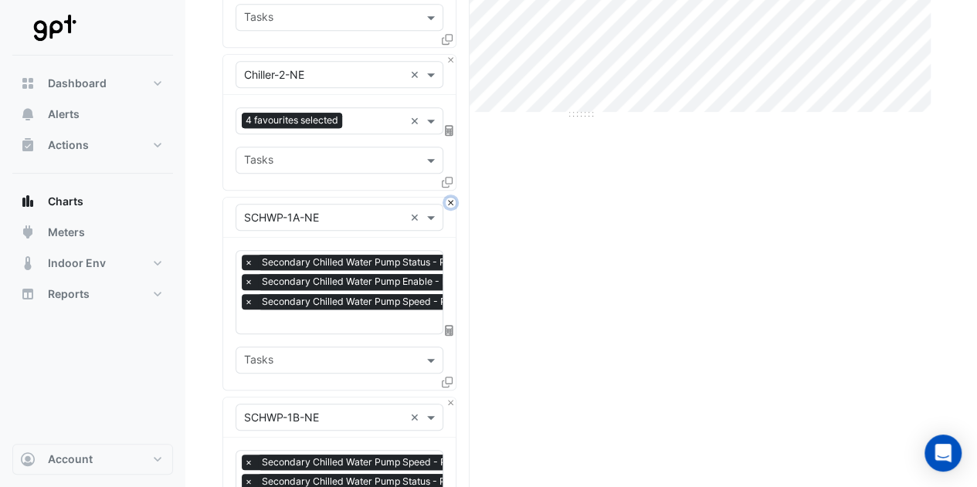
click at [450, 200] on button "Close" at bounding box center [451, 203] width 10 height 10
click at [450, 398] on button "Close" at bounding box center [451, 403] width 10 height 10
click at [450, 200] on button "Close" at bounding box center [451, 203] width 10 height 10
click at [450, 398] on button "Close" at bounding box center [451, 403] width 10 height 10
click at [450, 200] on button "Close" at bounding box center [451, 203] width 10 height 10
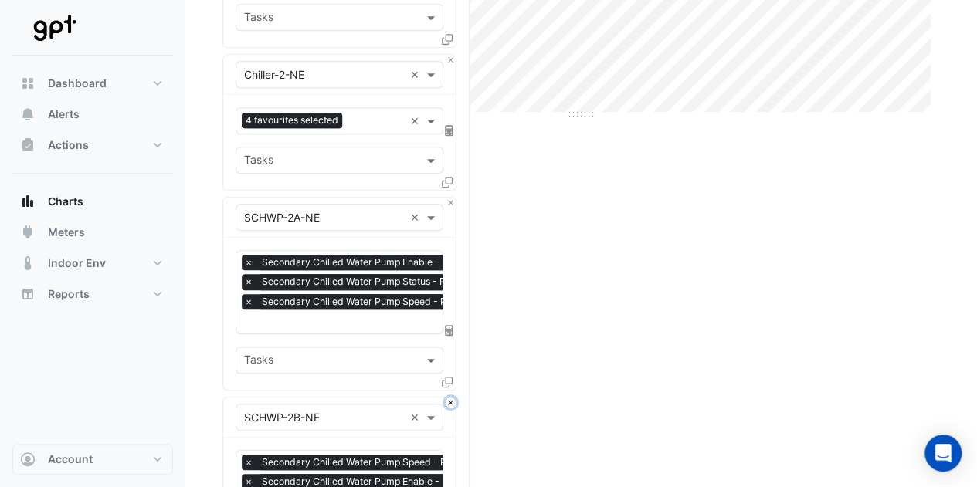
click at [450, 398] on button "Close" at bounding box center [451, 403] width 10 height 10
click at [450, 200] on button "Close" at bounding box center [451, 203] width 10 height 10
click at [450, 398] on button "Close" at bounding box center [451, 403] width 10 height 10
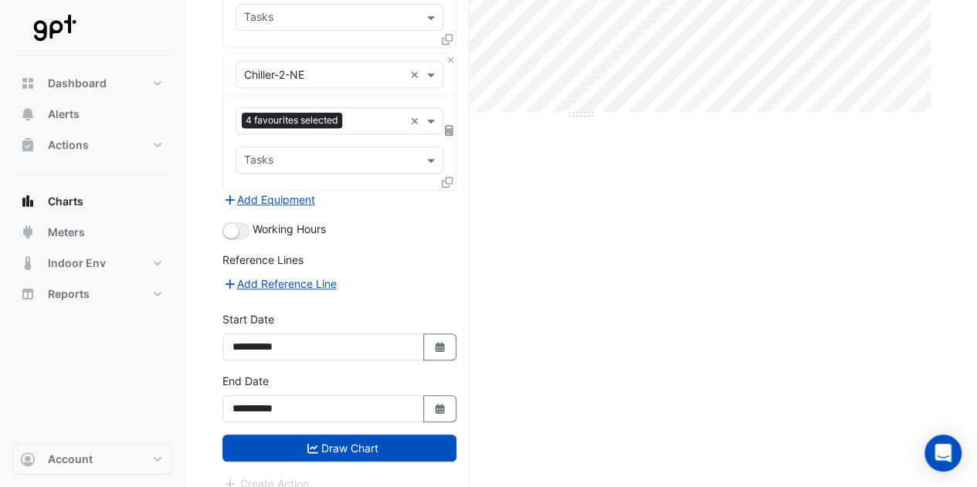
click at [450, 200] on div "Add Equipment" at bounding box center [339, 200] width 234 height 19
click at [358, 456] on form "× Highpoint Shopping Centre × × Electricity Meter - 6001348726-1 × × Active Ene…" at bounding box center [339, 102] width 234 height 782
click at [388, 435] on button "Draw Chart" at bounding box center [339, 448] width 234 height 27
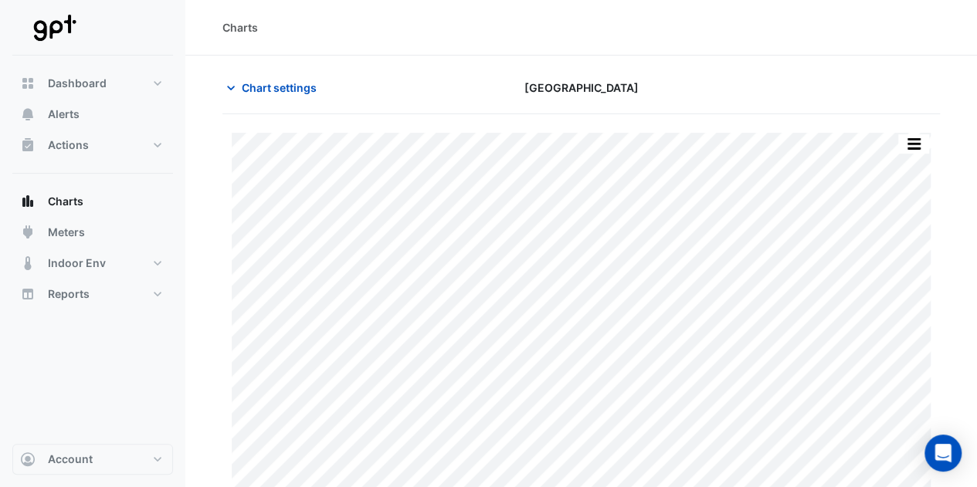
click at [932, 144] on div "Split by Equip Split by Unit Split All Print Save as JPEG Save as PNG Pivot Dat…" at bounding box center [581, 334] width 718 height 402
click at [921, 144] on button "button" at bounding box center [913, 143] width 31 height 19
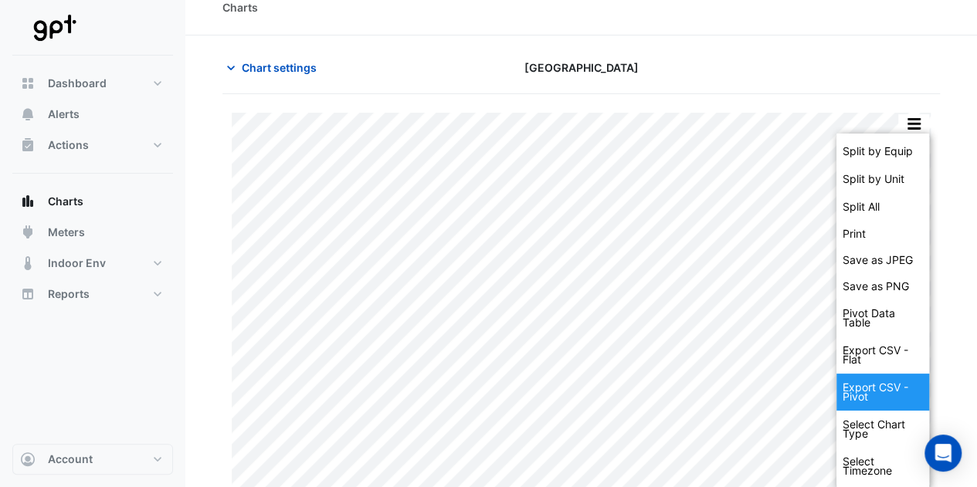
click at [872, 392] on div "Export CSV - Pivot" at bounding box center [882, 392] width 93 height 37
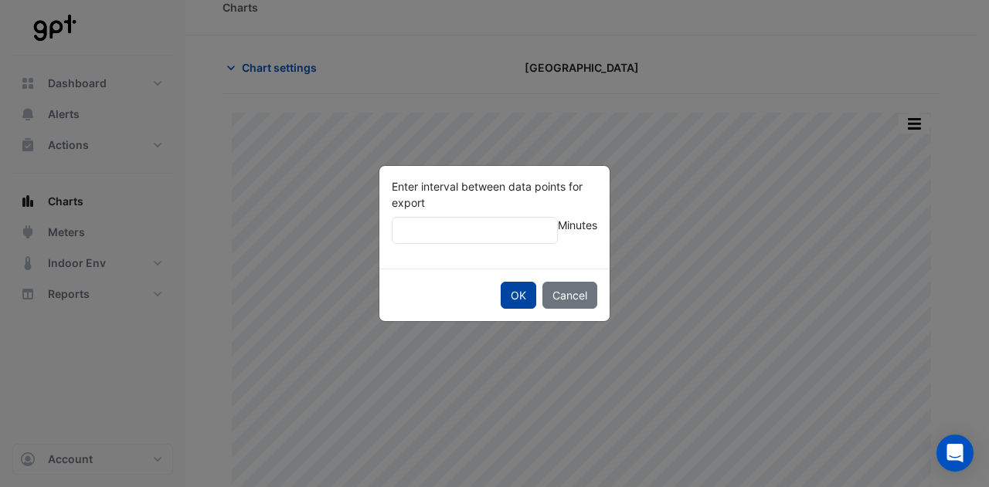
type input "**"
click at [519, 305] on button "OK" at bounding box center [519, 295] width 36 height 27
